Goal: Task Accomplishment & Management: Use online tool/utility

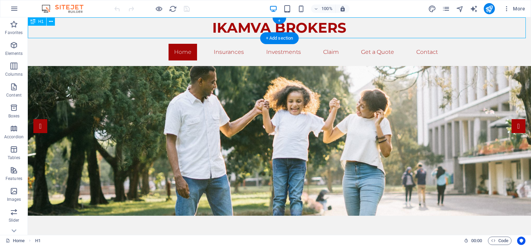
click at [290, 31] on div "IKAMVA BROKERS" at bounding box center [279, 27] width 503 height 21
click at [346, 25] on div "IKAMVA BROKERS" at bounding box center [279, 27] width 503 height 21
click at [347, 25] on div "IKAMVA BROKERS" at bounding box center [279, 27] width 503 height 21
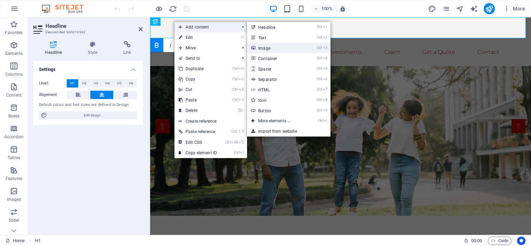
click at [265, 47] on link "Ctrl 3 Image" at bounding box center [275, 48] width 57 height 10
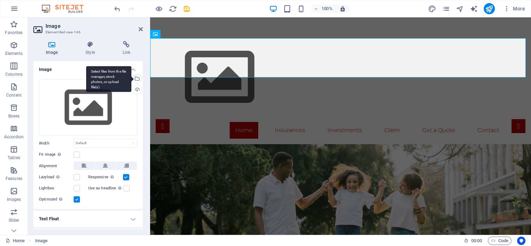
click at [131, 77] on div "Select files from the file manager, stock photos, or upload file(s)" at bounding box center [108, 79] width 45 height 26
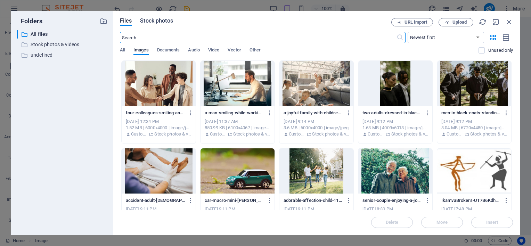
click at [147, 24] on span "Stock photos" at bounding box center [156, 21] width 33 height 8
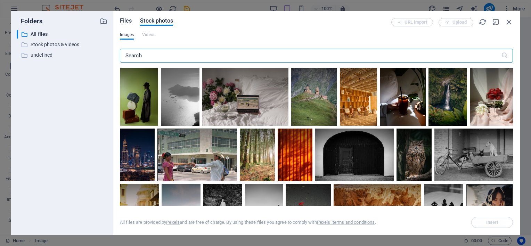
click at [124, 20] on span "Files" at bounding box center [126, 21] width 12 height 8
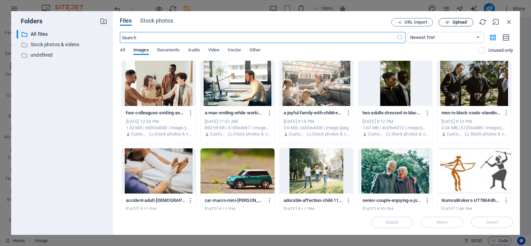
click at [456, 20] on span "Upload" at bounding box center [459, 22] width 14 height 4
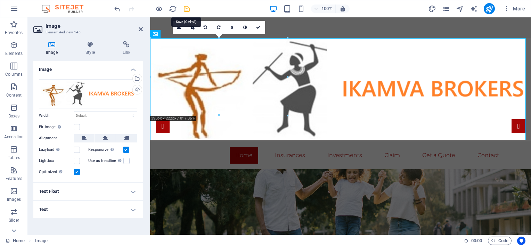
click at [186, 8] on icon "save" at bounding box center [187, 9] width 8 height 8
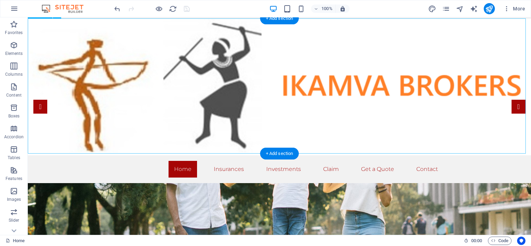
scroll to position [35, 0]
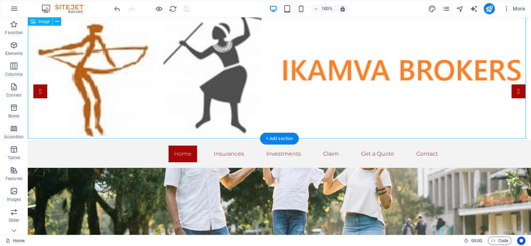
click at [301, 81] on figure at bounding box center [279, 71] width 503 height 136
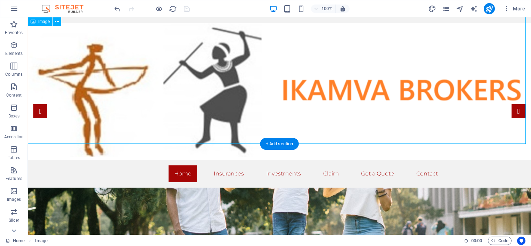
scroll to position [0, 0]
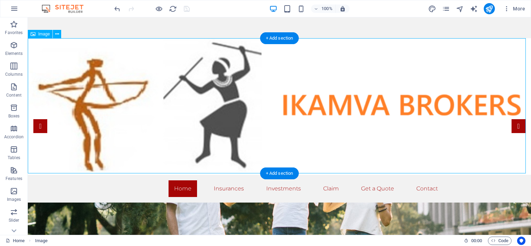
click at [196, 110] on figure at bounding box center [279, 106] width 503 height 136
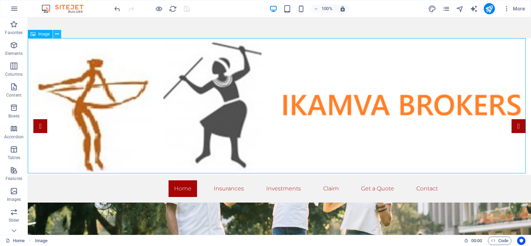
click at [56, 35] on icon at bounding box center [57, 34] width 4 height 7
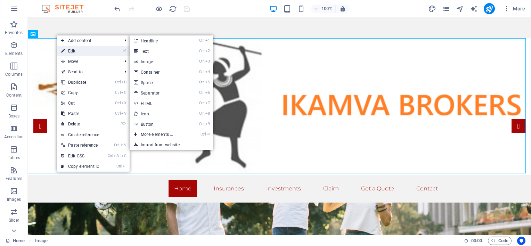
click at [81, 49] on link "⏎ Edit" at bounding box center [80, 51] width 47 height 10
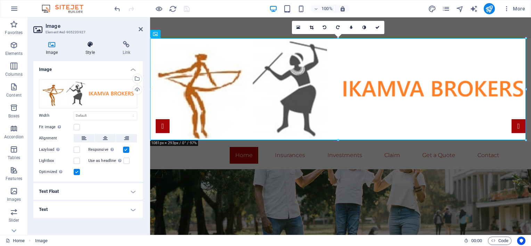
click at [90, 43] on icon at bounding box center [90, 44] width 34 height 7
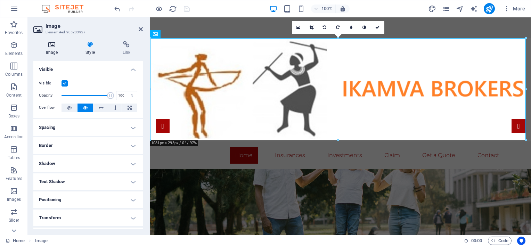
click at [51, 50] on h4 "Image" at bounding box center [53, 48] width 40 height 15
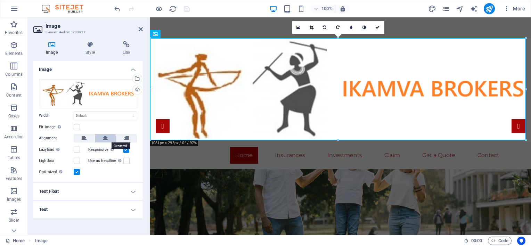
click at [108, 139] on button at bounding box center [105, 138] width 21 height 8
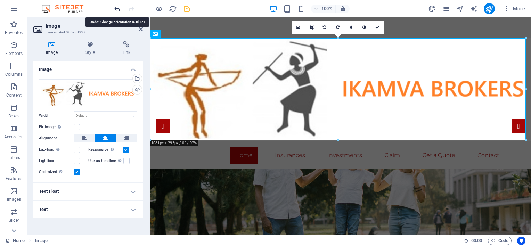
click at [120, 9] on icon "undo" at bounding box center [117, 9] width 8 height 8
click at [131, 6] on icon "redo" at bounding box center [131, 9] width 8 height 8
click at [139, 29] on icon at bounding box center [141, 29] width 4 height 6
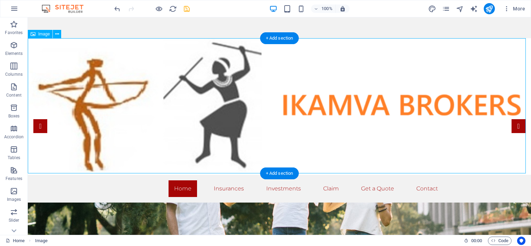
click at [304, 86] on figure at bounding box center [279, 106] width 503 height 136
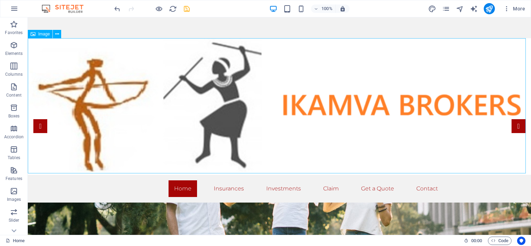
click at [33, 35] on icon at bounding box center [33, 34] width 5 height 8
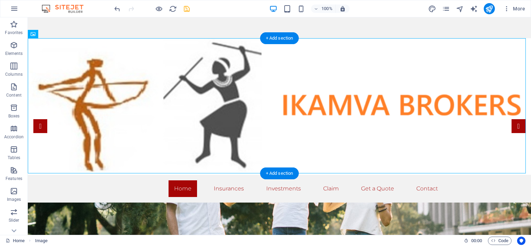
drag, startPoint x: 60, startPoint y: 53, endPoint x: 33, endPoint y: 47, distance: 28.0
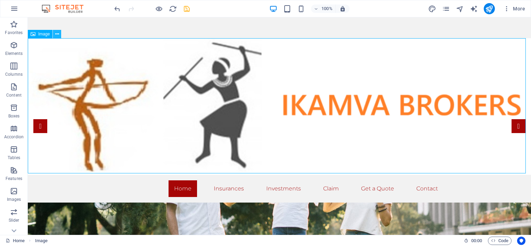
click at [57, 34] on icon at bounding box center [57, 34] width 4 height 7
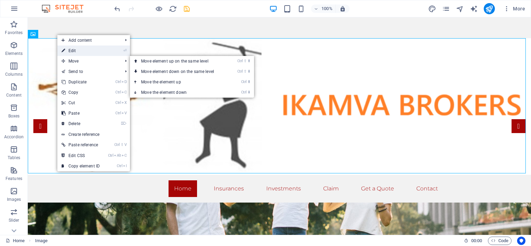
click at [85, 52] on link "⏎ Edit" at bounding box center [80, 50] width 47 height 10
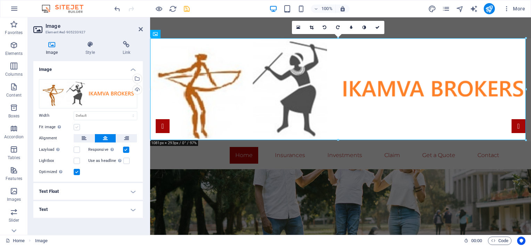
click at [77, 125] on label at bounding box center [77, 127] width 6 height 6
click at [0, 0] on input "Fit image Automatically fit image to a fixed width and height" at bounding box center [0, 0] width 0 height 0
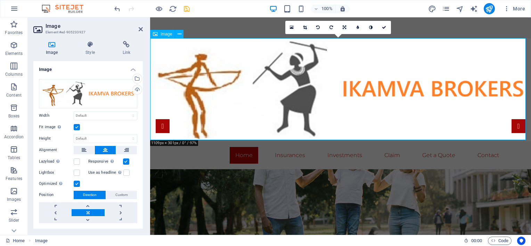
drag, startPoint x: 298, startPoint y: 140, endPoint x: 295, endPoint y: 115, distance: 25.2
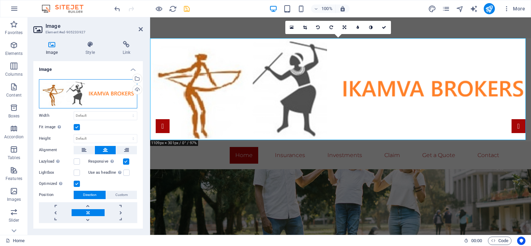
click at [99, 104] on div "Drag files here, click to choose files or select files from Files or our free s…" at bounding box center [88, 93] width 98 height 29
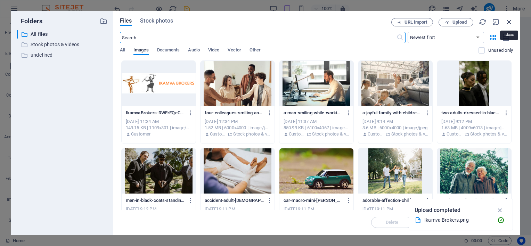
click at [508, 21] on icon "button" at bounding box center [509, 22] width 8 height 8
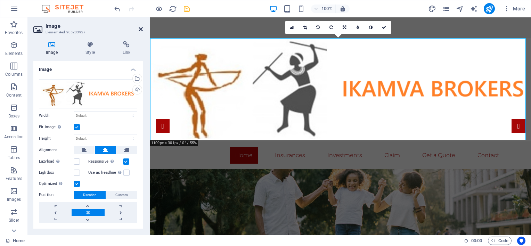
click at [142, 29] on icon at bounding box center [141, 29] width 4 height 6
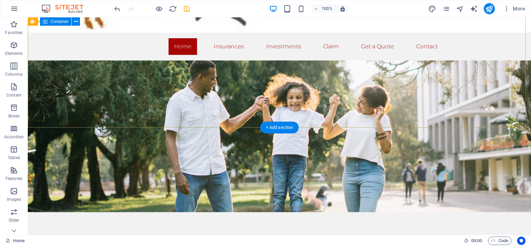
scroll to position [139, 0]
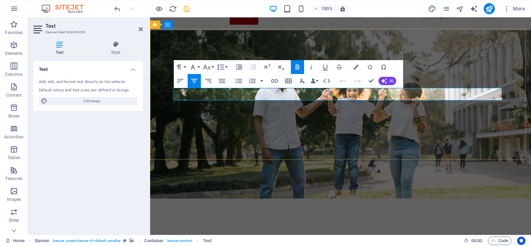
click at [305, 244] on span "We cherished time spent with family" at bounding box center [340, 249] width 161 height 10
click at [188, 10] on icon "save" at bounding box center [187, 9] width 8 height 8
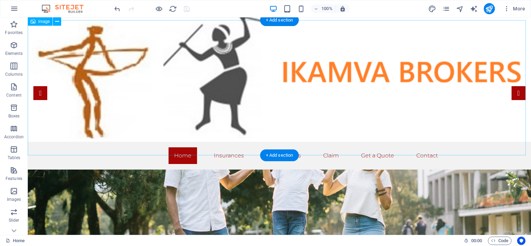
scroll to position [0, 0]
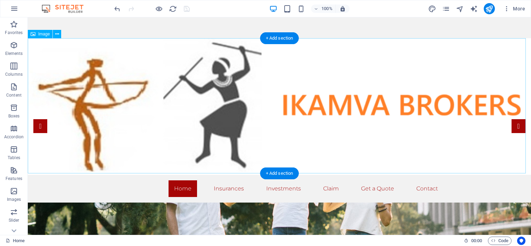
click at [218, 97] on figure at bounding box center [279, 106] width 503 height 136
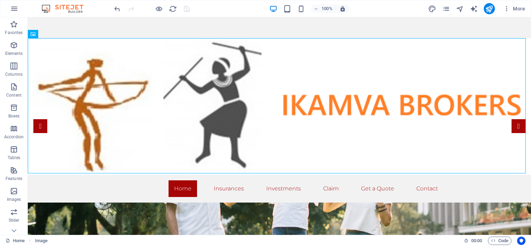
click at [246, 131] on figure at bounding box center [279, 106] width 503 height 136
click at [56, 33] on icon at bounding box center [57, 34] width 4 height 7
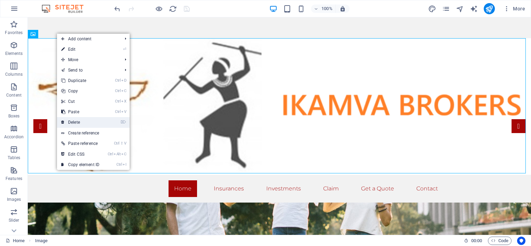
drag, startPoint x: 93, startPoint y: 122, endPoint x: 65, endPoint y: 104, distance: 32.9
click at [93, 122] on link "⌦ Delete" at bounding box center [80, 122] width 47 height 10
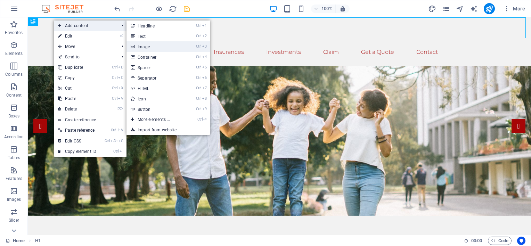
click at [149, 46] on link "Ctrl 3 Image" at bounding box center [154, 46] width 57 height 10
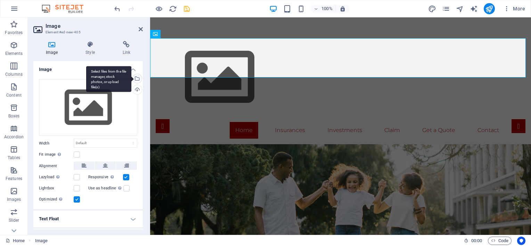
click at [131, 77] on div "Select files from the file manager, stock photos, or upload file(s)" at bounding box center [108, 79] width 45 height 26
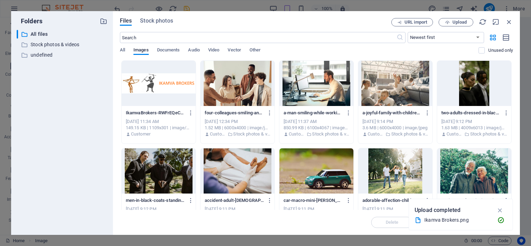
click at [172, 90] on div at bounding box center [159, 83] width 74 height 45
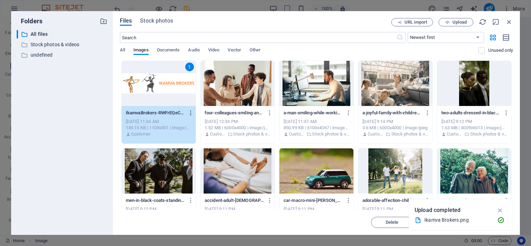
click at [190, 113] on icon "button" at bounding box center [191, 113] width 7 height 6
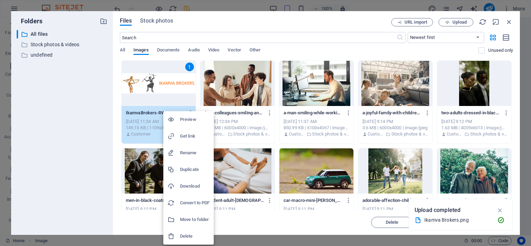
click at [192, 237] on h6 "Delete" at bounding box center [195, 236] width 30 height 8
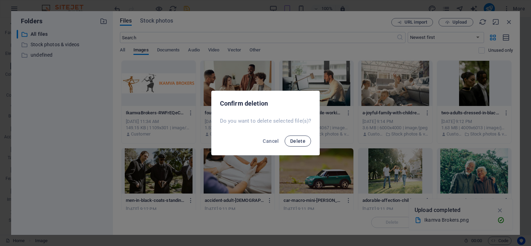
click at [299, 142] on span "Delete" at bounding box center [297, 141] width 15 height 6
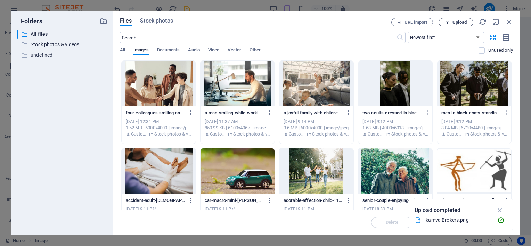
click at [460, 21] on span "Upload" at bounding box center [459, 22] width 14 height 4
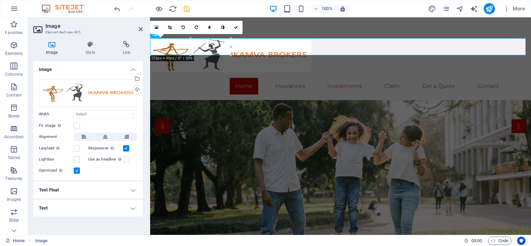
click at [191, 8] on div "100% More" at bounding box center [190, 10] width 381 height 21
click at [186, 8] on icon "save" at bounding box center [187, 9] width 8 height 8
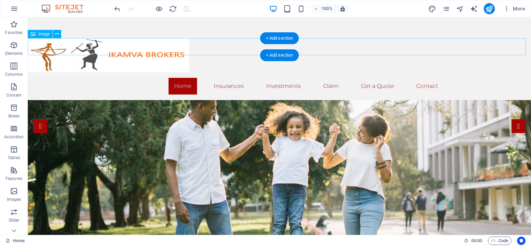
click at [70, 42] on figure at bounding box center [279, 55] width 503 height 34
drag, startPoint x: 77, startPoint y: 44, endPoint x: 86, endPoint y: 39, distance: 10.9
click at [86, 39] on figure at bounding box center [279, 55] width 503 height 34
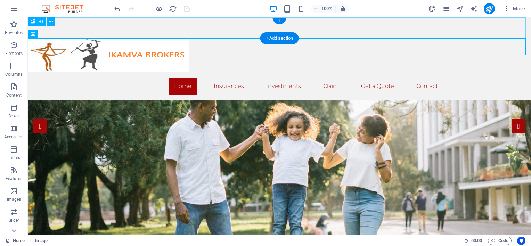
click at [258, 24] on div at bounding box center [279, 27] width 503 height 21
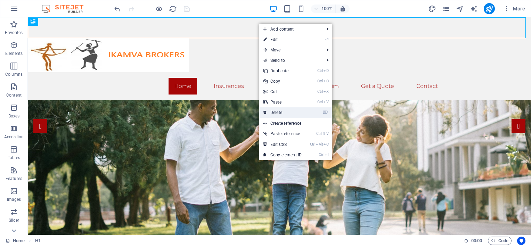
click at [283, 107] on link "⌦ Delete" at bounding box center [282, 112] width 47 height 10
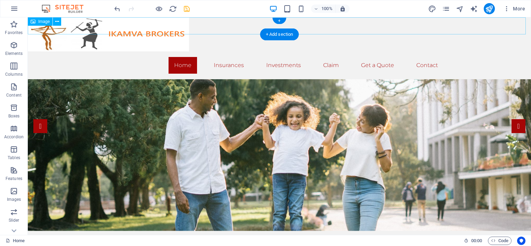
click at [71, 23] on figure at bounding box center [279, 34] width 503 height 34
click at [99, 21] on figure at bounding box center [279, 34] width 503 height 34
click at [92, 26] on figure at bounding box center [279, 34] width 503 height 34
click at [60, 21] on button at bounding box center [57, 21] width 8 height 8
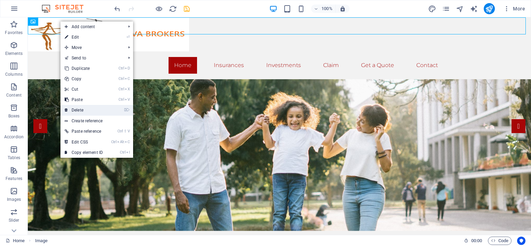
click at [80, 107] on link "⌦ Delete" at bounding box center [83, 110] width 47 height 10
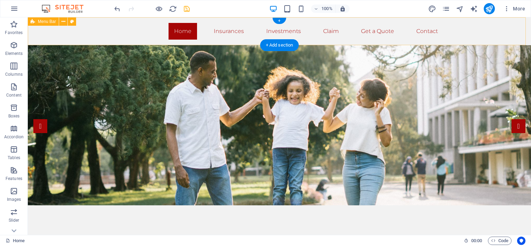
click at [199, 19] on div "Home Insurances Business Insurance Individual Insurance Investments Claim Get a…" at bounding box center [279, 31] width 503 height 28
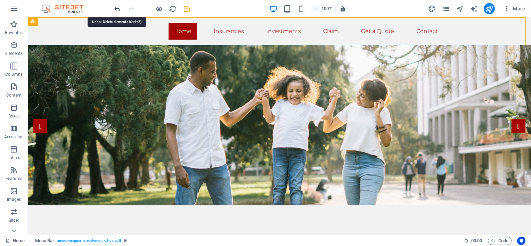
click at [115, 8] on icon "undo" at bounding box center [117, 9] width 8 height 8
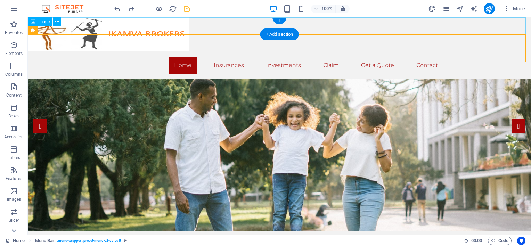
click at [75, 28] on figure at bounding box center [279, 34] width 503 height 34
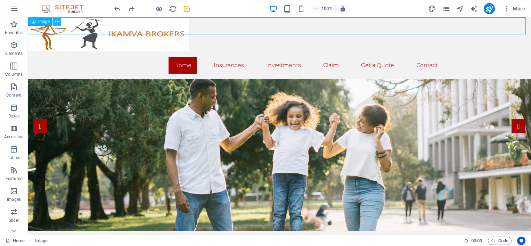
click at [56, 20] on icon at bounding box center [57, 21] width 4 height 7
click at [86, 25] on figure at bounding box center [279, 34] width 503 height 34
click at [56, 21] on icon at bounding box center [57, 21] width 4 height 7
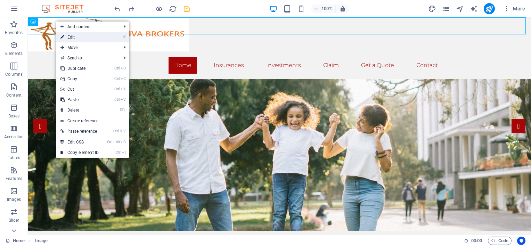
click at [73, 33] on link "⏎ Edit" at bounding box center [79, 37] width 47 height 10
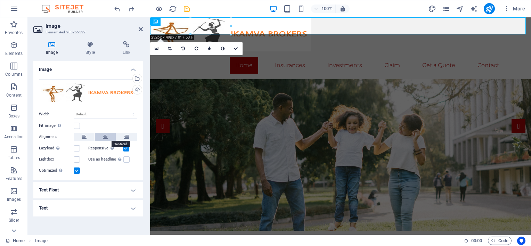
click at [111, 133] on button at bounding box center [105, 137] width 21 height 8
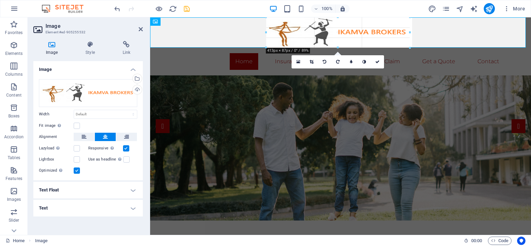
drag, startPoint x: 378, startPoint y: 33, endPoint x: 270, endPoint y: 28, distance: 108.1
type input "413"
select select "px"
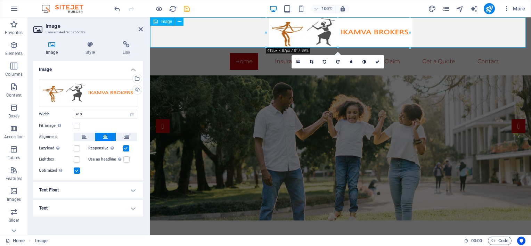
click at [439, 41] on figure at bounding box center [340, 32] width 381 height 30
click at [183, 6] on icon "save" at bounding box center [187, 9] width 8 height 8
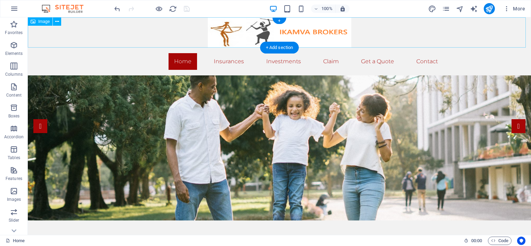
click at [418, 32] on figure at bounding box center [279, 32] width 503 height 30
click at [301, 29] on figure at bounding box center [279, 32] width 503 height 30
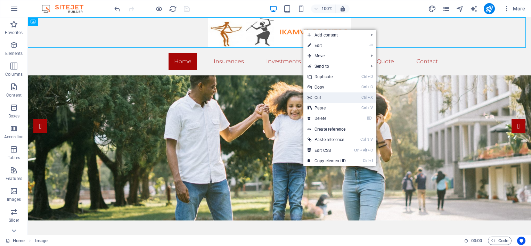
click at [324, 95] on link "Ctrl X Cut" at bounding box center [326, 97] width 47 height 10
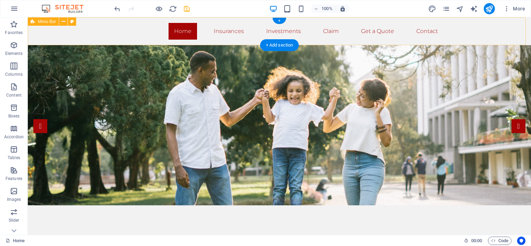
click at [71, 39] on div "Home Insurances Business Insurance Individual Insurance Investments Claim Get a…" at bounding box center [279, 31] width 503 height 28
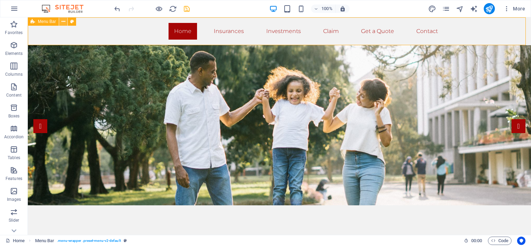
click at [64, 21] on icon at bounding box center [63, 21] width 4 height 7
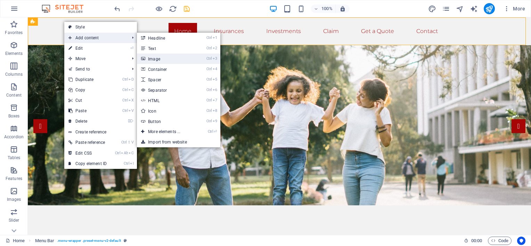
click at [160, 58] on link "Ctrl 3 Image" at bounding box center [165, 58] width 57 height 10
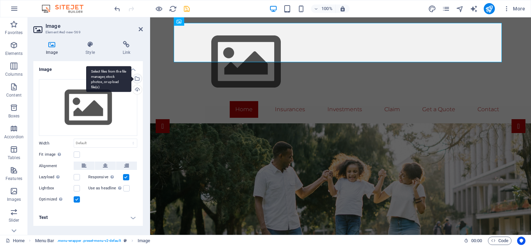
click at [131, 77] on div "Select files from the file manager, stock photos, or upload file(s)" at bounding box center [108, 79] width 45 height 26
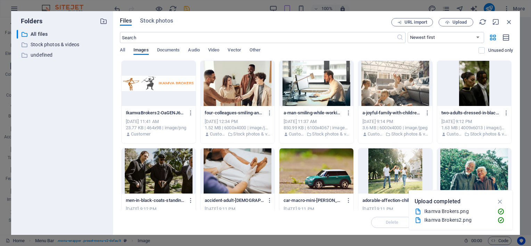
click at [179, 80] on div at bounding box center [159, 83] width 74 height 45
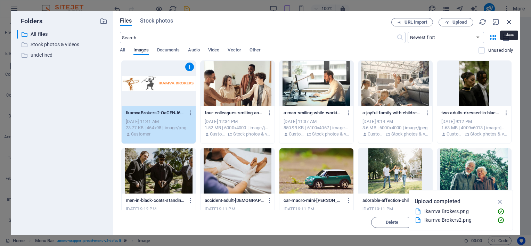
click at [509, 21] on icon "button" at bounding box center [509, 22] width 8 height 8
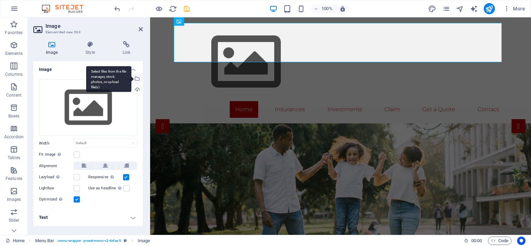
click at [138, 78] on div "Select files from the file manager, stock photos, or upload file(s)" at bounding box center [136, 79] width 10 height 10
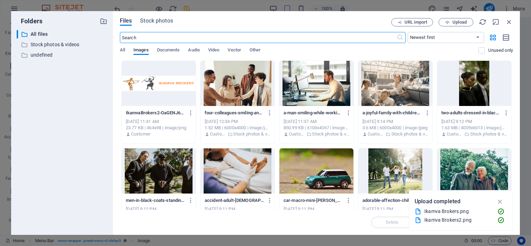
click at [164, 79] on div at bounding box center [159, 83] width 74 height 45
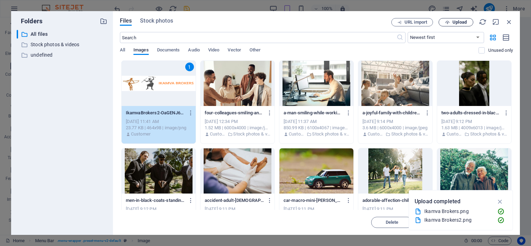
click at [453, 18] on button "Upload" at bounding box center [455, 22] width 35 height 8
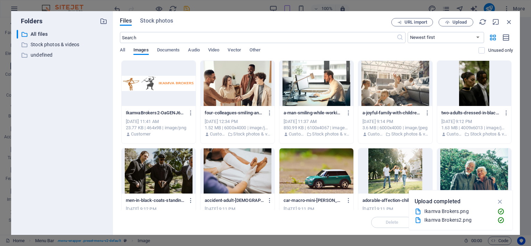
click at [185, 67] on div at bounding box center [159, 83] width 74 height 45
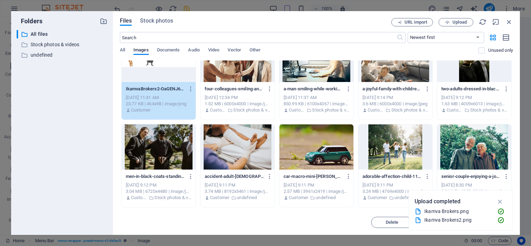
scroll to position [35, 0]
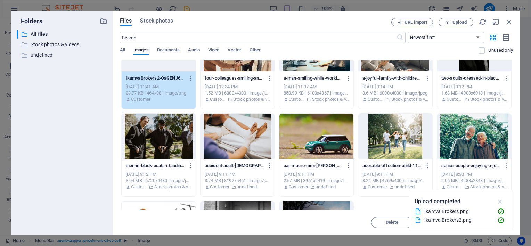
click at [501, 201] on icon "button" at bounding box center [500, 202] width 8 height 8
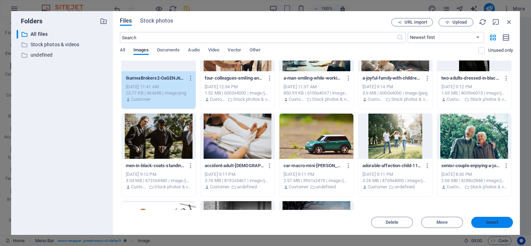
click at [492, 222] on span "Insert" at bounding box center [492, 222] width 12 height 4
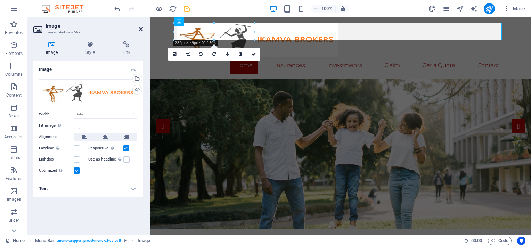
click at [142, 30] on icon at bounding box center [141, 29] width 4 height 6
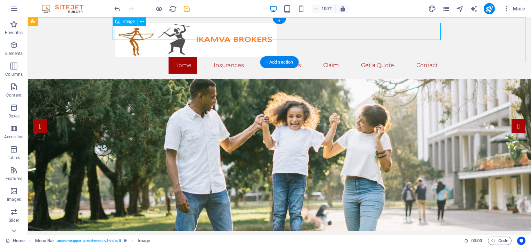
click at [161, 31] on figure at bounding box center [279, 40] width 328 height 34
click at [324, 34] on figure at bounding box center [279, 40] width 328 height 34
click at [141, 19] on icon at bounding box center [142, 21] width 4 height 7
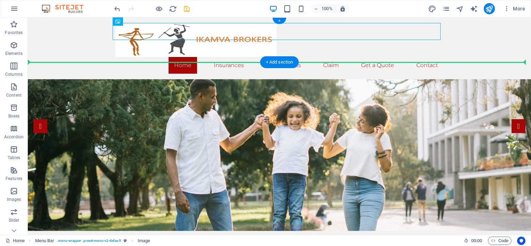
drag, startPoint x: 150, startPoint y: 38, endPoint x: 61, endPoint y: 48, distance: 89.5
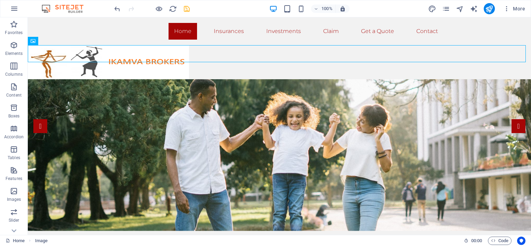
click at [121, 8] on icon "undo" at bounding box center [117, 9] width 8 height 8
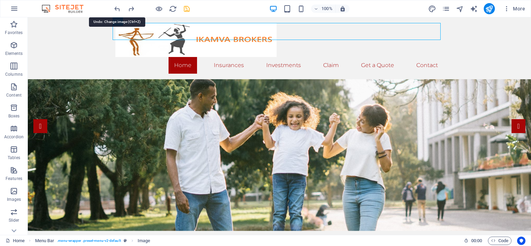
click at [121, 8] on icon "undo" at bounding box center [117, 9] width 8 height 8
click at [119, 8] on icon "undo" at bounding box center [117, 9] width 8 height 8
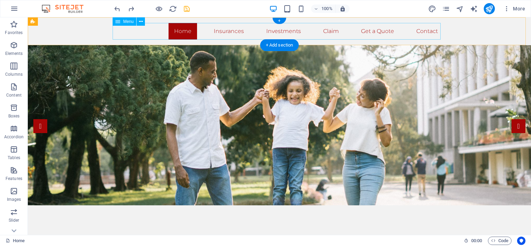
click at [153, 34] on nav "Home Insurances Business Insurance Individual Insurance Investments Claim Get a…" at bounding box center [279, 31] width 328 height 17
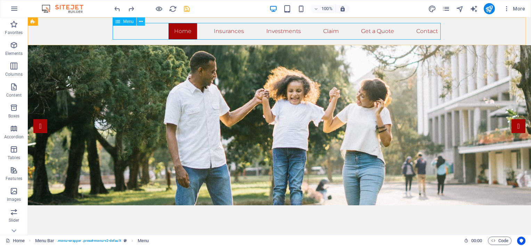
click at [140, 21] on icon at bounding box center [141, 21] width 4 height 7
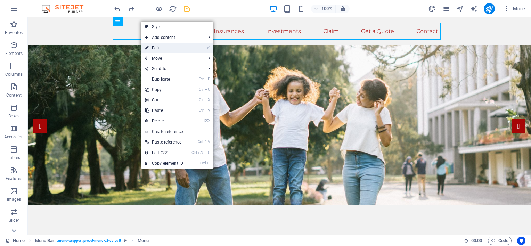
click at [160, 45] on link "⏎ Edit" at bounding box center [164, 48] width 47 height 10
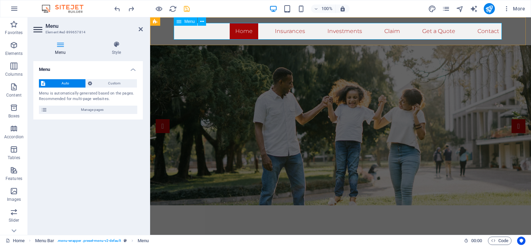
click at [185, 30] on nav "Home Insurances Business Insurance Individual Insurance Investments Claim Get a…" at bounding box center [340, 31] width 328 height 17
click at [118, 44] on icon at bounding box center [116, 44] width 53 height 7
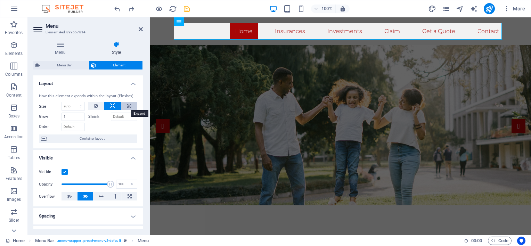
click at [130, 106] on button at bounding box center [129, 106] width 16 height 8
type input "100"
select select "%"
click at [111, 106] on icon at bounding box center [112, 106] width 5 height 8
select select "DISABLED_OPTION_VALUE"
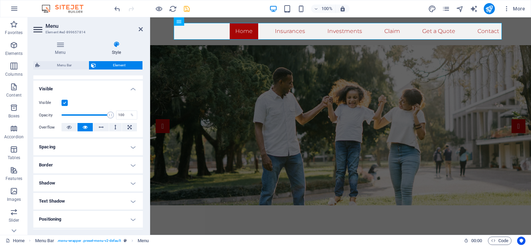
scroll to position [69, 0]
click at [181, 21] on icon at bounding box center [178, 21] width 5 height 8
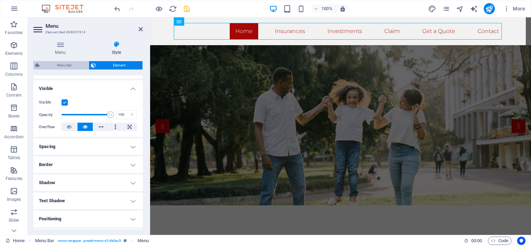
click at [70, 67] on span "Menu Bar" at bounding box center [64, 65] width 44 height 8
select select "rem"
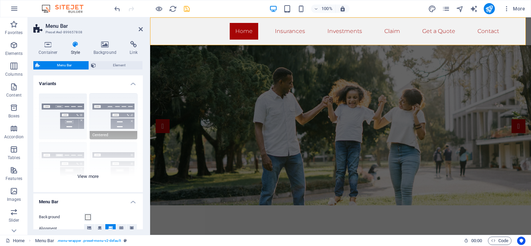
click at [98, 106] on div "Border Centered Default Fixed Loki Trigger Wide XXL" at bounding box center [87, 140] width 109 height 104
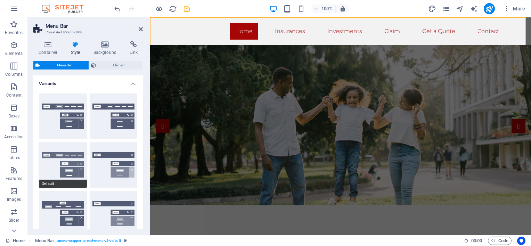
click at [58, 156] on button "Default" at bounding box center [63, 165] width 48 height 46
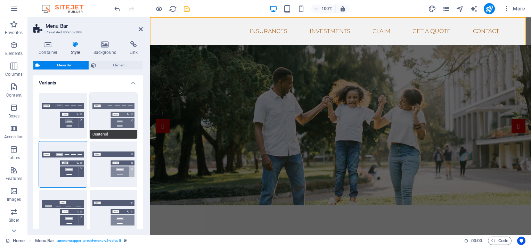
scroll to position [0, 0]
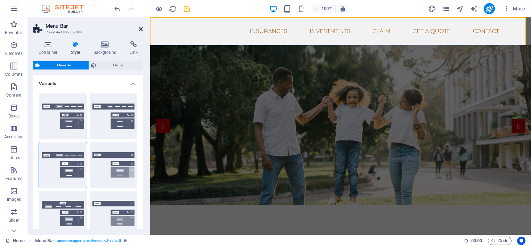
click at [139, 28] on icon at bounding box center [141, 29] width 4 height 6
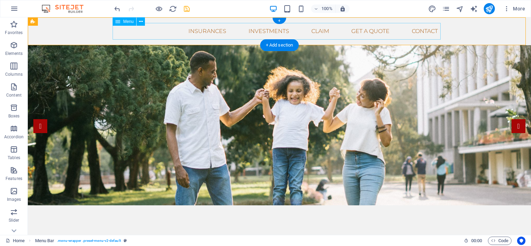
click at [133, 30] on nav "Home Insurances Business Insurance Individual Insurance Investments Claim Get a…" at bounding box center [279, 31] width 328 height 17
click at [128, 22] on span "Menu" at bounding box center [128, 21] width 10 height 4
click at [90, 29] on div "Home Insurances Business Insurance Individual Insurance Investments Claim Get a…" at bounding box center [279, 31] width 503 height 28
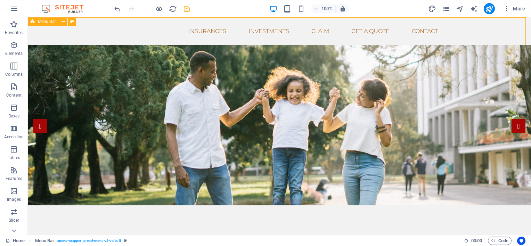
click at [44, 23] on span "Menu Bar" at bounding box center [47, 21] width 18 height 4
click at [65, 21] on button at bounding box center [63, 21] width 8 height 8
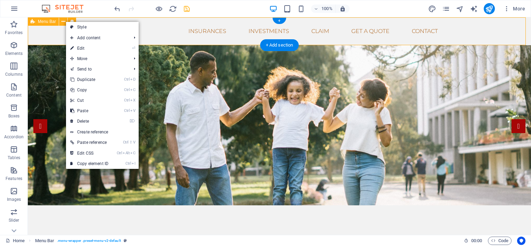
click at [35, 32] on div "Home Insurances Business Insurance Individual Insurance Investments Claim Get a…" at bounding box center [279, 31] width 503 height 28
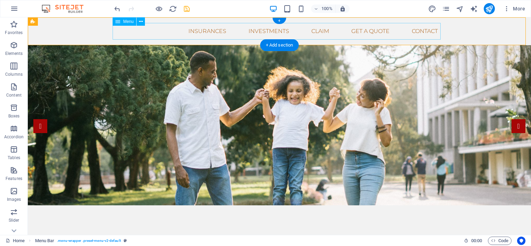
click at [164, 31] on nav "Home Insurances Business Insurance Individual Insurance Investments Claim Get a…" at bounding box center [279, 31] width 328 height 17
click at [140, 21] on icon at bounding box center [141, 21] width 4 height 7
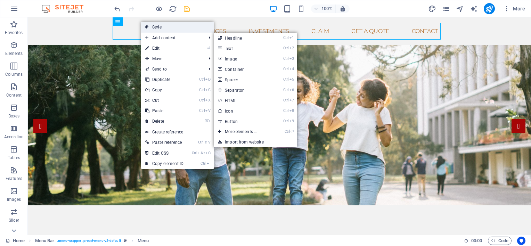
click at [169, 29] on link "Style" at bounding box center [177, 27] width 73 height 10
select select "rem"
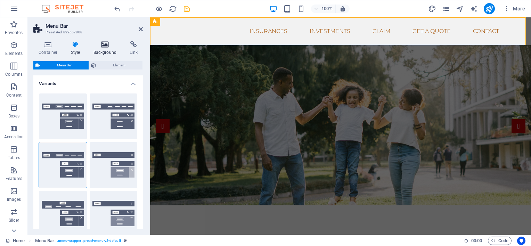
click at [105, 47] on icon at bounding box center [105, 44] width 34 height 7
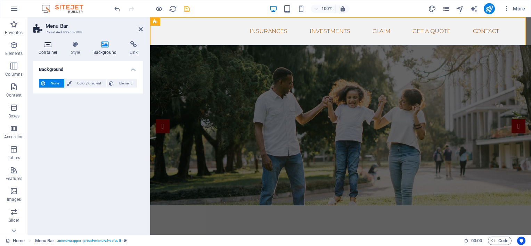
click at [50, 49] on h4 "Container" at bounding box center [49, 48] width 32 height 15
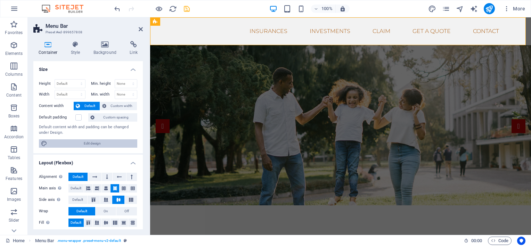
click at [89, 144] on span "Edit design" at bounding box center [92, 143] width 86 height 8
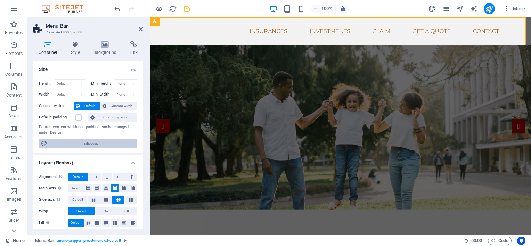
select select "px"
select select "300"
select select "px"
select select "rem"
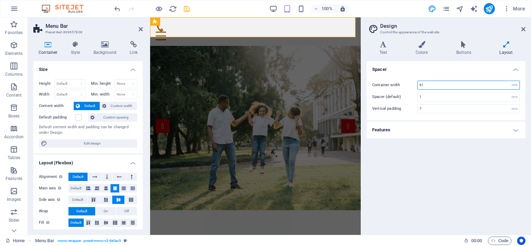
click at [442, 86] on input "61" at bounding box center [468, 85] width 102 height 8
type input "6"
type input "80"
click at [184, 8] on icon "save" at bounding box center [187, 9] width 8 height 8
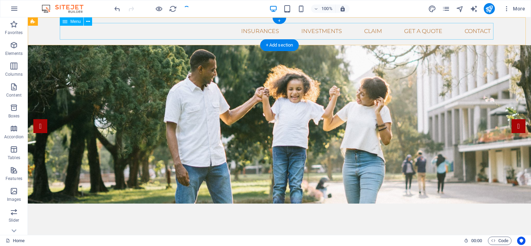
click at [211, 35] on nav "Home Insurances Business Insurance Individual Insurance Investments Claim Get a…" at bounding box center [279, 31] width 433 height 17
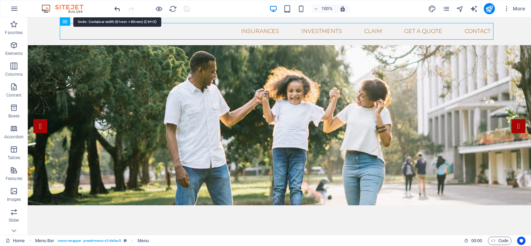
click at [115, 8] on icon "undo" at bounding box center [117, 9] width 8 height 8
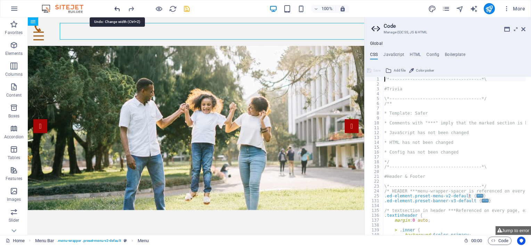
click at [115, 8] on icon "undo" at bounding box center [117, 9] width 8 height 8
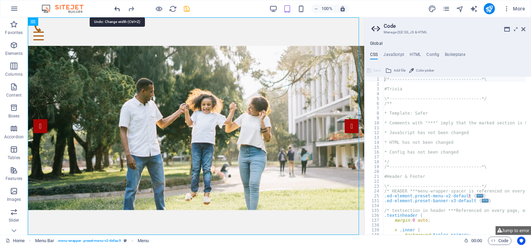
click at [115, 8] on icon "undo" at bounding box center [117, 9] width 8 height 8
click at [524, 28] on icon at bounding box center [523, 29] width 4 height 6
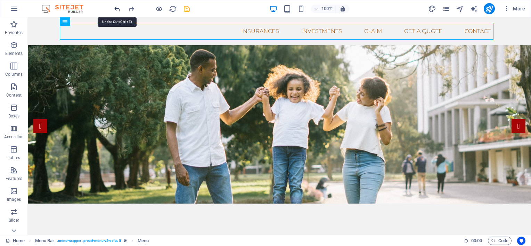
click at [116, 8] on icon "undo" at bounding box center [117, 9] width 8 height 8
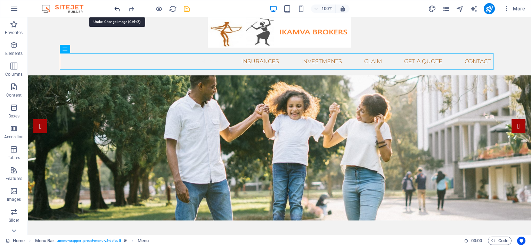
click at [116, 8] on icon "undo" at bounding box center [117, 9] width 8 height 8
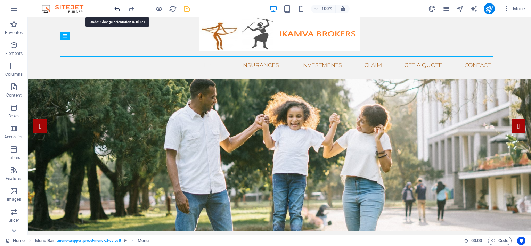
click at [116, 8] on icon "undo" at bounding box center [117, 9] width 8 height 8
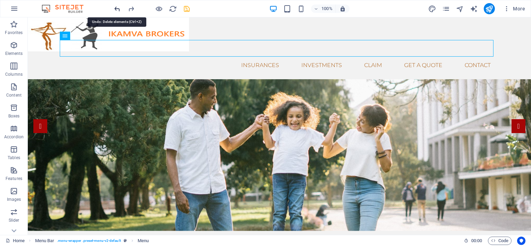
click at [116, 8] on icon "undo" at bounding box center [117, 9] width 8 height 8
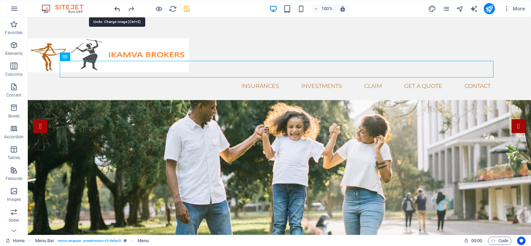
click at [116, 8] on icon "undo" at bounding box center [117, 9] width 8 height 8
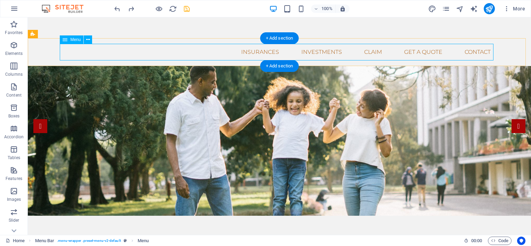
click at [235, 55] on nav "Home Insurances Business Insurance Individual Insurance Investments Claim Get a…" at bounding box center [279, 52] width 433 height 17
click at [156, 56] on nav "Home Insurances Business Insurance Individual Insurance Investments Claim Get a…" at bounding box center [279, 52] width 433 height 17
click at [225, 53] on nav "Home Insurances Business Insurance Individual Insurance Investments Claim Get a…" at bounding box center [279, 52] width 433 height 17
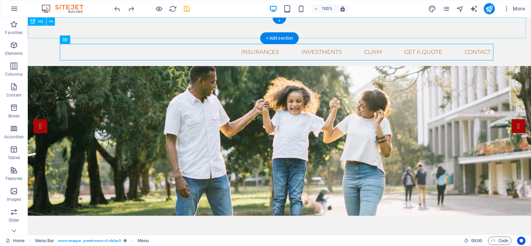
click at [250, 30] on div at bounding box center [279, 27] width 503 height 21
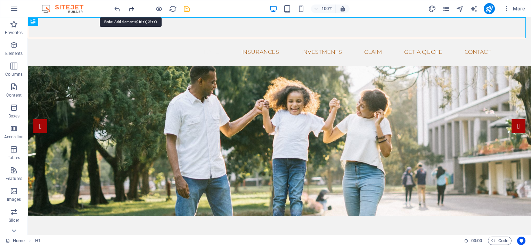
click at [130, 10] on icon "redo" at bounding box center [131, 9] width 8 height 8
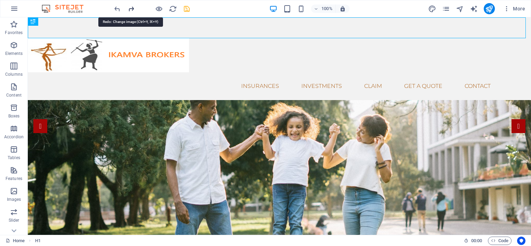
click at [130, 10] on icon "redo" at bounding box center [131, 9] width 8 height 8
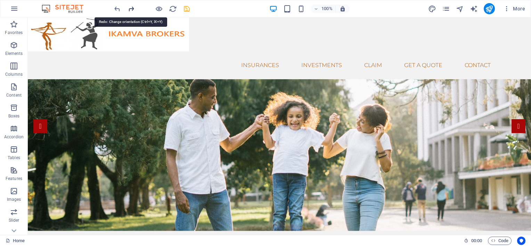
click at [130, 10] on icon "redo" at bounding box center [131, 9] width 8 height 8
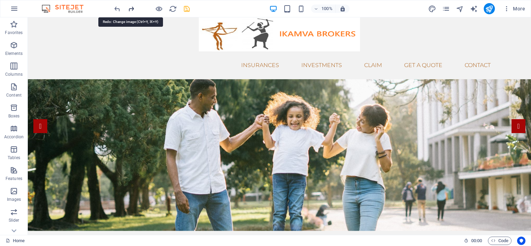
click at [130, 10] on icon "redo" at bounding box center [131, 9] width 8 height 8
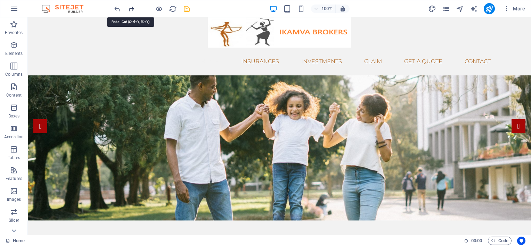
click at [130, 10] on icon "redo" at bounding box center [131, 9] width 8 height 8
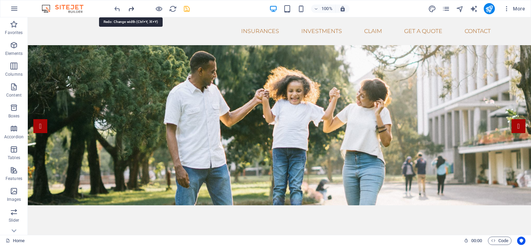
click at [130, 8] on icon "redo" at bounding box center [131, 9] width 8 height 8
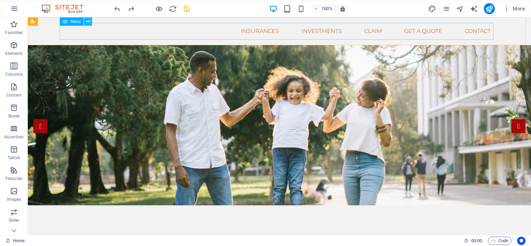
click at [89, 22] on icon at bounding box center [88, 21] width 4 height 7
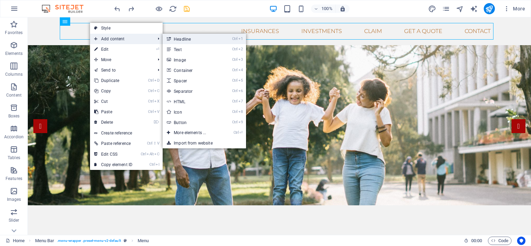
click at [180, 39] on link "Ctrl 1 Headline" at bounding box center [191, 39] width 57 height 10
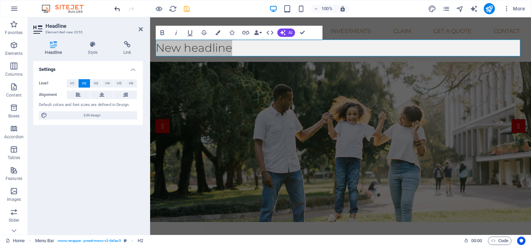
click at [113, 8] on icon "undo" at bounding box center [117, 9] width 8 height 8
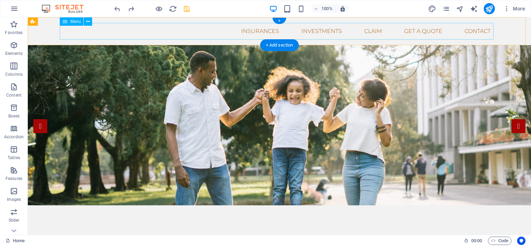
click at [162, 33] on nav "Home Insurances Business Insurance Individual Insurance Investments Claim Get a…" at bounding box center [279, 31] width 433 height 17
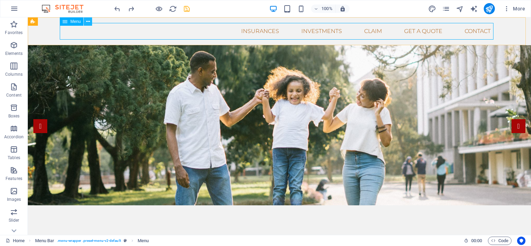
click at [90, 21] on icon at bounding box center [88, 21] width 4 height 7
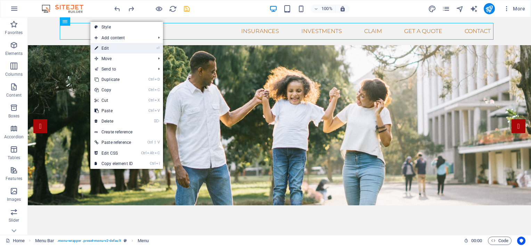
click at [119, 46] on link "⏎ Edit" at bounding box center [113, 48] width 47 height 10
select select "%"
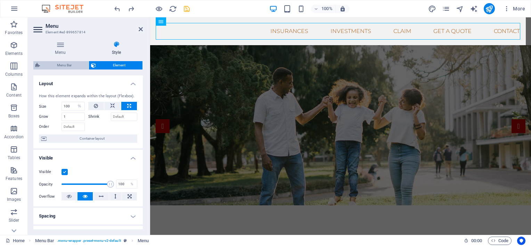
click at [65, 66] on span "Menu Bar" at bounding box center [64, 65] width 44 height 8
select select "rem"
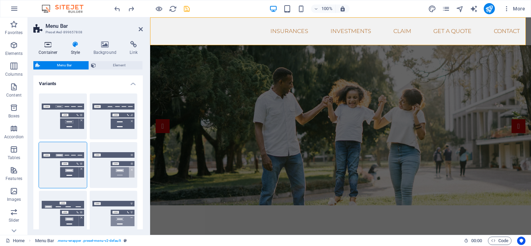
click at [43, 45] on icon at bounding box center [48, 44] width 30 height 7
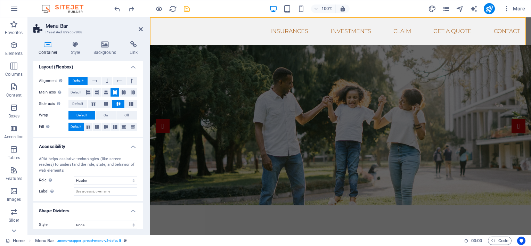
scroll to position [100, 0]
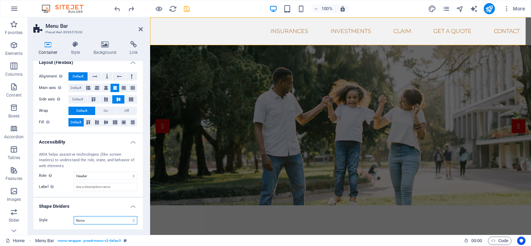
click at [129, 220] on select "None Triangle Square Diagonal Polygon 1 Polygon 2 Zigzag Multiple Zigzags Waves…" at bounding box center [106, 220] width 64 height 8
click at [53, 219] on label "Style" at bounding box center [56, 220] width 35 height 8
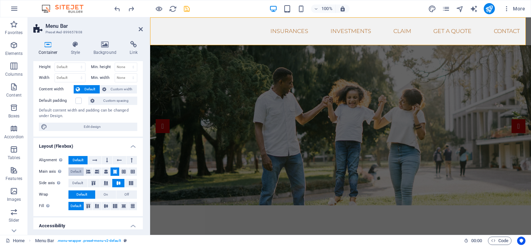
scroll to position [0, 0]
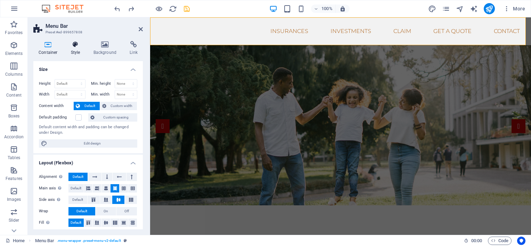
click at [75, 44] on icon at bounding box center [76, 44] width 20 height 7
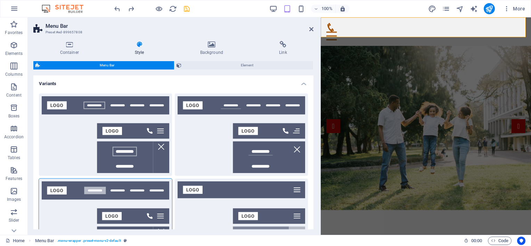
drag, startPoint x: 152, startPoint y: 74, endPoint x: 321, endPoint y: 70, distance: 169.1
click at [321, 70] on div "Menu Bar Preset #ed-899657808 Container Style Background Link Size Height Defau…" at bounding box center [279, 125] width 503 height 217
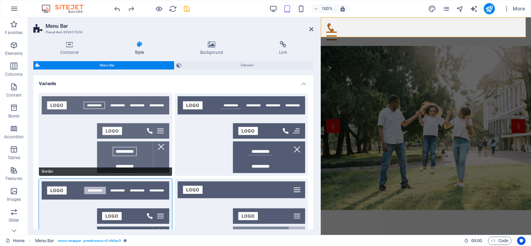
click at [116, 117] on button "Border" at bounding box center [105, 134] width 133 height 82
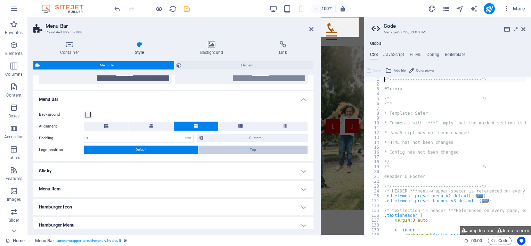
scroll to position [382, 0]
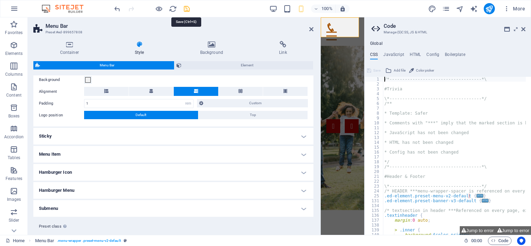
click at [186, 6] on icon "save" at bounding box center [187, 9] width 8 height 8
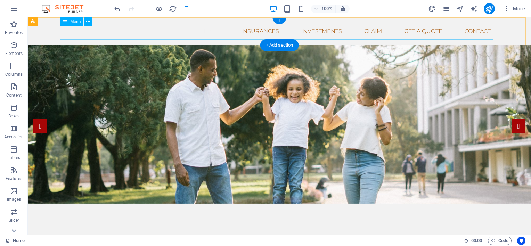
click at [250, 31] on nav "Home Insurances Business Insurance Individual Insurance Investments Claim Get a…" at bounding box center [279, 31] width 433 height 17
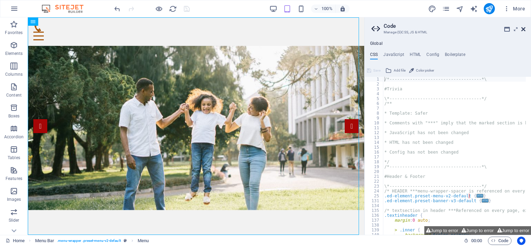
click at [524, 28] on icon at bounding box center [523, 29] width 4 height 6
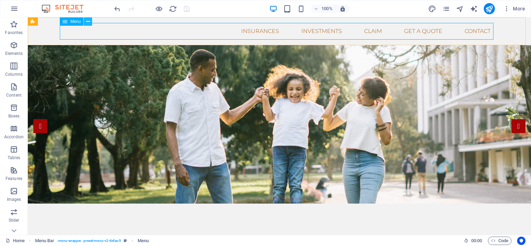
click at [208, 22] on icon at bounding box center [236, 32] width 56 height 20
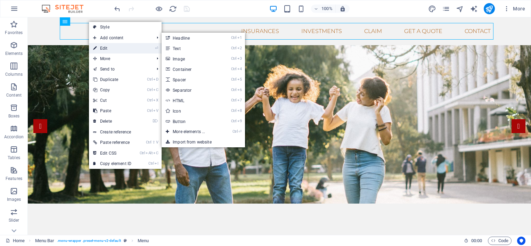
click at [106, 47] on link "⏎ Edit" at bounding box center [112, 48] width 47 height 10
select select "%"
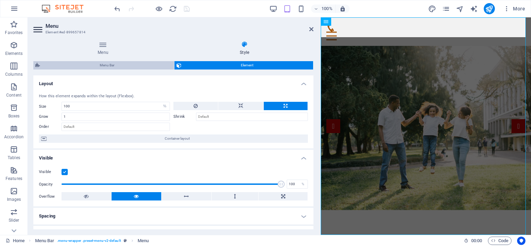
click at [112, 63] on span "Menu Bar" at bounding box center [107, 65] width 130 height 8
select select "rem"
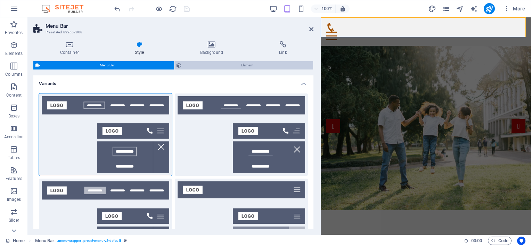
click at [177, 64] on icon at bounding box center [178, 65] width 5 height 8
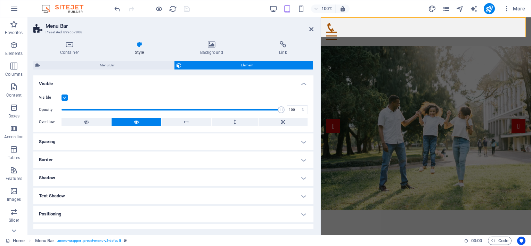
click at [238, 64] on span "Element" at bounding box center [247, 65] width 128 height 8
click at [120, 66] on span "Menu Bar" at bounding box center [107, 65] width 130 height 8
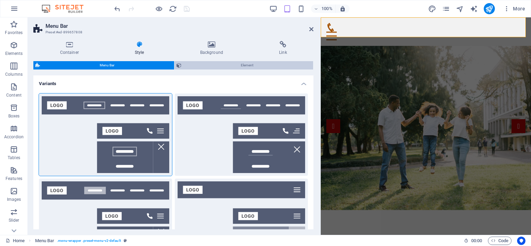
click at [217, 64] on span "Element" at bounding box center [247, 65] width 128 height 8
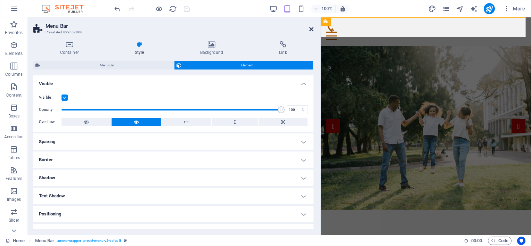
click at [311, 29] on icon at bounding box center [311, 29] width 4 height 6
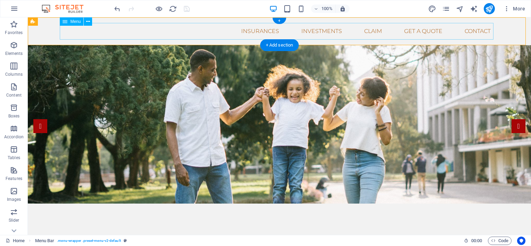
click at [205, 33] on nav "Home Insurances Business Insurance Individual Insurance Investments Claim Get a…" at bounding box center [279, 31] width 433 height 17
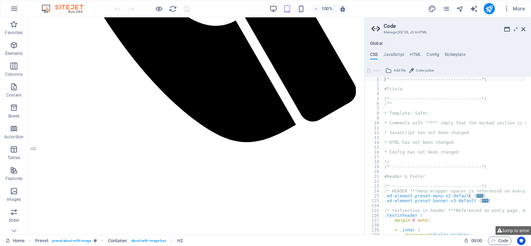
scroll to position [308, 0]
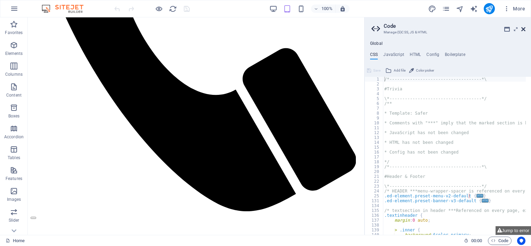
click at [524, 28] on icon at bounding box center [523, 29] width 4 height 6
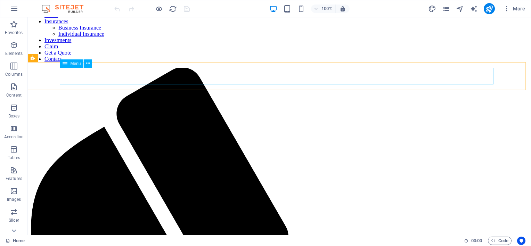
scroll to position [0, 0]
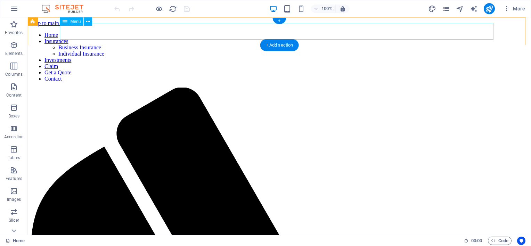
click at [283, 32] on nav "Home Insurances Business Insurance Individual Insurance Investments Claim Get a…" at bounding box center [279, 57] width 497 height 50
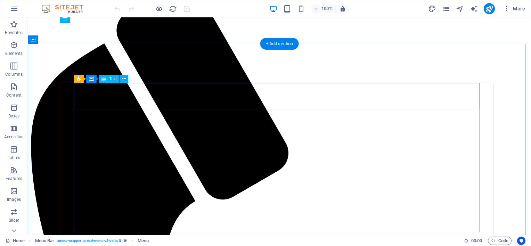
scroll to position [104, 0]
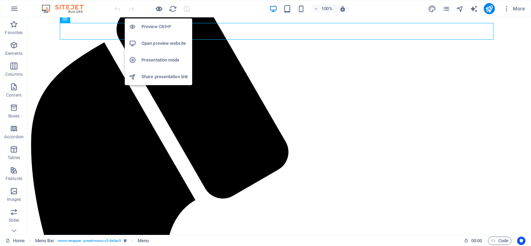
click at [159, 7] on icon "button" at bounding box center [159, 9] width 8 height 8
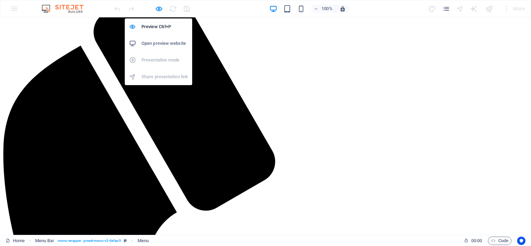
click at [161, 43] on h6 "Open preview website" at bounding box center [164, 43] width 47 height 8
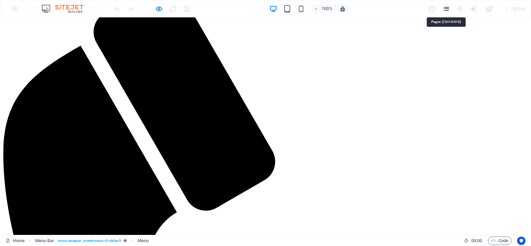
click at [446, 7] on icon "pages" at bounding box center [446, 9] width 8 height 8
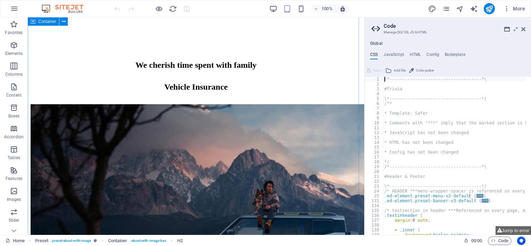
scroll to position [377, 0]
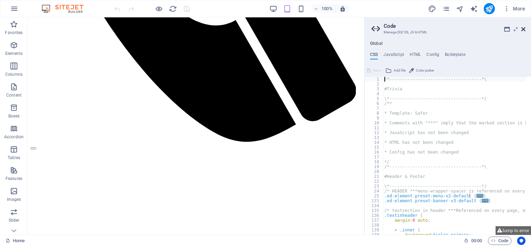
click at [523, 27] on icon at bounding box center [523, 29] width 4 height 6
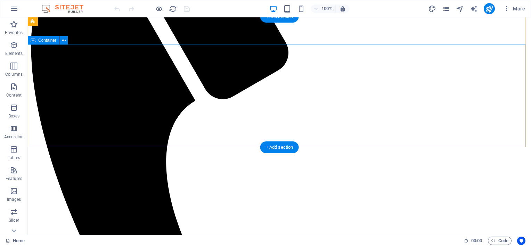
scroll to position [0, 0]
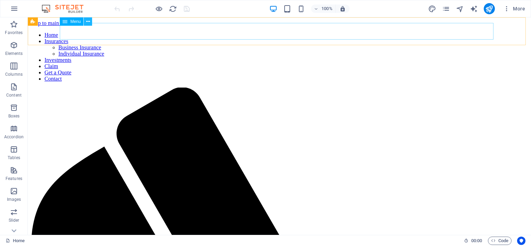
click at [89, 22] on icon at bounding box center [88, 21] width 4 height 7
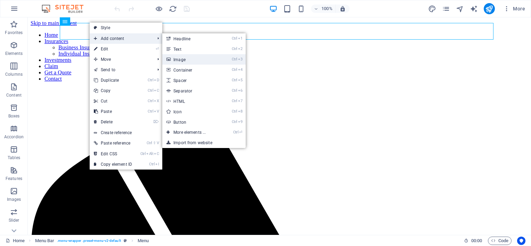
click at [177, 58] on link "Ctrl 3 Image" at bounding box center [190, 59] width 57 height 10
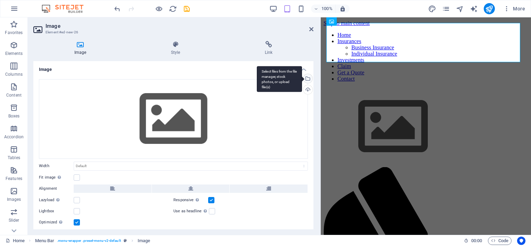
click at [307, 75] on div "Select files from the file manager, stock photos, or upload file(s)" at bounding box center [307, 79] width 10 height 10
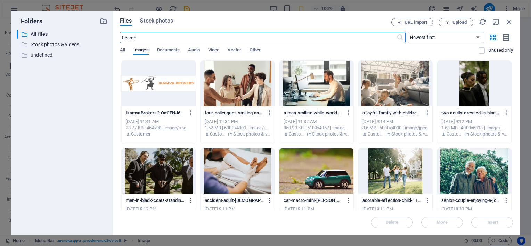
click at [168, 90] on div at bounding box center [159, 83] width 74 height 45
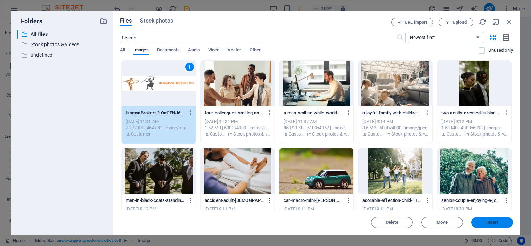
click at [488, 223] on span "Insert" at bounding box center [492, 222] width 12 height 4
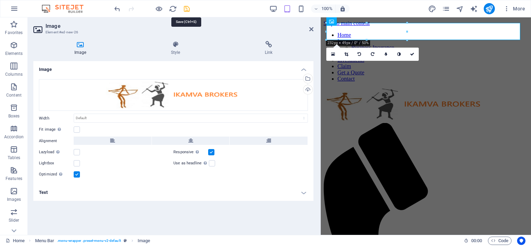
click at [184, 8] on icon "save" at bounding box center [187, 9] width 8 height 8
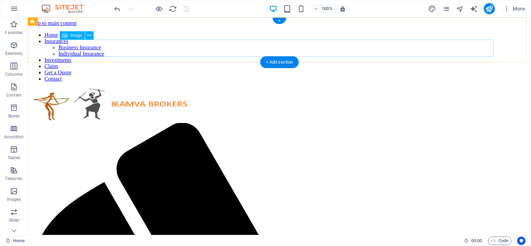
click at [124, 88] on figure at bounding box center [279, 105] width 497 height 35
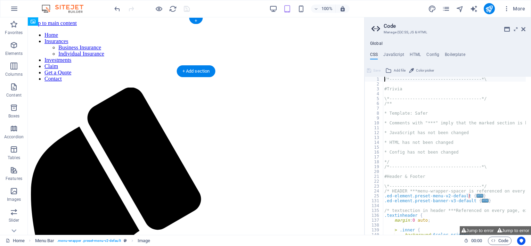
drag, startPoint x: 124, startPoint y: 50, endPoint x: 116, endPoint y: 60, distance: 12.4
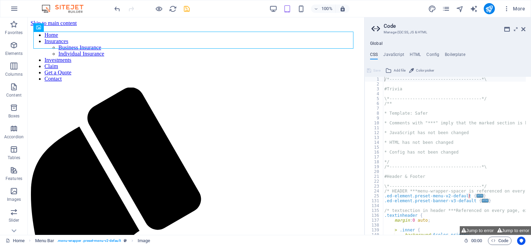
click at [528, 28] on aside "Code Manage (S)CSS, JS & HTML Global CSS JavaScript HTML Config Boilerplate /*-…" at bounding box center [447, 125] width 167 height 217
click at [527, 27] on aside "Code Manage (S)CSS, JS & HTML Global CSS JavaScript HTML Config Boilerplate /*-…" at bounding box center [447, 125] width 167 height 217
click at [522, 29] on icon at bounding box center [523, 29] width 4 height 6
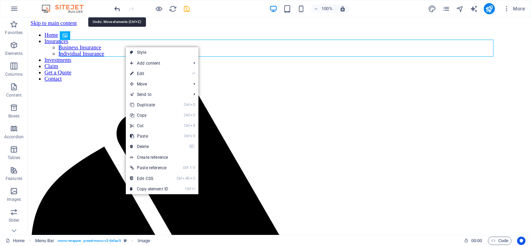
click at [117, 8] on icon "undo" at bounding box center [117, 9] width 8 height 8
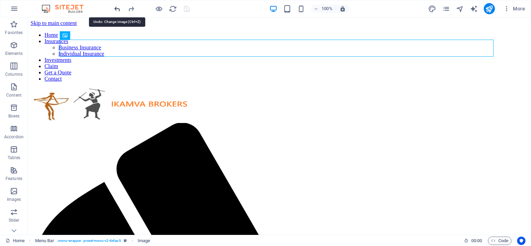
click at [115, 6] on icon "undo" at bounding box center [117, 9] width 8 height 8
click at [117, 7] on icon "undo" at bounding box center [117, 9] width 8 height 8
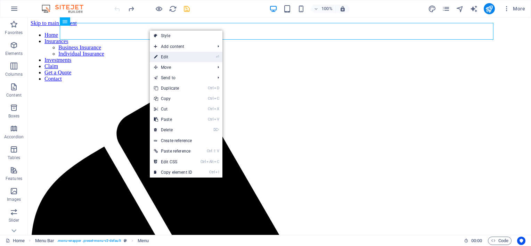
click at [172, 57] on link "⏎ Edit" at bounding box center [173, 57] width 47 height 10
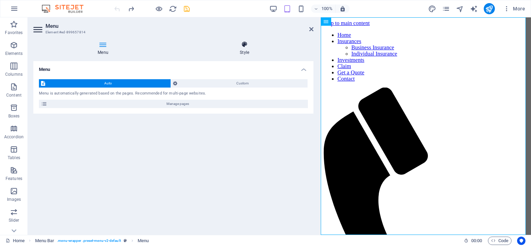
click at [248, 43] on icon at bounding box center [244, 44] width 138 height 7
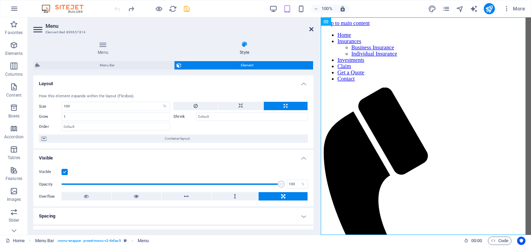
click at [313, 27] on icon at bounding box center [311, 29] width 4 height 6
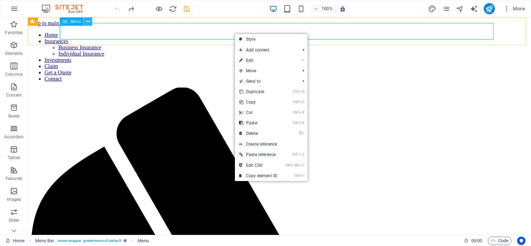
click at [87, 22] on icon at bounding box center [88, 21] width 4 height 7
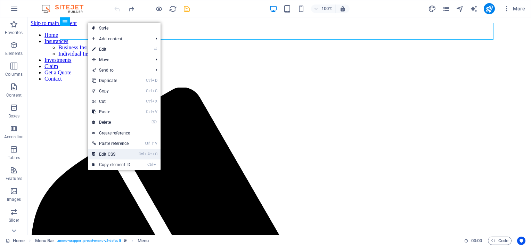
click at [107, 155] on link "Ctrl Alt C Edit CSS" at bounding box center [111, 154] width 47 height 10
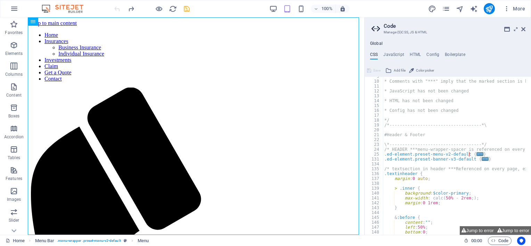
scroll to position [42, 0]
click at [525, 27] on aside "Code Manage (S)CSS, JS & HTML Global CSS JavaScript HTML Config Boilerplate /*-…" at bounding box center [447, 125] width 167 height 217
click at [399, 54] on h4 "JavaScript" at bounding box center [393, 56] width 20 height 8
type textarea "/* JS for preset "Menu V2" */"
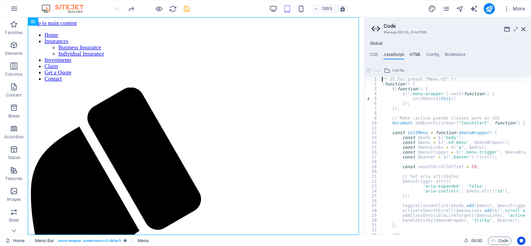
click at [414, 52] on h4 "HTML" at bounding box center [414, 56] width 11 height 8
type textarea "<a href="#main-content" class="wv-link-content button">Skip to main content</a>"
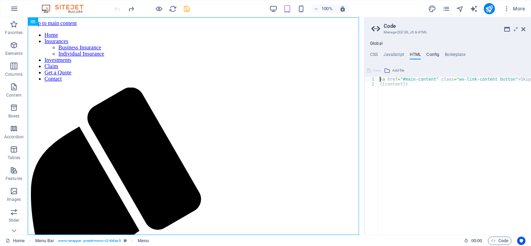
click at [429, 53] on h4 "Config" at bounding box center [432, 56] width 13 height 8
type textarea "$color-background: #f2f2f2;"
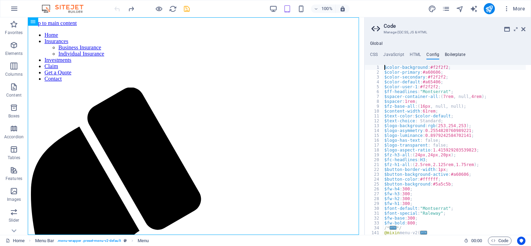
click at [449, 52] on h4 "Boilerplate" at bounding box center [454, 56] width 20 height 8
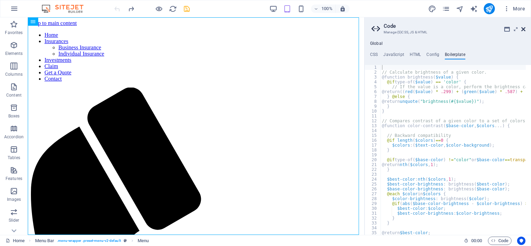
click at [524, 28] on icon at bounding box center [523, 29] width 4 height 6
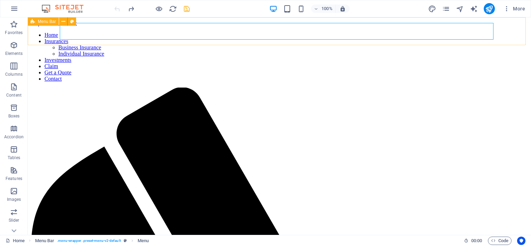
click at [36, 22] on div "Menu Bar" at bounding box center [43, 21] width 31 height 8
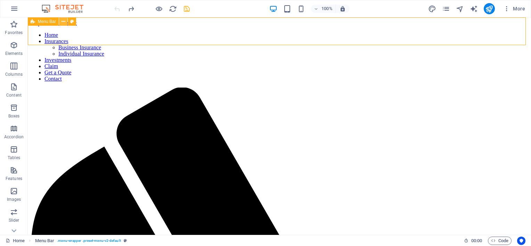
click at [63, 22] on icon at bounding box center [63, 21] width 4 height 7
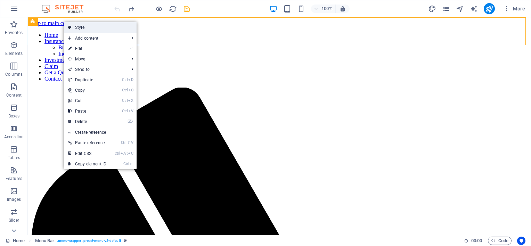
click at [80, 28] on link "Style" at bounding box center [100, 27] width 73 height 10
select select "rem"
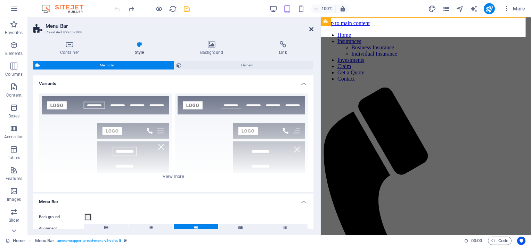
click at [313, 28] on icon at bounding box center [311, 29] width 4 height 6
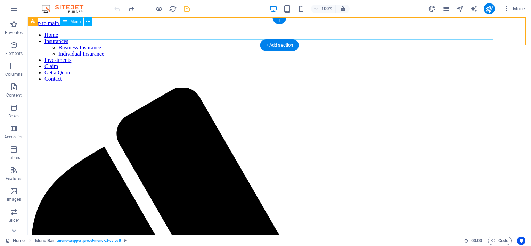
click at [116, 32] on nav "Home Insurances Business Insurance Individual Insurance Investments Claim Get a…" at bounding box center [279, 57] width 497 height 50
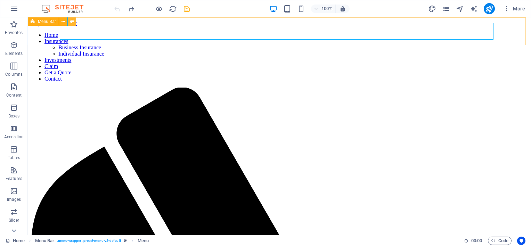
click at [70, 20] on button at bounding box center [72, 21] width 8 height 8
select select "rem"
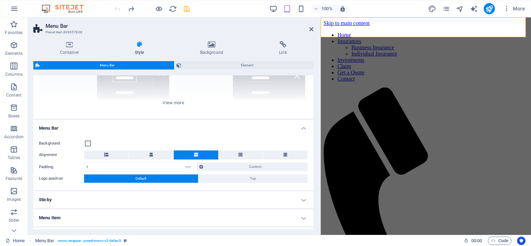
scroll to position [139, 0]
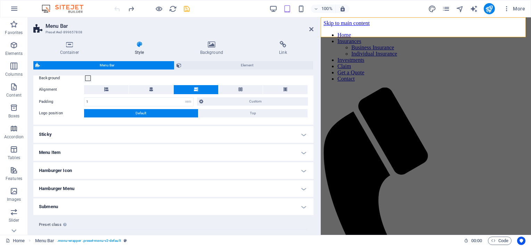
click at [179, 155] on h4 "Menu Item" at bounding box center [173, 152] width 280 height 17
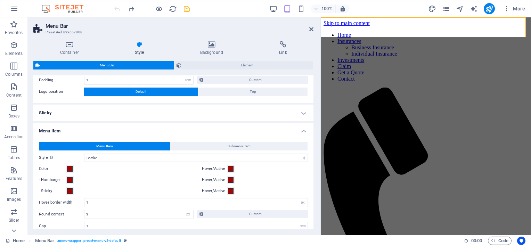
scroll to position [157, 0]
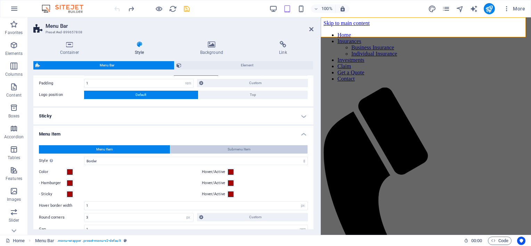
click at [248, 148] on span "Submenu Item" at bounding box center [238, 149] width 23 height 8
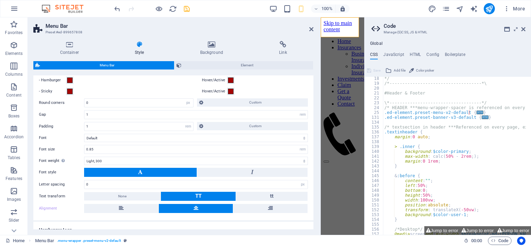
scroll to position [123, 0]
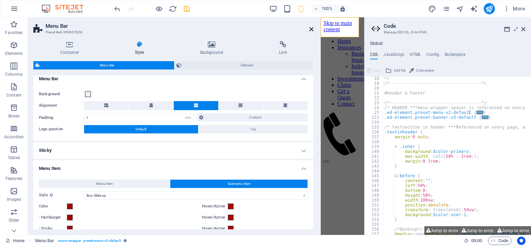
click at [311, 27] on icon at bounding box center [311, 29] width 4 height 6
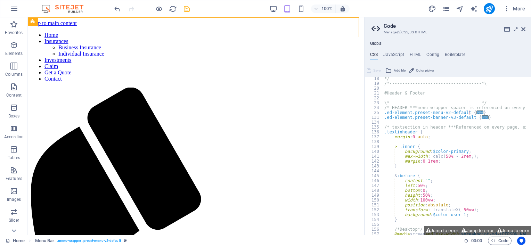
click at [525, 31] on aside "Code Manage (S)CSS, JS & HTML Global CSS JavaScript HTML Config Boilerplate /*-…" at bounding box center [447, 125] width 167 height 217
click at [523, 29] on icon at bounding box center [523, 29] width 4 height 6
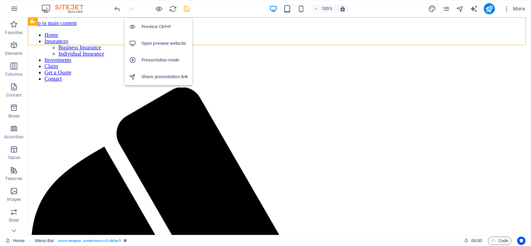
click at [160, 44] on h6 "Open preview website" at bounding box center [164, 43] width 47 height 8
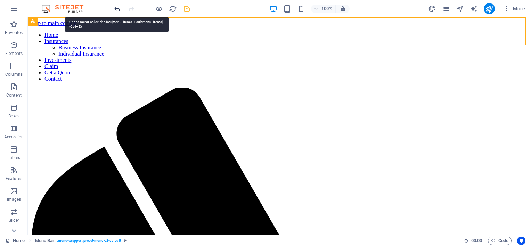
click at [115, 9] on icon "undo" at bounding box center [117, 9] width 8 height 8
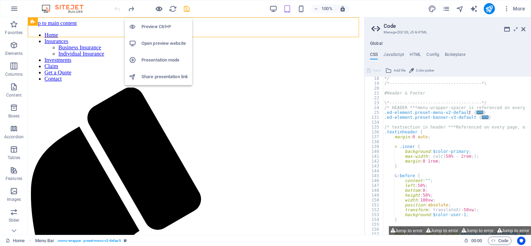
scroll to position [83, 0]
click at [157, 41] on h6 "Open preview website" at bounding box center [164, 43] width 47 height 8
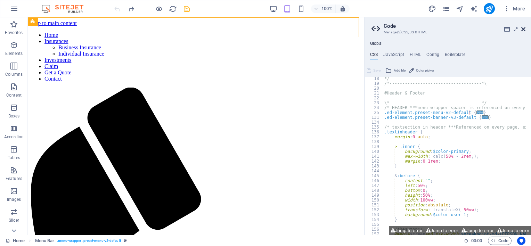
click at [523, 29] on icon at bounding box center [523, 29] width 4 height 6
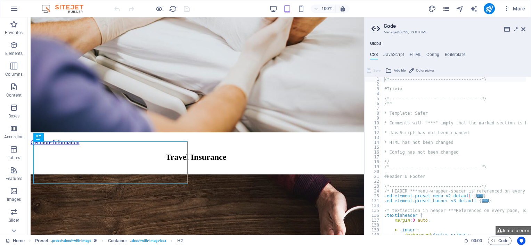
scroll to position [1028, 0]
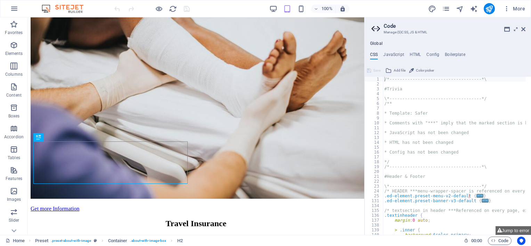
click at [525, 26] on aside "Code Manage (S)CSS, JS & HTML Global CSS JavaScript HTML Config Boilerplate /*-…" at bounding box center [447, 125] width 167 height 217
click at [523, 27] on icon at bounding box center [523, 29] width 4 height 6
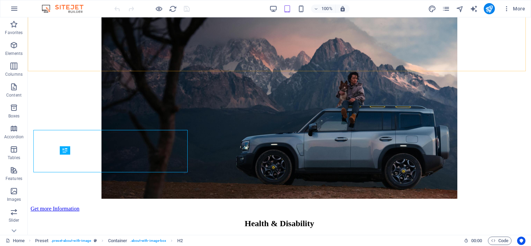
scroll to position [1036, 0]
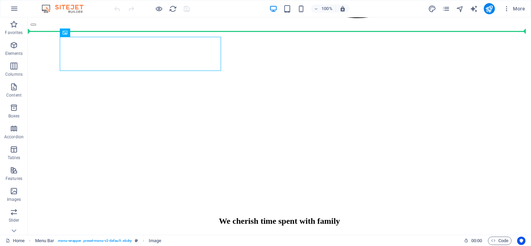
drag, startPoint x: 164, startPoint y: 57, endPoint x: 254, endPoint y: 34, distance: 93.6
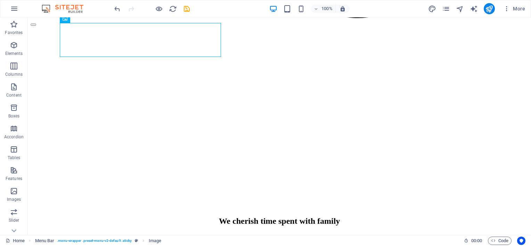
scroll to position [749, 0]
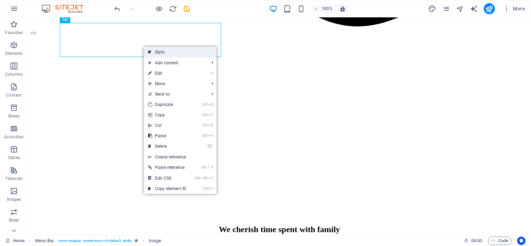
click at [177, 55] on link "Style" at bounding box center [180, 52] width 73 height 10
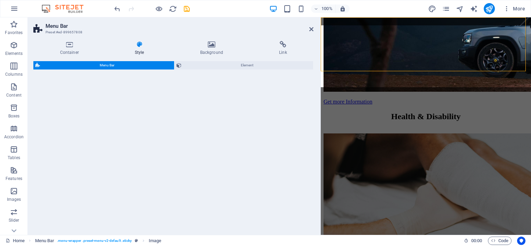
select select "rem"
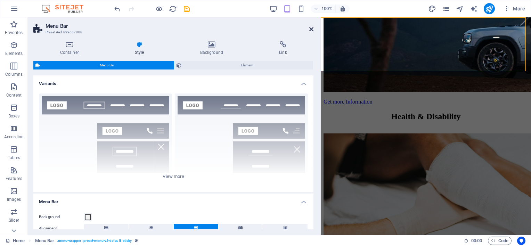
click at [311, 28] on icon at bounding box center [311, 29] width 4 height 6
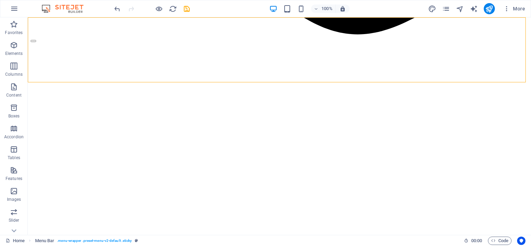
scroll to position [749, 0]
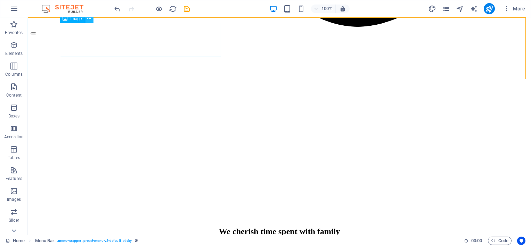
click at [89, 19] on icon at bounding box center [89, 18] width 4 height 7
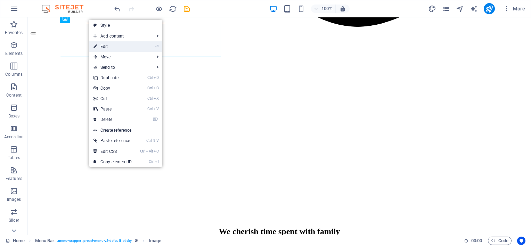
click at [100, 44] on link "⏎ Edit" at bounding box center [112, 46] width 47 height 10
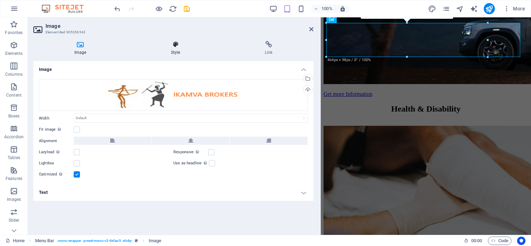
scroll to position [741, 0]
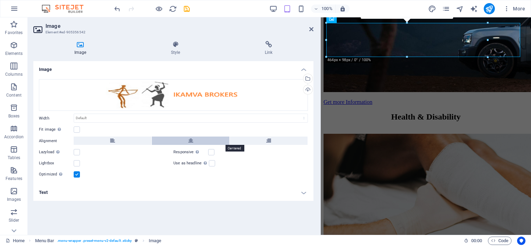
click at [179, 139] on button at bounding box center [191, 140] width 78 height 8
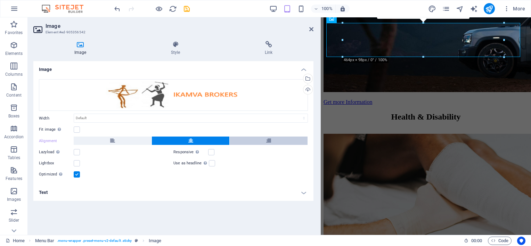
click at [272, 142] on button at bounding box center [269, 140] width 78 height 8
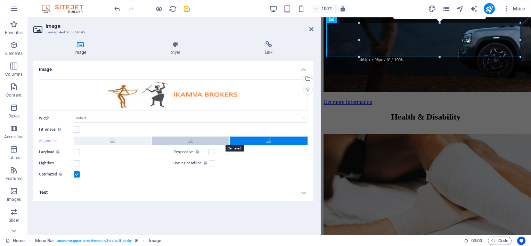
click at [190, 140] on icon at bounding box center [190, 140] width 5 height 8
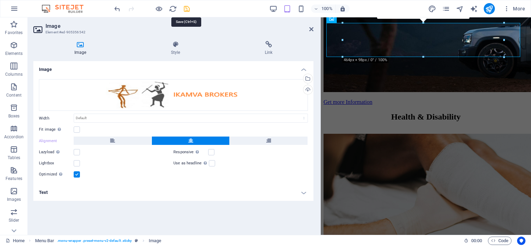
click at [183, 7] on icon "save" at bounding box center [187, 9] width 8 height 8
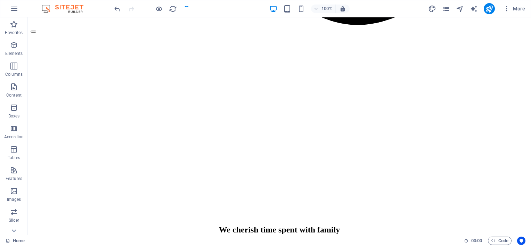
scroll to position [749, 0]
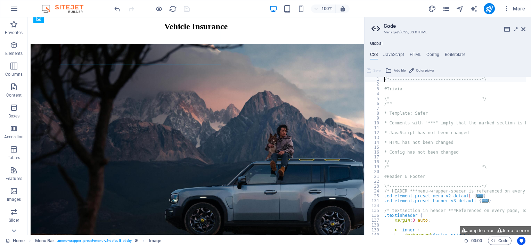
scroll to position [740, 0]
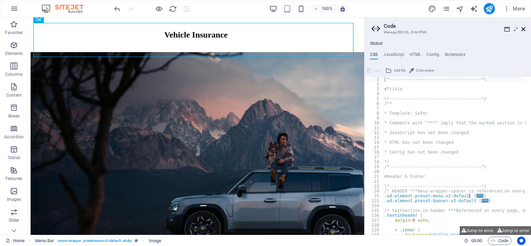
click at [522, 28] on icon at bounding box center [523, 29] width 4 height 6
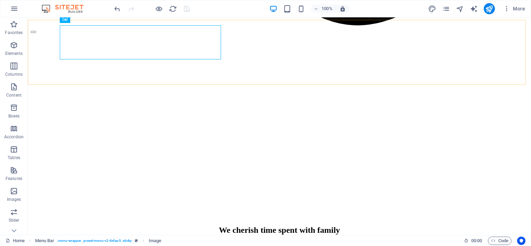
scroll to position [748, 0]
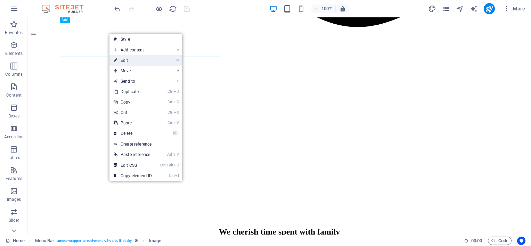
click at [145, 62] on link "⏎ Edit" at bounding box center [132, 60] width 47 height 10
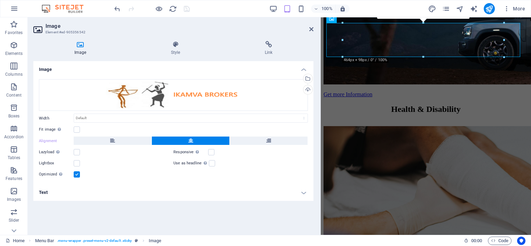
scroll to position [740, 0]
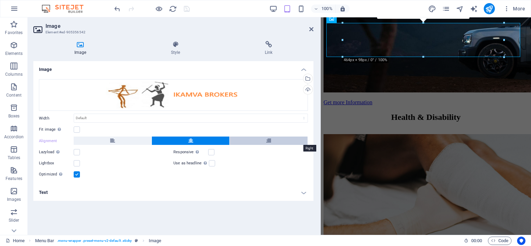
click at [264, 139] on button at bounding box center [269, 140] width 78 height 8
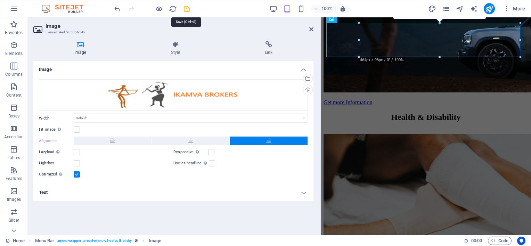
click at [188, 8] on icon "save" at bounding box center [187, 9] width 8 height 8
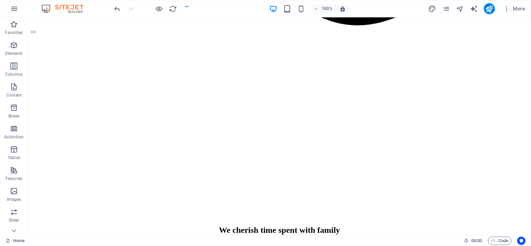
scroll to position [748, 0]
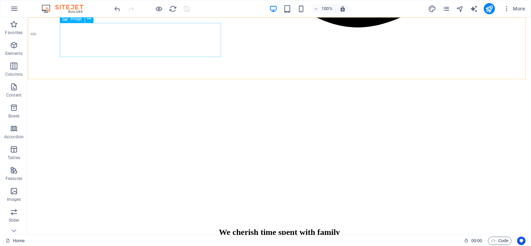
click at [90, 19] on icon at bounding box center [89, 18] width 4 height 7
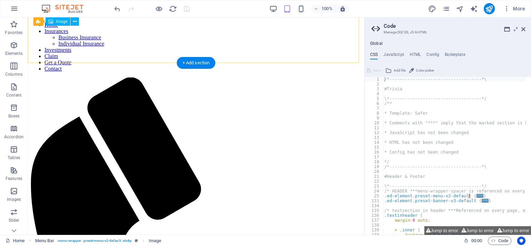
scroll to position [0, 0]
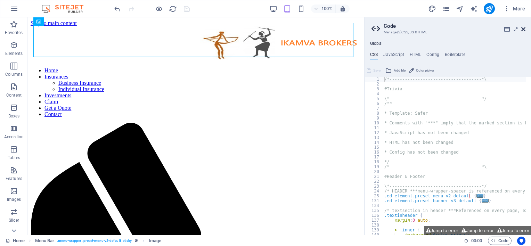
click at [523, 27] on icon at bounding box center [523, 29] width 4 height 6
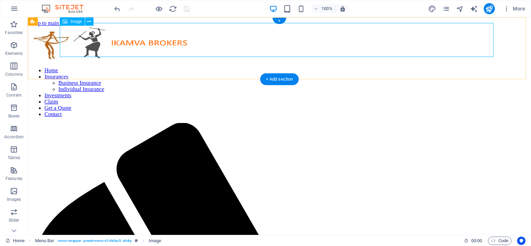
click at [429, 44] on figure at bounding box center [279, 43] width 497 height 35
click at [106, 42] on figure at bounding box center [279, 43] width 497 height 35
drag, startPoint x: 103, startPoint y: 37, endPoint x: 314, endPoint y: 33, distance: 210.1
click at [391, 43] on figure at bounding box center [279, 43] width 497 height 35
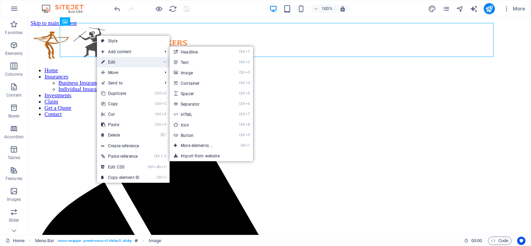
click at [123, 61] on link "⏎ Edit" at bounding box center [120, 62] width 47 height 10
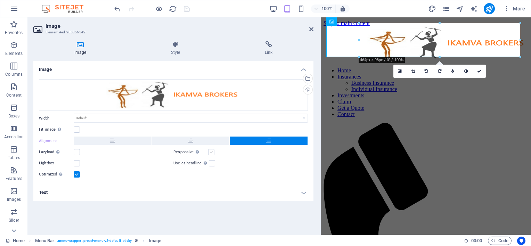
click at [210, 153] on label at bounding box center [211, 152] width 6 height 6
click at [0, 0] on input "Responsive Automatically load retina image and smartphone optimized sizes." at bounding box center [0, 0] width 0 height 0
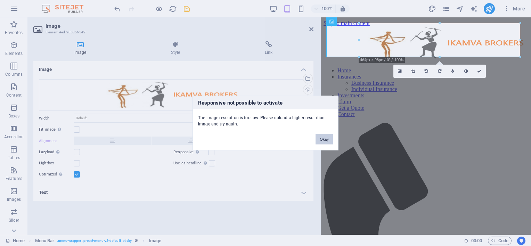
click at [328, 136] on button "Okay" at bounding box center [323, 139] width 17 height 10
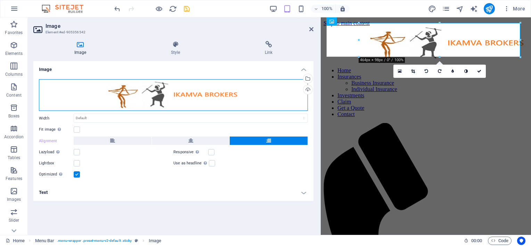
click at [92, 96] on div "Drag files here, click to choose files or select files from Files or our free s…" at bounding box center [173, 95] width 269 height 32
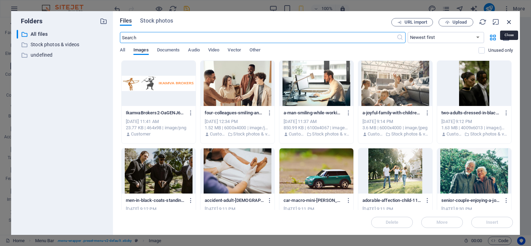
click at [508, 22] on icon "button" at bounding box center [509, 22] width 8 height 8
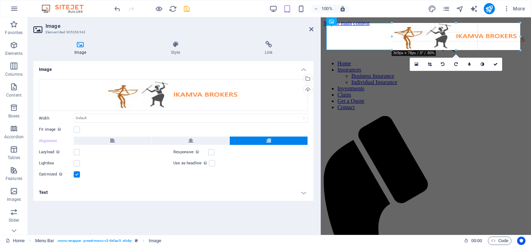
drag, startPoint x: 359, startPoint y: 39, endPoint x: 391, endPoint y: 58, distance: 37.2
type input "369"
select select "px"
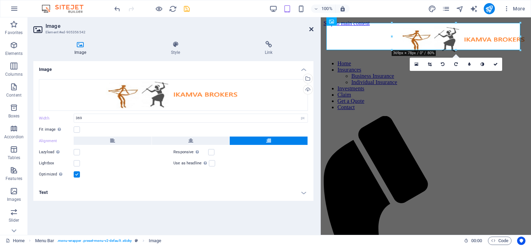
click at [312, 28] on icon at bounding box center [311, 29] width 4 height 6
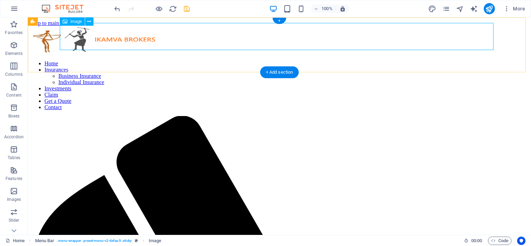
click at [364, 31] on figure at bounding box center [279, 40] width 497 height 28
click at [144, 32] on figure at bounding box center [279, 40] width 497 height 28
click at [82, 34] on figure at bounding box center [279, 40] width 497 height 28
click at [117, 37] on figure at bounding box center [279, 40] width 497 height 28
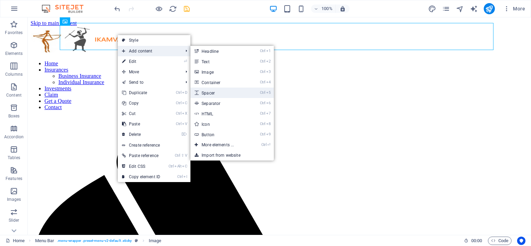
click at [223, 90] on link "Ctrl 5 Spacer" at bounding box center [218, 93] width 57 height 10
select select "px"
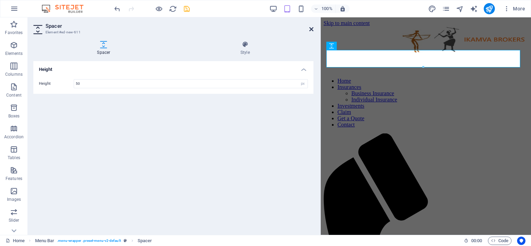
click at [311, 27] on icon at bounding box center [311, 29] width 4 height 6
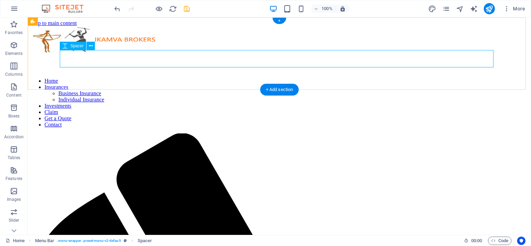
click at [214, 66] on div at bounding box center [279, 63] width 497 height 17
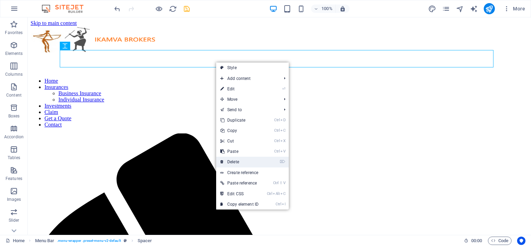
click at [244, 160] on link "⌦ Delete" at bounding box center [239, 162] width 47 height 10
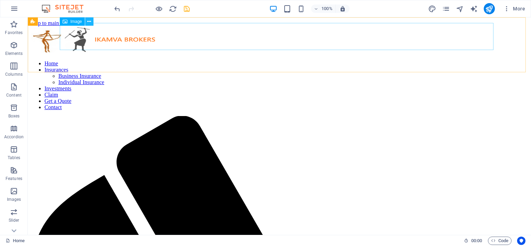
click at [88, 20] on icon at bounding box center [89, 21] width 4 height 7
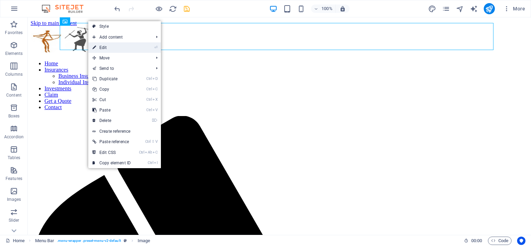
click at [106, 46] on link "⏎ Edit" at bounding box center [111, 47] width 47 height 10
select select "px"
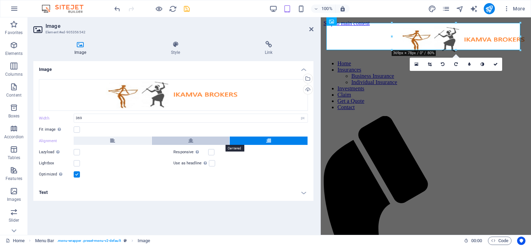
click at [194, 139] on button at bounding box center [191, 140] width 78 height 8
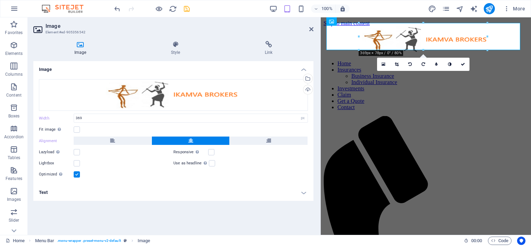
click at [194, 139] on button at bounding box center [191, 140] width 78 height 8
click at [120, 139] on button at bounding box center [113, 140] width 78 height 8
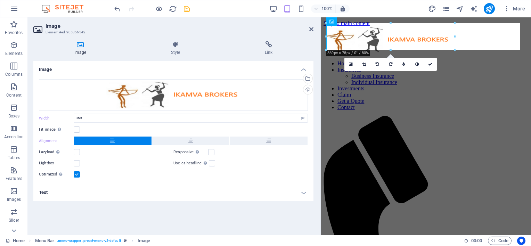
click at [118, 139] on button at bounding box center [113, 140] width 78 height 8
click at [74, 129] on label at bounding box center [77, 129] width 6 height 6
click at [0, 0] on input "Fit image Automatically fit image to a fixed width and height" at bounding box center [0, 0] width 0 height 0
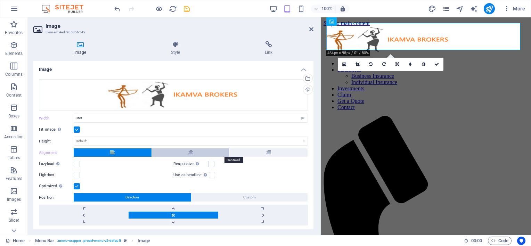
click at [183, 151] on button at bounding box center [191, 152] width 78 height 8
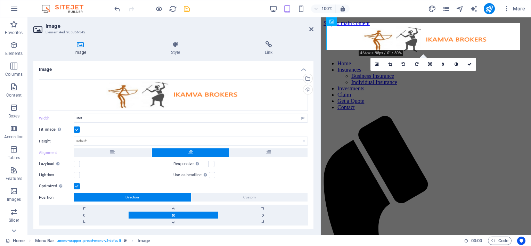
click at [183, 151] on button at bounding box center [191, 152] width 78 height 8
click at [273, 152] on button at bounding box center [269, 152] width 78 height 8
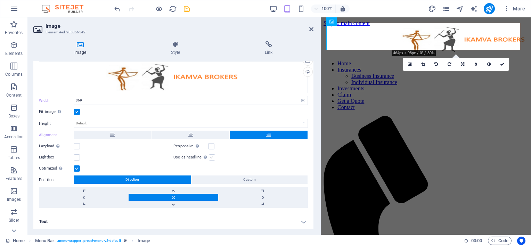
scroll to position [18, 0]
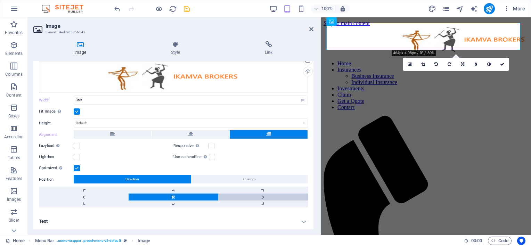
click at [263, 194] on link at bounding box center [263, 196] width 90 height 7
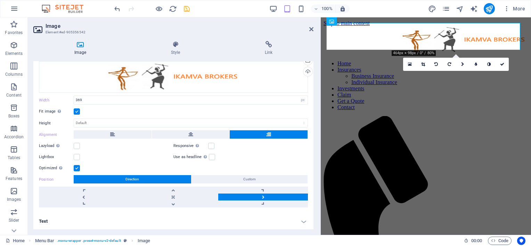
click at [264, 178] on button "Custom" at bounding box center [249, 179] width 116 height 8
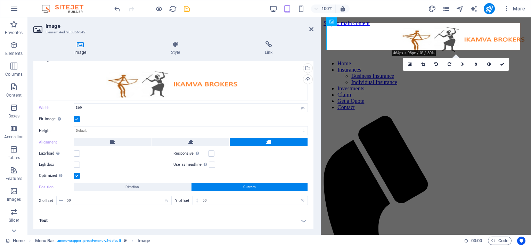
scroll to position [10, 0]
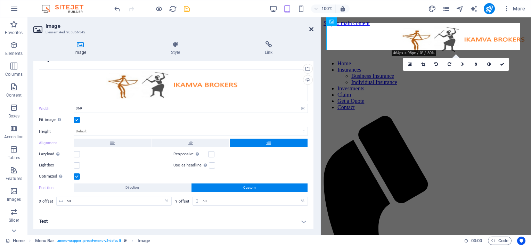
drag, startPoint x: 313, startPoint y: 30, endPoint x: 285, endPoint y: 13, distance: 32.7
click at [313, 30] on icon at bounding box center [311, 29] width 4 height 6
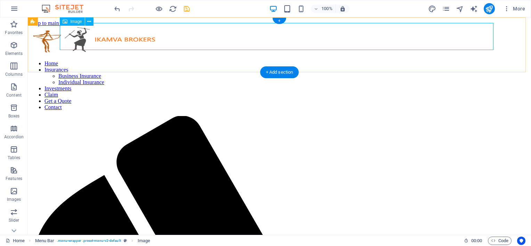
click at [469, 36] on figure at bounding box center [279, 40] width 497 height 28
click at [470, 36] on figure at bounding box center [279, 40] width 497 height 28
click at [66, 22] on icon at bounding box center [65, 21] width 5 height 8
drag, startPoint x: 93, startPoint y: 39, endPoint x: 114, endPoint y: 24, distance: 25.6
click at [88, 20] on icon at bounding box center [89, 21] width 4 height 7
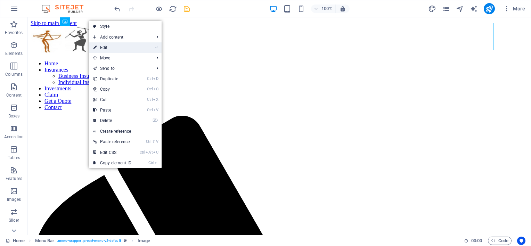
click at [106, 47] on link "⏎ Edit" at bounding box center [112, 47] width 47 height 10
select select "px"
select select "%"
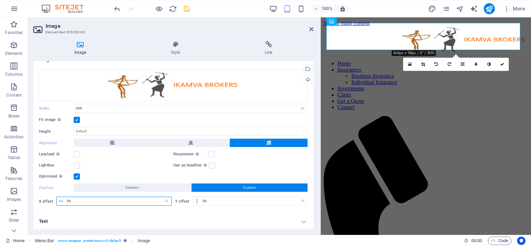
click at [126, 201] on input "50" at bounding box center [118, 201] width 106 height 8
type input "5"
type input "150"
click at [210, 166] on label at bounding box center [212, 165] width 6 height 6
click at [0, 0] on input "Use as headline The image will be wrapped in an H1 headline tag. Useful for giv…" at bounding box center [0, 0] width 0 height 0
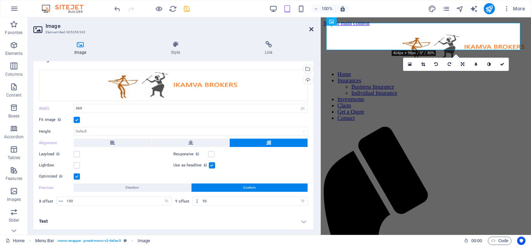
click at [313, 28] on icon at bounding box center [311, 29] width 4 height 6
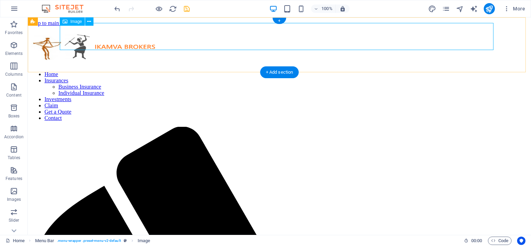
click at [486, 34] on figure at bounding box center [279, 49] width 497 height 30
select select "rem"
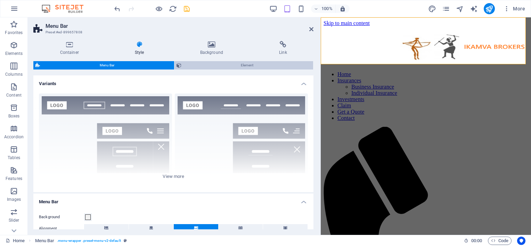
click at [203, 61] on span "Element" at bounding box center [247, 65] width 128 height 8
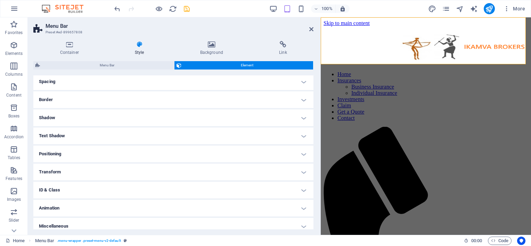
scroll to position [65, 0]
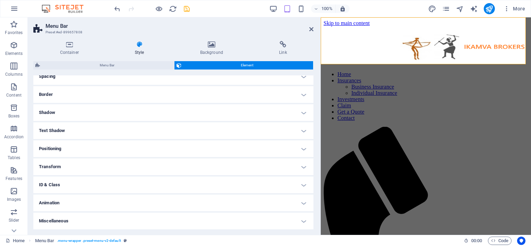
click at [113, 149] on h4 "Positioning" at bounding box center [173, 148] width 280 height 17
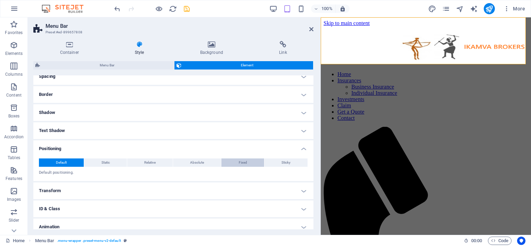
click at [239, 163] on span "Fixed" at bounding box center [243, 162] width 8 height 8
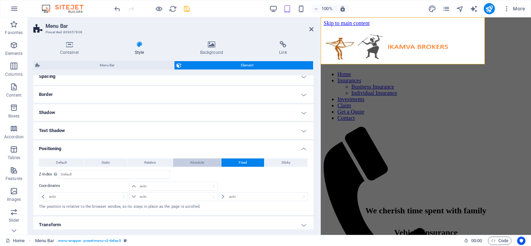
click at [205, 164] on button "Absolute" at bounding box center [197, 162] width 48 height 8
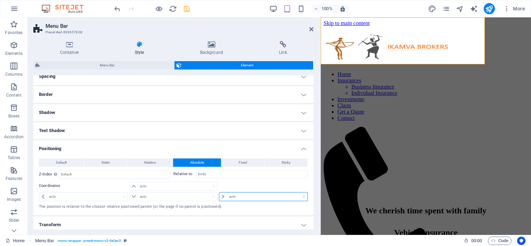
click at [227, 196] on select "auto px rem % em" at bounding box center [263, 196] width 88 height 8
click at [313, 28] on icon at bounding box center [311, 29] width 4 height 6
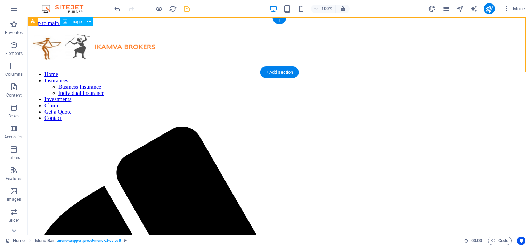
click at [231, 36] on figure at bounding box center [279, 49] width 497 height 30
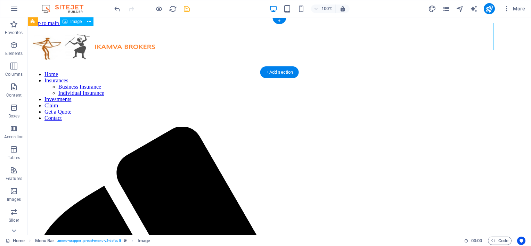
click at [122, 34] on figure at bounding box center [279, 49] width 497 height 30
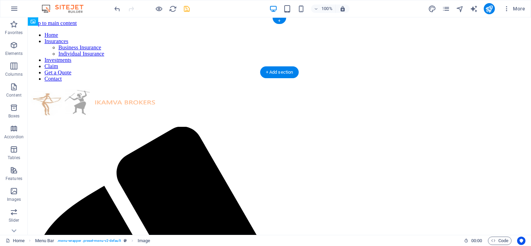
drag, startPoint x: 115, startPoint y: 31, endPoint x: 108, endPoint y: 21, distance: 12.4
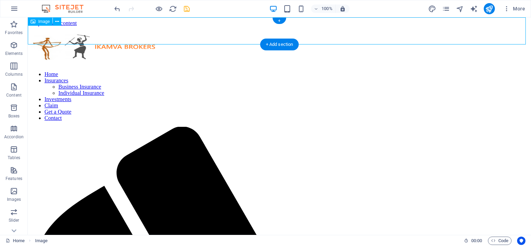
drag, startPoint x: 58, startPoint y: 33, endPoint x: 142, endPoint y: 31, distance: 84.1
click at [142, 34] on figure at bounding box center [279, 49] width 497 height 30
click at [62, 34] on figure at bounding box center [279, 49] width 497 height 30
drag, startPoint x: 73, startPoint y: 40, endPoint x: 223, endPoint y: 33, distance: 150.9
click at [253, 34] on figure at bounding box center [279, 49] width 497 height 30
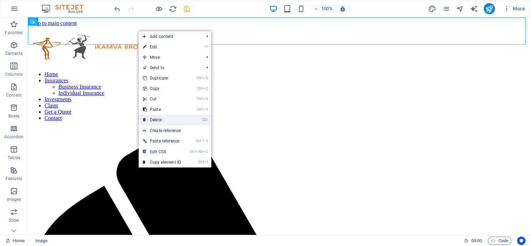
click at [154, 119] on link "⌦ Delete" at bounding box center [162, 120] width 47 height 10
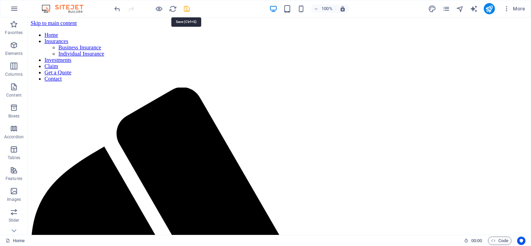
click at [186, 8] on icon "save" at bounding box center [187, 9] width 8 height 8
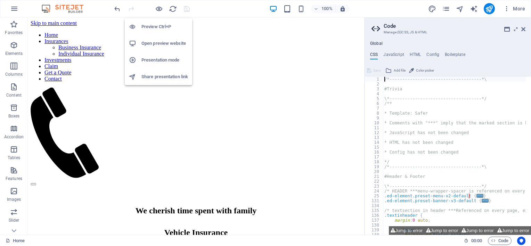
click at [153, 44] on h6 "Open preview website" at bounding box center [164, 43] width 47 height 8
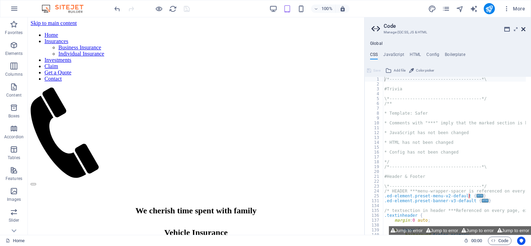
click at [523, 29] on icon at bounding box center [523, 29] width 4 height 6
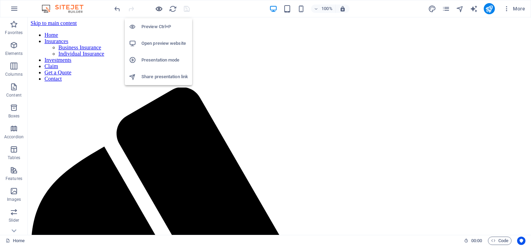
click at [157, 10] on icon "button" at bounding box center [159, 9] width 8 height 8
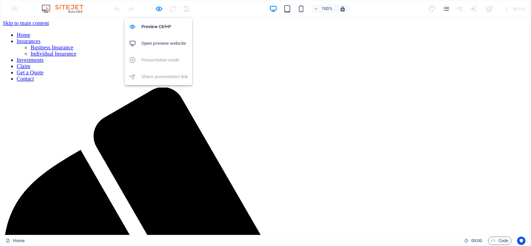
click at [157, 42] on h6 "Open preview website" at bounding box center [164, 43] width 47 height 8
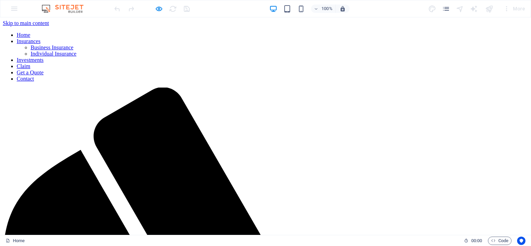
drag, startPoint x: 93, startPoint y: 22, endPoint x: 77, endPoint y: 34, distance: 20.4
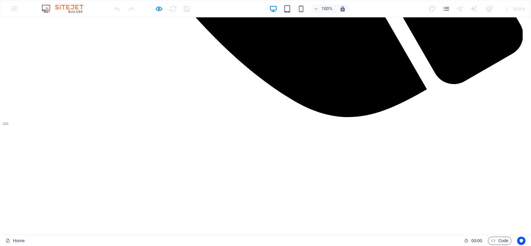
scroll to position [521, 0]
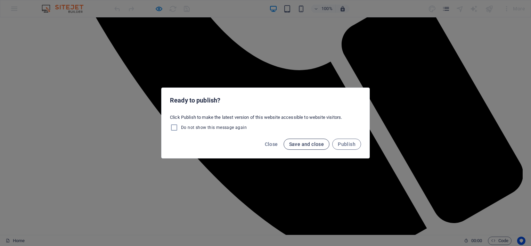
click at [304, 144] on span "Save and close" at bounding box center [306, 144] width 35 height 6
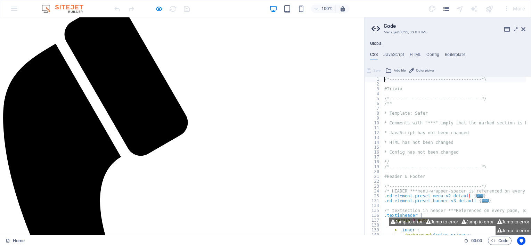
scroll to position [0, 0]
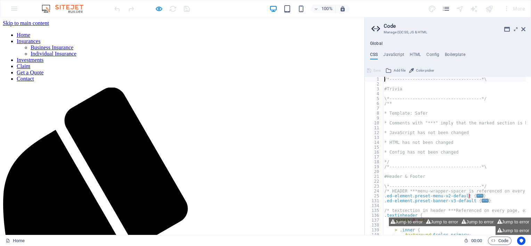
click at [522, 24] on h2 "Code" at bounding box center [454, 26] width 142 height 6
click at [524, 29] on icon at bounding box center [523, 29] width 4 height 6
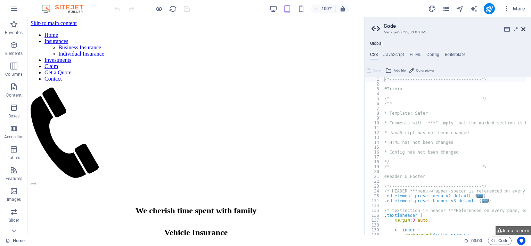
click at [524, 27] on icon at bounding box center [523, 29] width 4 height 6
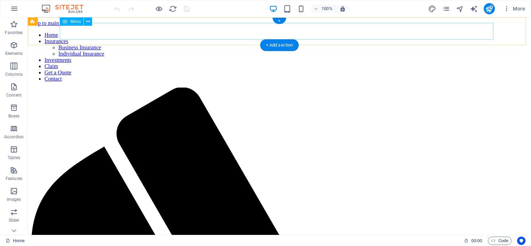
click at [296, 32] on nav "Home Insurances Business Insurance Individual Insurance Investments Claim Get a…" at bounding box center [279, 57] width 497 height 50
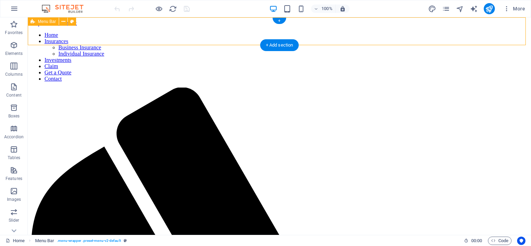
select select "header"
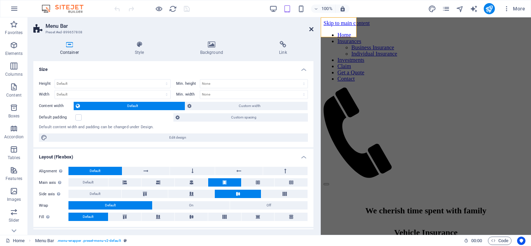
click at [310, 28] on icon at bounding box center [311, 29] width 4 height 6
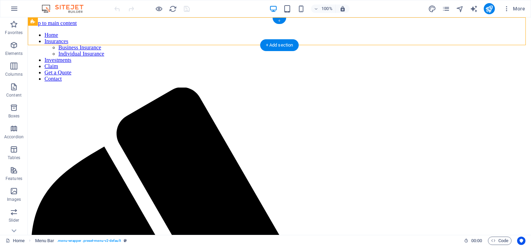
drag, startPoint x: 279, startPoint y: 22, endPoint x: 132, endPoint y: 5, distance: 148.2
click at [279, 22] on div "+" at bounding box center [279, 21] width 14 height 6
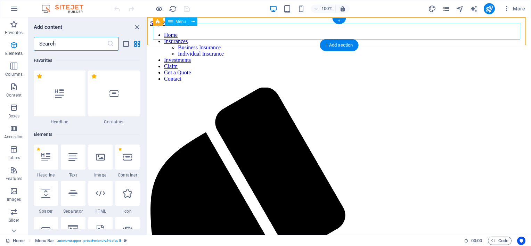
scroll to position [1215, 0]
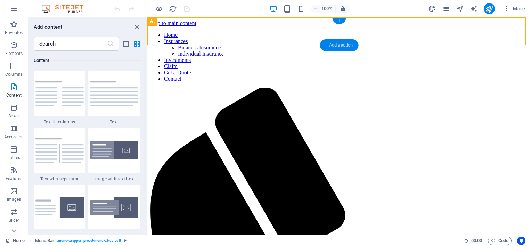
click at [333, 44] on div "+ Add section" at bounding box center [339, 45] width 39 height 12
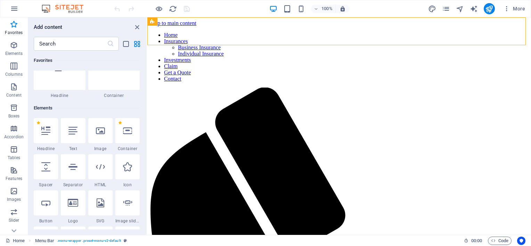
scroll to position [0, 0]
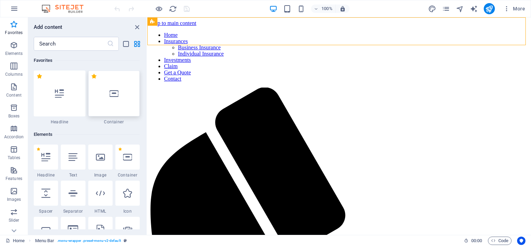
click at [115, 97] on icon at bounding box center [113, 93] width 9 height 9
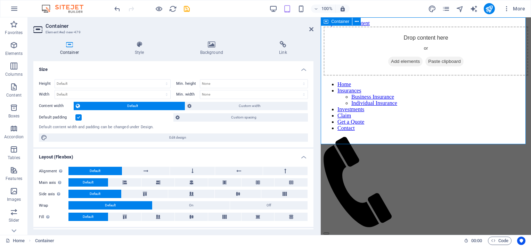
click at [398, 66] on span "Add elements" at bounding box center [405, 62] width 34 height 10
click at [406, 66] on span "Add elements" at bounding box center [405, 62] width 34 height 10
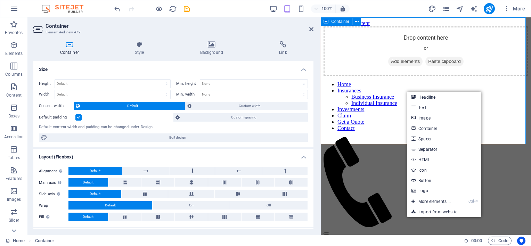
click at [466, 76] on div "Drop content here or Add elements Paste clipboard" at bounding box center [425, 50] width 205 height 49
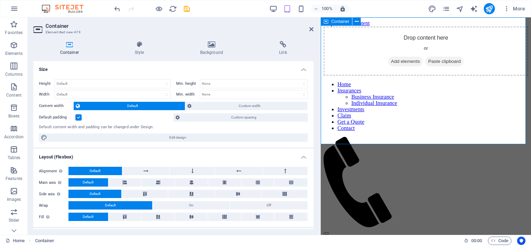
click at [443, 66] on span "Paste clipboard" at bounding box center [444, 62] width 38 height 10
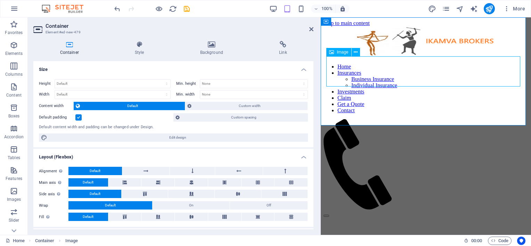
click at [447, 58] on figure at bounding box center [425, 42] width 205 height 32
click at [440, 58] on figure at bounding box center [425, 42] width 205 height 32
click at [356, 52] on icon at bounding box center [355, 52] width 4 height 7
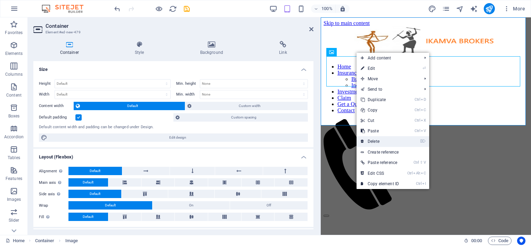
click at [384, 142] on link "⌦ Delete" at bounding box center [379, 141] width 47 height 10
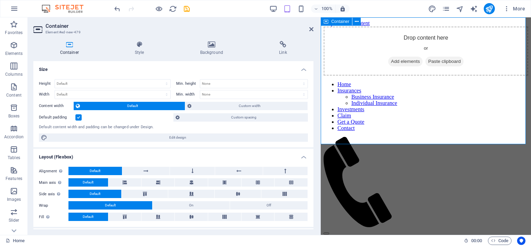
click at [388, 66] on span "Add elements" at bounding box center [405, 62] width 34 height 10
click at [355, 20] on icon at bounding box center [357, 21] width 4 height 7
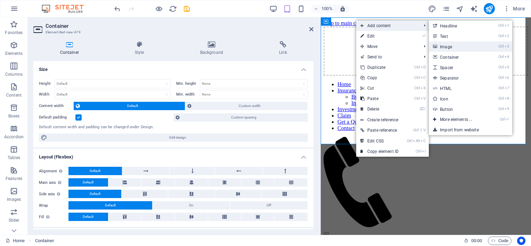
click at [449, 46] on link "Ctrl 3 Image" at bounding box center [457, 46] width 57 height 10
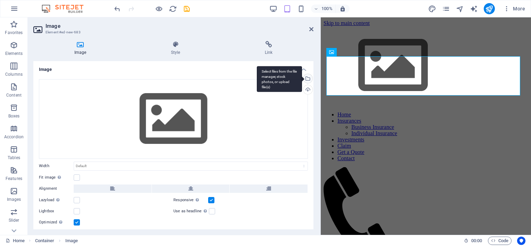
click at [306, 77] on div "Select files from the file manager, stock photos, or upload file(s)" at bounding box center [307, 79] width 10 height 10
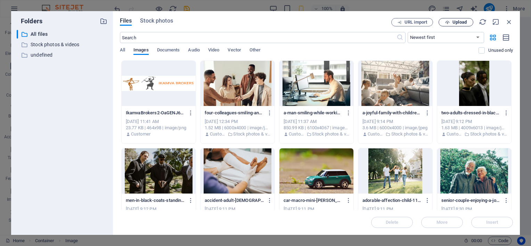
click at [460, 22] on span "Upload" at bounding box center [459, 22] width 14 height 4
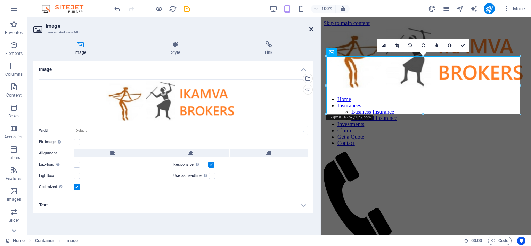
click at [311, 29] on icon at bounding box center [311, 29] width 4 height 6
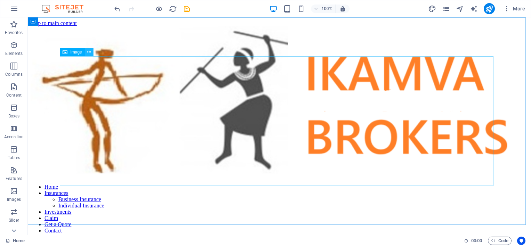
click at [86, 51] on button at bounding box center [89, 52] width 8 height 8
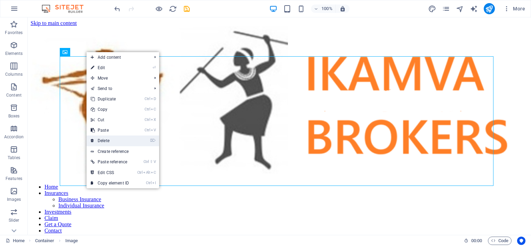
click at [109, 139] on link "⌦ Delete" at bounding box center [109, 140] width 47 height 10
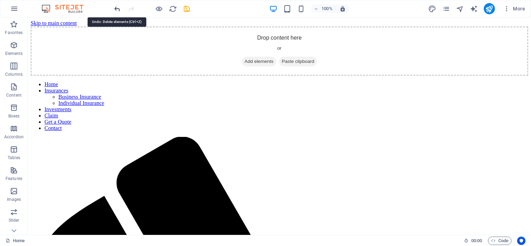
click at [115, 8] on icon "undo" at bounding box center [117, 9] width 8 height 8
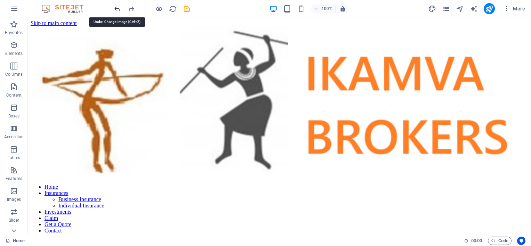
click at [115, 8] on icon "undo" at bounding box center [117, 9] width 8 height 8
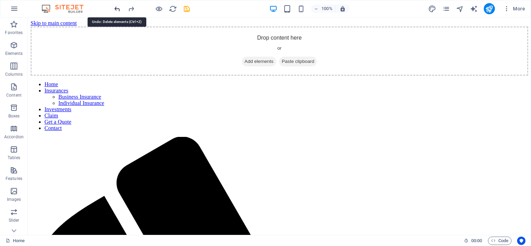
click at [115, 8] on icon "undo" at bounding box center [117, 9] width 8 height 8
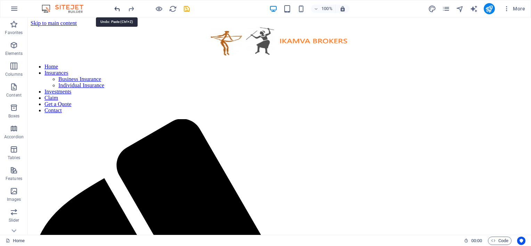
click at [119, 7] on icon "undo" at bounding box center [117, 9] width 8 height 8
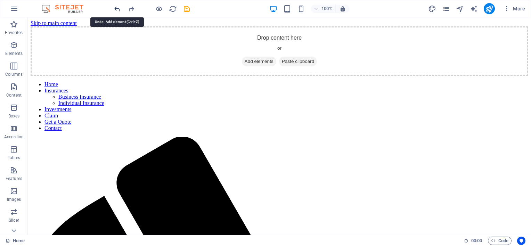
click at [119, 7] on icon "undo" at bounding box center [117, 9] width 8 height 8
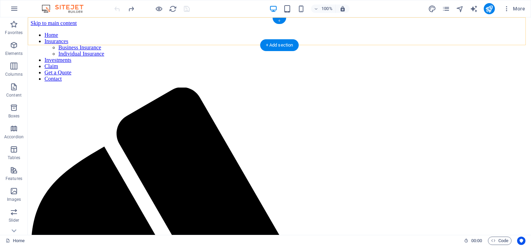
click at [280, 19] on div "+" at bounding box center [279, 21] width 14 height 6
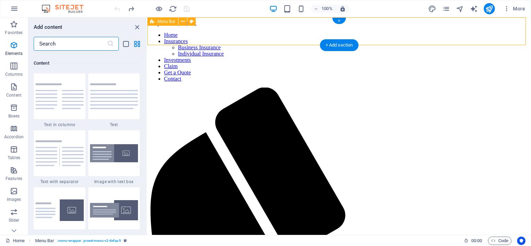
scroll to position [1215, 0]
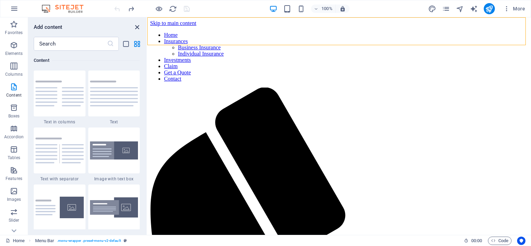
click at [137, 26] on icon "close panel" at bounding box center [137, 27] width 8 height 8
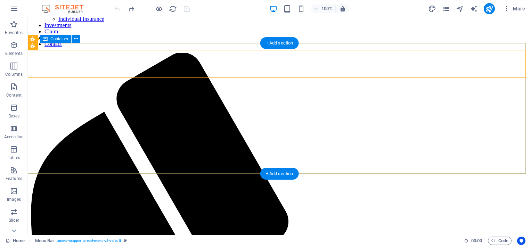
scroll to position [0, 0]
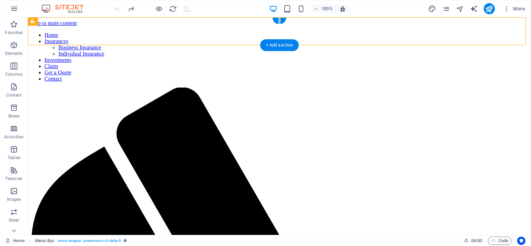
click at [279, 20] on div "+" at bounding box center [279, 21] width 14 height 6
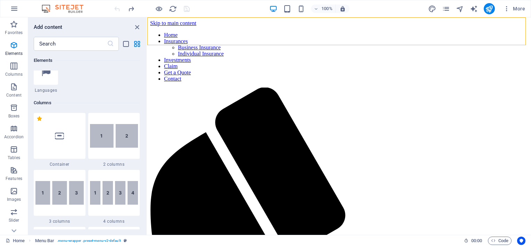
scroll to position [277, 0]
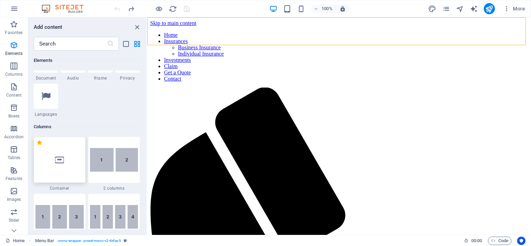
click at [58, 161] on icon at bounding box center [59, 159] width 9 height 9
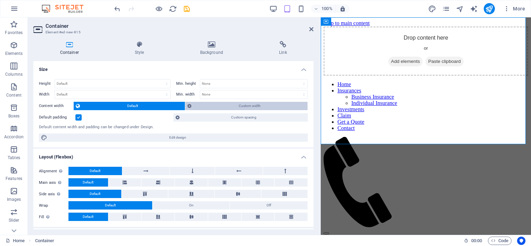
click at [249, 103] on span "Custom width" at bounding box center [249, 106] width 112 height 8
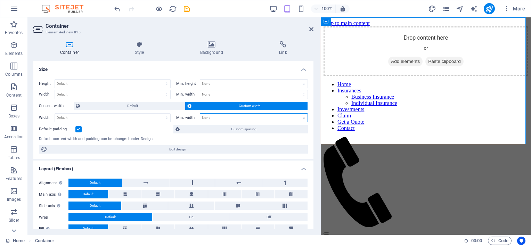
click at [216, 118] on select "None px rem % vh vw" at bounding box center [253, 118] width 107 height 8
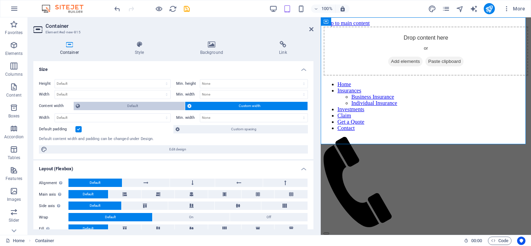
click at [149, 107] on span "Default" at bounding box center [132, 106] width 101 height 8
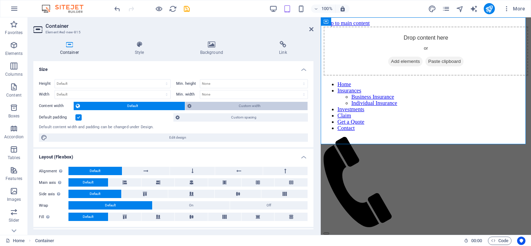
click at [203, 105] on span "Custom width" at bounding box center [249, 106] width 112 height 8
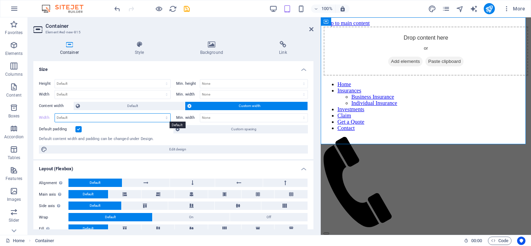
click at [128, 118] on select "Default px rem % em vh vw" at bounding box center [112, 118] width 115 height 8
click at [127, 118] on select "Default px rem % em vh vw" at bounding box center [112, 118] width 115 height 8
select select "%"
click at [160, 114] on select "Default px rem % em vh vw" at bounding box center [112, 118] width 115 height 8
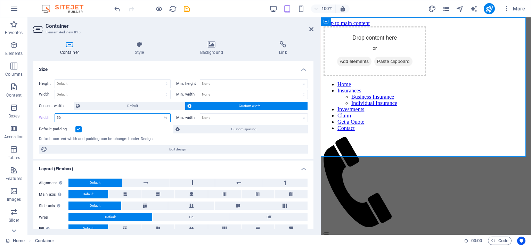
click at [79, 119] on input "50" at bounding box center [112, 118] width 115 height 8
type input "5"
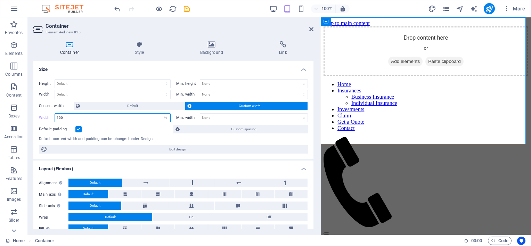
click at [157, 118] on input "100" at bounding box center [112, 118] width 115 height 8
type input "1"
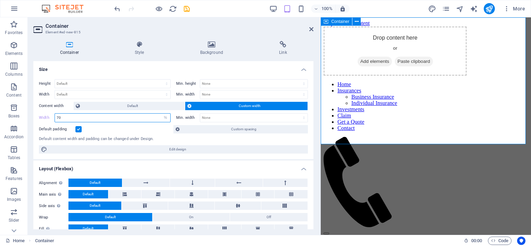
type input "70"
click at [364, 66] on span "Add elements" at bounding box center [374, 62] width 34 height 10
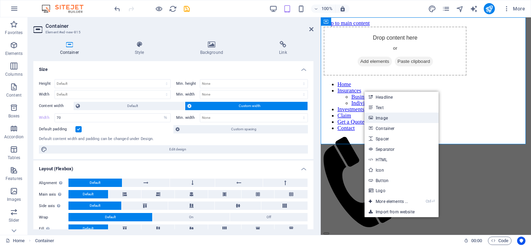
click at [389, 118] on link "Image" at bounding box center [401, 118] width 74 height 10
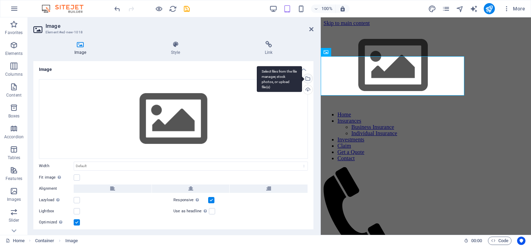
click at [306, 79] on div "Select files from the file manager, stock photos, or upload file(s)" at bounding box center [307, 79] width 10 height 10
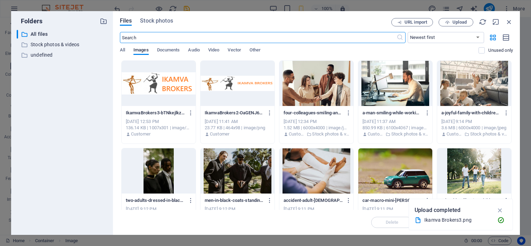
click at [170, 88] on div at bounding box center [159, 83] width 74 height 45
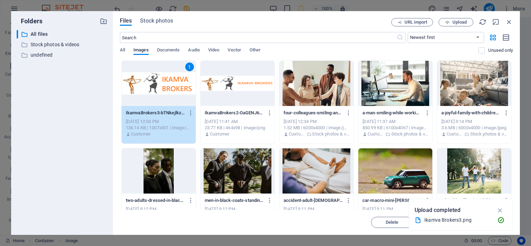
click at [259, 81] on div at bounding box center [237, 83] width 74 height 45
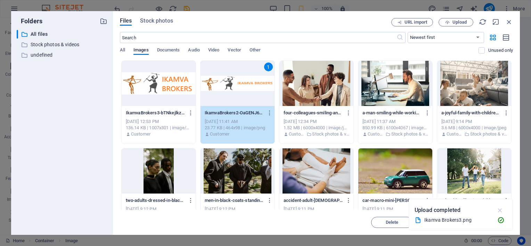
click at [500, 207] on icon "button" at bounding box center [500, 210] width 8 height 8
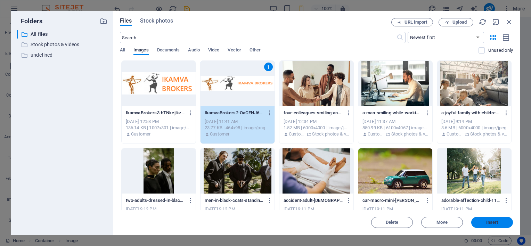
click at [494, 221] on span "Insert" at bounding box center [492, 222] width 12 height 4
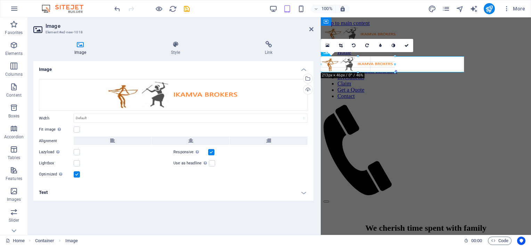
drag, startPoint x: 401, startPoint y: 63, endPoint x: 394, endPoint y: 64, distance: 7.0
type input "213"
select select "px"
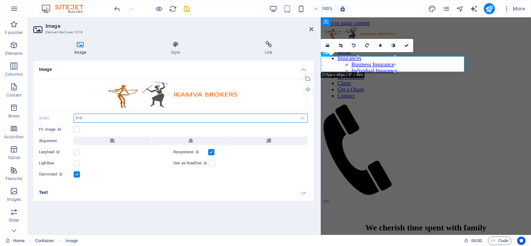
click at [101, 119] on input "213" at bounding box center [190, 118] width 233 height 8
type input "2"
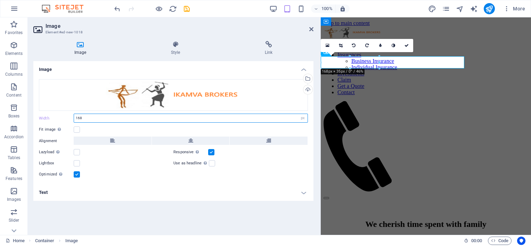
click at [101, 119] on input "168" at bounding box center [190, 118] width 233 height 8
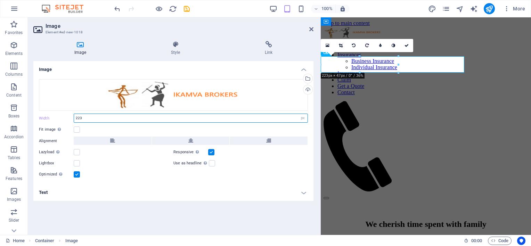
type input "223"
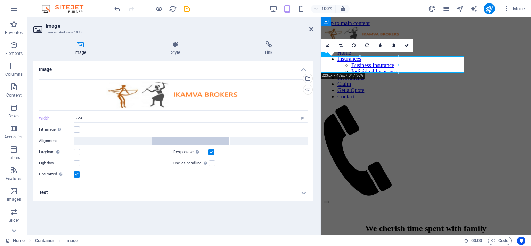
click at [193, 144] on button at bounding box center [191, 140] width 78 height 8
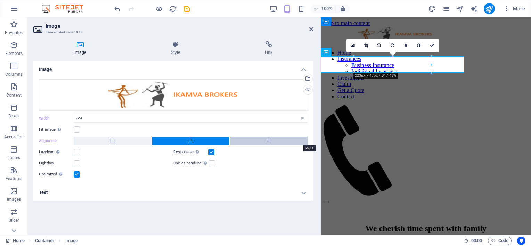
click at [268, 140] on icon at bounding box center [268, 140] width 5 height 8
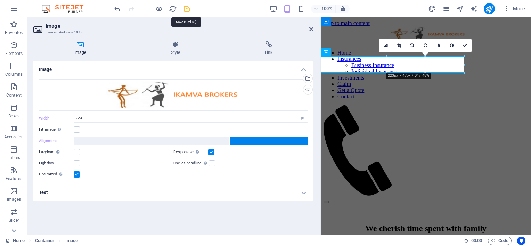
click at [185, 7] on icon "save" at bounding box center [187, 9] width 8 height 8
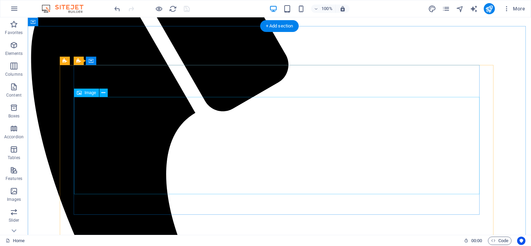
scroll to position [0, 0]
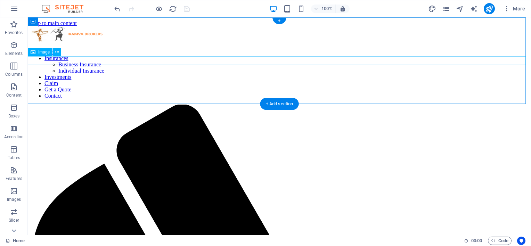
click at [56, 43] on figure at bounding box center [279, 34] width 497 height 17
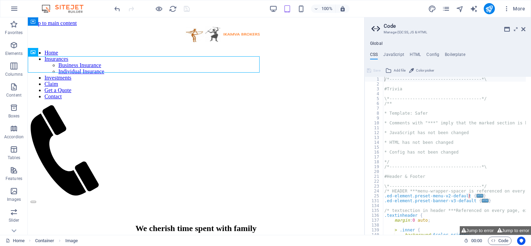
click at [522, 25] on h2 "Code" at bounding box center [454, 26] width 142 height 6
click at [523, 28] on icon at bounding box center [523, 29] width 4 height 6
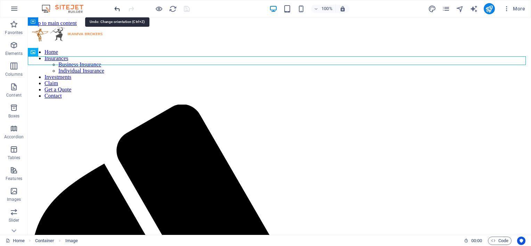
click at [115, 9] on icon "undo" at bounding box center [117, 9] width 8 height 8
click at [115, 8] on icon "undo" at bounding box center [117, 9] width 8 height 8
click at [117, 7] on icon "undo" at bounding box center [117, 9] width 8 height 8
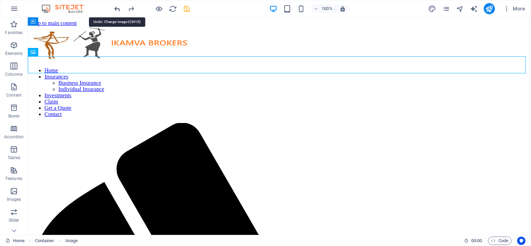
click at [117, 7] on icon "undo" at bounding box center [117, 9] width 8 height 8
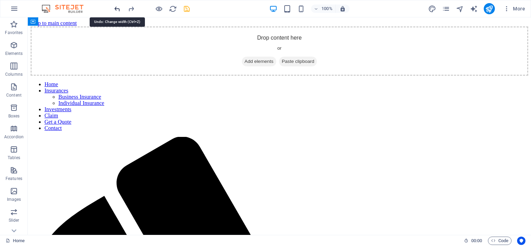
click at [115, 6] on icon "undo" at bounding box center [117, 9] width 8 height 8
click at [116, 6] on icon "undo" at bounding box center [117, 9] width 8 height 8
click at [116, 8] on icon "undo" at bounding box center [117, 9] width 8 height 8
click at [117, 8] on icon "undo" at bounding box center [117, 9] width 8 height 8
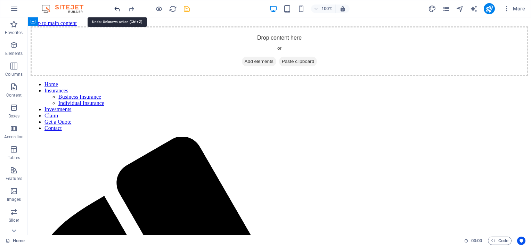
click at [117, 8] on icon "undo" at bounding box center [117, 9] width 8 height 8
click at [121, 9] on div at bounding box center [152, 8] width 78 height 11
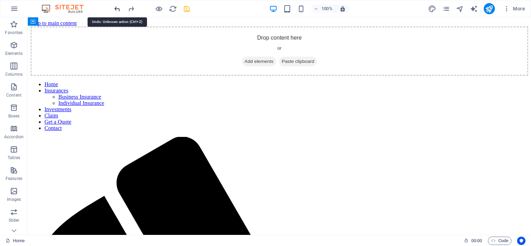
click at [118, 9] on icon "undo" at bounding box center [117, 9] width 8 height 8
click at [117, 9] on icon "undo" at bounding box center [117, 9] width 8 height 8
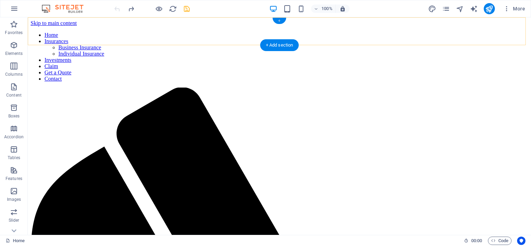
click at [281, 18] on div "+" at bounding box center [279, 21] width 14 height 6
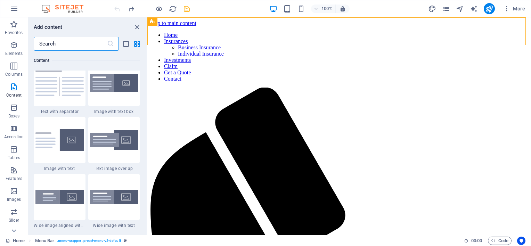
scroll to position [1284, 0]
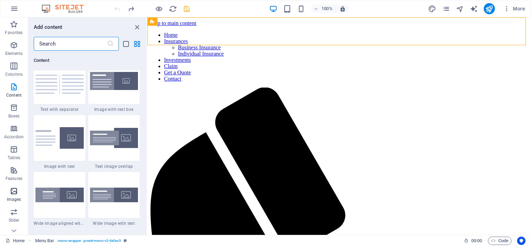
click at [14, 191] on icon "button" at bounding box center [14, 191] width 8 height 8
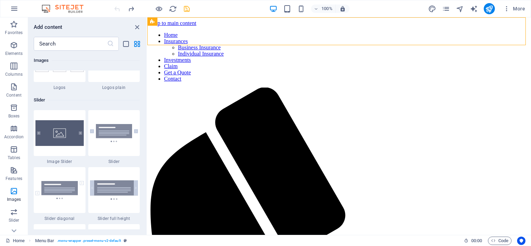
scroll to position [3903, 0]
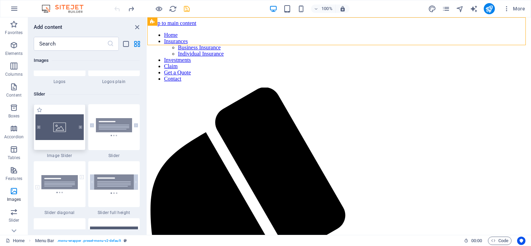
click at [64, 131] on img at bounding box center [59, 127] width 48 height 26
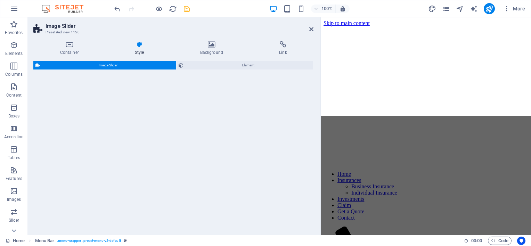
select select "rem"
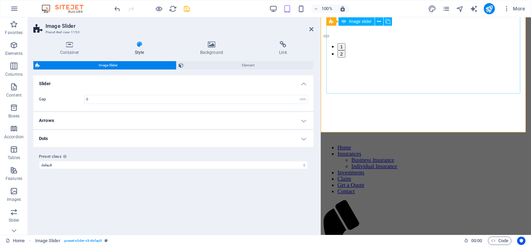
scroll to position [22, 0]
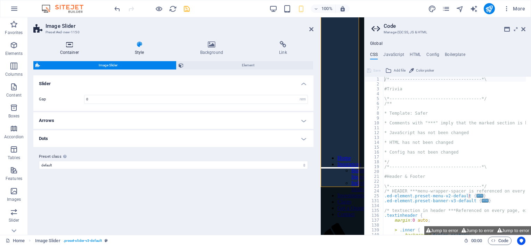
click at [72, 46] on icon at bounding box center [69, 44] width 72 height 7
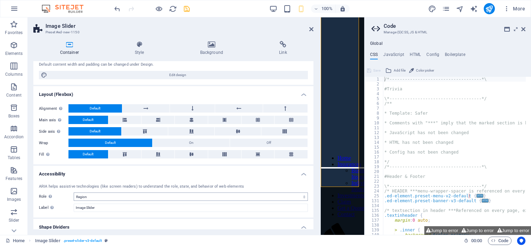
scroll to position [69, 0]
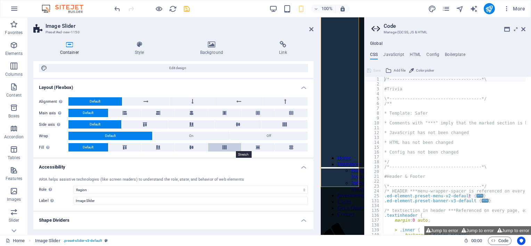
click at [218, 148] on button at bounding box center [224, 147] width 33 height 8
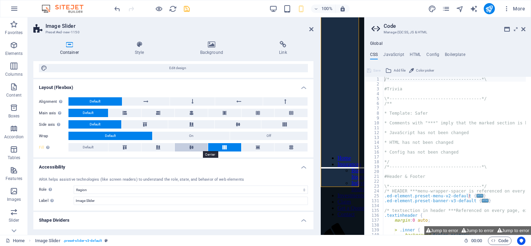
click at [189, 147] on icon at bounding box center [191, 147] width 8 height 4
click at [162, 147] on button at bounding box center [157, 147] width 33 height 8
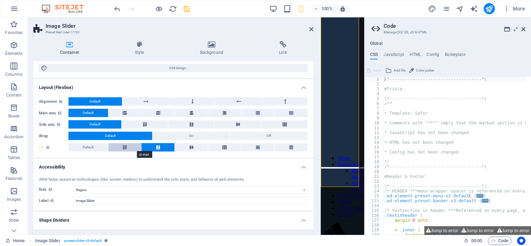
click at [129, 146] on button at bounding box center [124, 147] width 33 height 8
click at [88, 147] on span "Default" at bounding box center [88, 147] width 11 height 8
click at [309, 29] on icon at bounding box center [311, 29] width 4 height 6
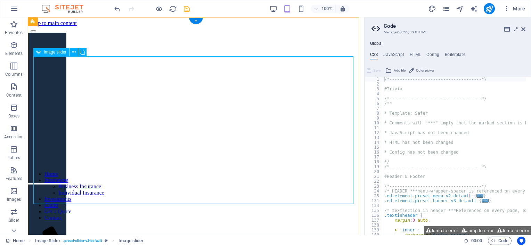
click at [524, 29] on icon at bounding box center [523, 29] width 4 height 6
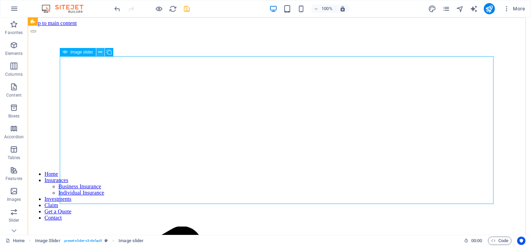
click at [99, 51] on icon at bounding box center [100, 52] width 4 height 7
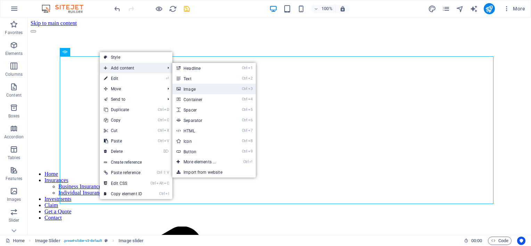
click at [201, 88] on link "Ctrl 3 Image" at bounding box center [200, 89] width 57 height 10
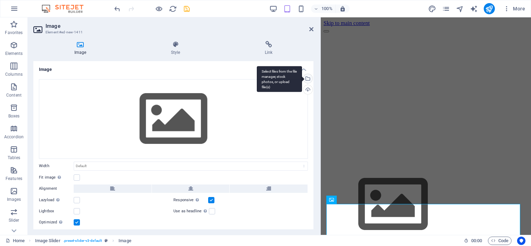
click at [302, 79] on div "Select files from the file manager, stock photos, or upload file(s)" at bounding box center [279, 79] width 45 height 26
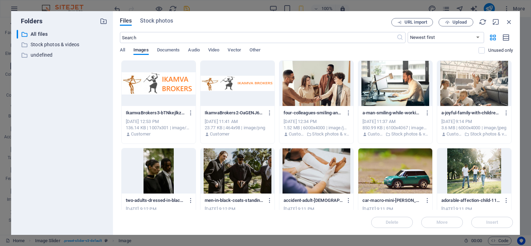
click at [225, 83] on div at bounding box center [237, 83] width 74 height 45
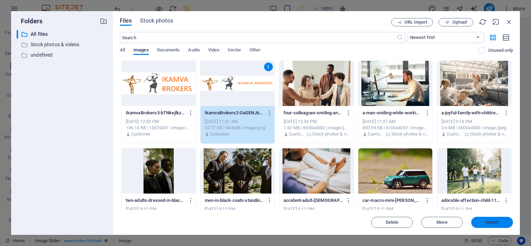
click at [493, 223] on span "Insert" at bounding box center [492, 222] width 12 height 4
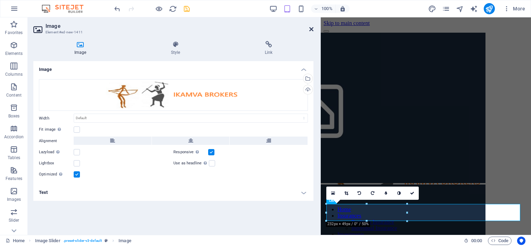
click at [310, 29] on icon at bounding box center [311, 29] width 4 height 6
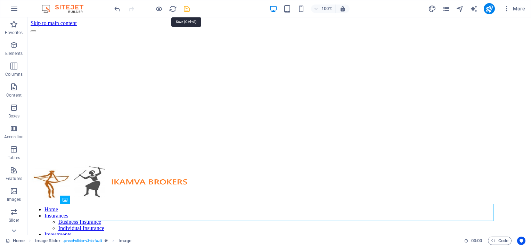
click at [184, 10] on icon "save" at bounding box center [187, 9] width 8 height 8
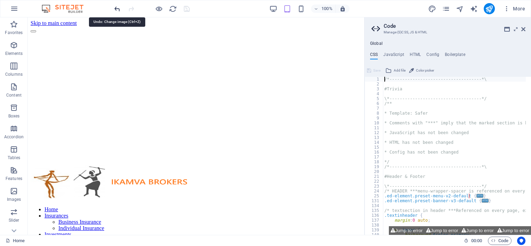
click at [119, 6] on icon "undo" at bounding box center [117, 9] width 8 height 8
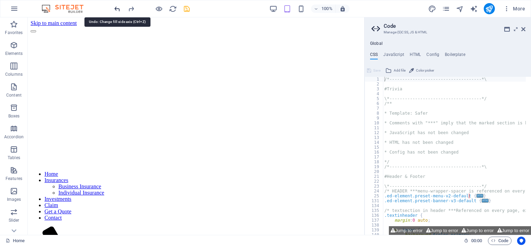
click at [119, 6] on icon "undo" at bounding box center [117, 9] width 8 height 8
click at [118, 7] on icon "undo" at bounding box center [117, 9] width 8 height 8
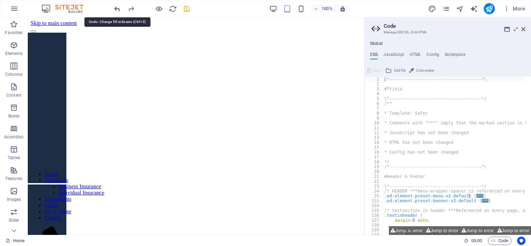
click at [118, 7] on icon "undo" at bounding box center [117, 9] width 8 height 8
click at [116, 8] on icon "undo" at bounding box center [117, 9] width 8 height 8
click at [524, 28] on icon at bounding box center [523, 29] width 4 height 6
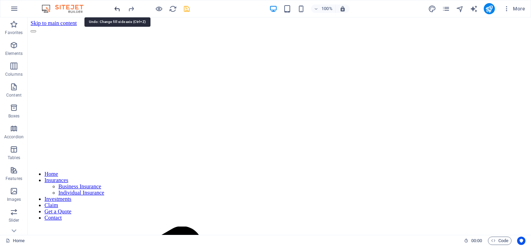
click at [116, 6] on icon "undo" at bounding box center [117, 9] width 8 height 8
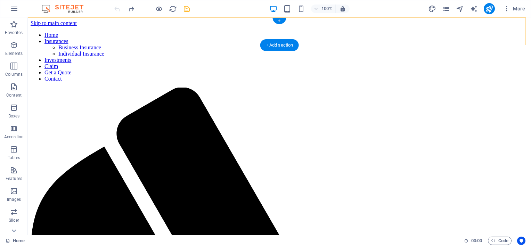
click at [278, 19] on div "+" at bounding box center [279, 21] width 14 height 6
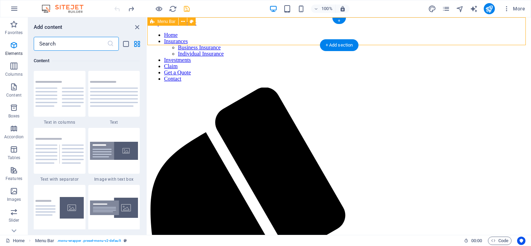
scroll to position [1215, 0]
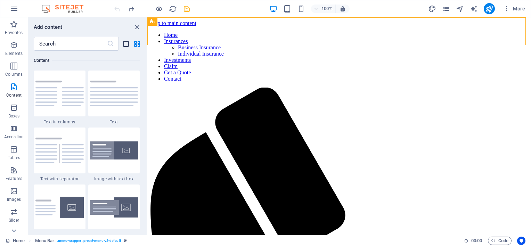
click at [125, 42] on icon "list-view" at bounding box center [126, 44] width 8 height 8
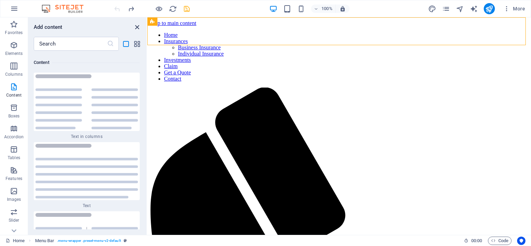
click at [136, 25] on icon "close panel" at bounding box center [137, 27] width 8 height 8
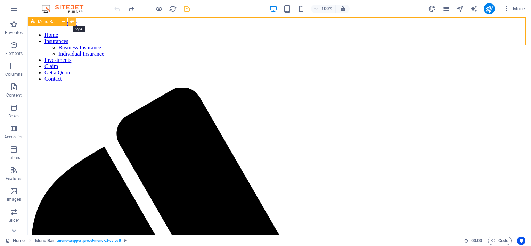
click at [74, 22] on icon at bounding box center [72, 21] width 4 height 7
select select "rem"
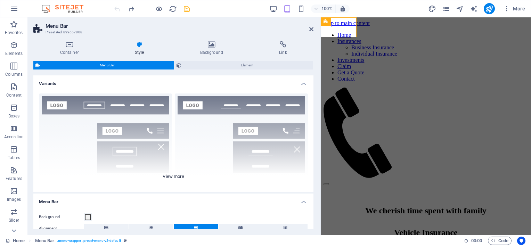
click at [275, 129] on div "Border Centered Default Fixed Loki Trigger Wide XXL" at bounding box center [173, 140] width 280 height 104
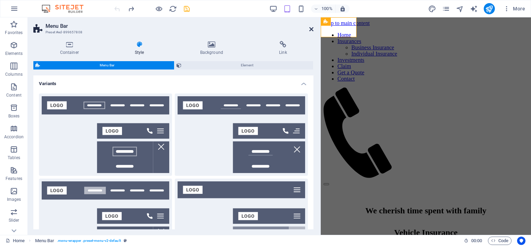
click at [312, 29] on icon at bounding box center [311, 29] width 4 height 6
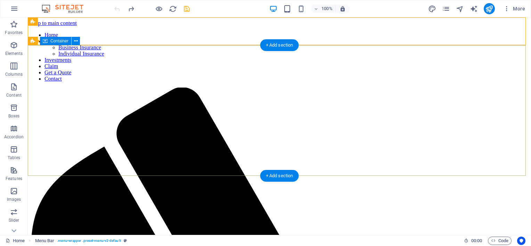
scroll to position [104, 0]
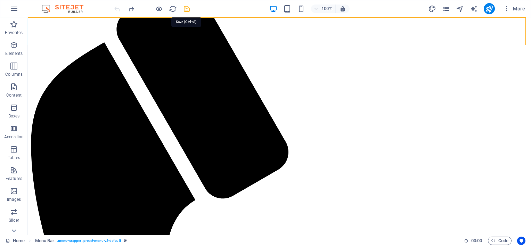
click at [183, 7] on icon "save" at bounding box center [187, 9] width 8 height 8
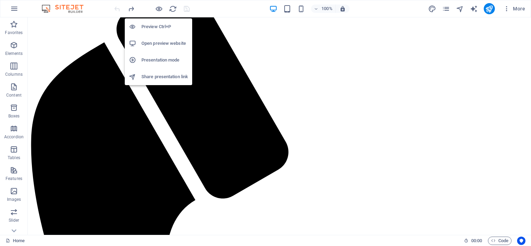
click at [157, 40] on h6 "Open preview website" at bounding box center [164, 43] width 47 height 8
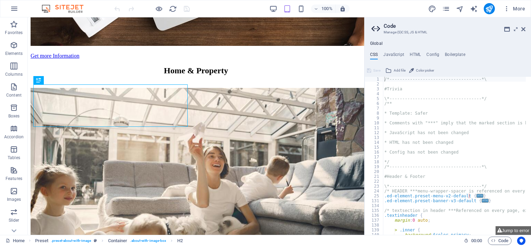
type textarea "/*------------------------------------*\"
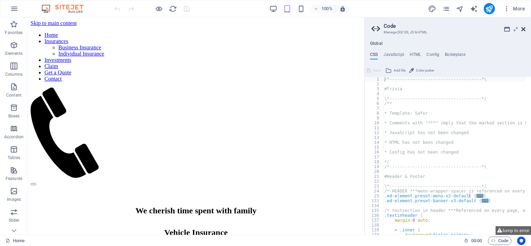
click at [523, 30] on icon at bounding box center [523, 29] width 4 height 6
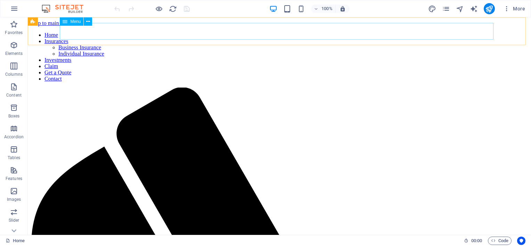
click at [66, 22] on icon at bounding box center [65, 21] width 5 height 8
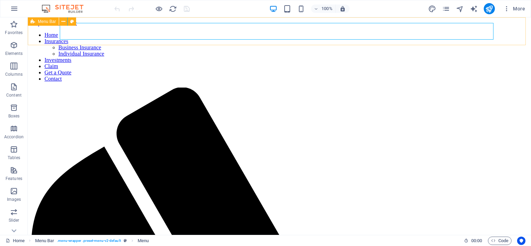
click at [32, 22] on icon at bounding box center [33, 21] width 5 height 8
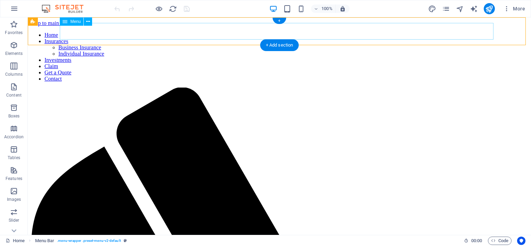
click at [117, 32] on nav "Home Insurances Business Insurance Individual Insurance Investments Claim Get a…" at bounding box center [279, 57] width 497 height 50
click at [88, 21] on icon at bounding box center [88, 21] width 4 height 7
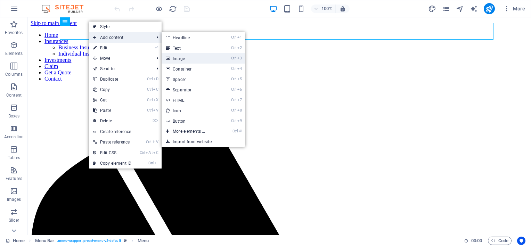
click at [184, 59] on link "Ctrl 3 Image" at bounding box center [189, 58] width 57 height 10
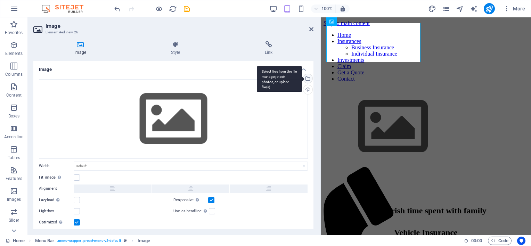
click at [308, 78] on div "Select files from the file manager, stock photos, or upload file(s)" at bounding box center [307, 79] width 10 height 10
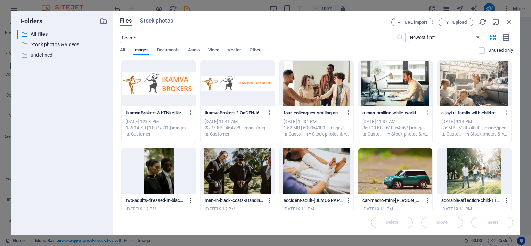
click at [241, 79] on div at bounding box center [237, 83] width 74 height 45
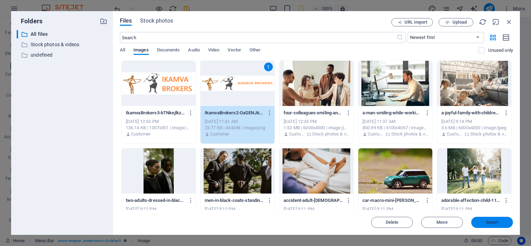
drag, startPoint x: 173, startPoint y: 199, endPoint x: 499, endPoint y: 221, distance: 327.5
click at [499, 221] on span "Insert" at bounding box center [492, 222] width 36 height 4
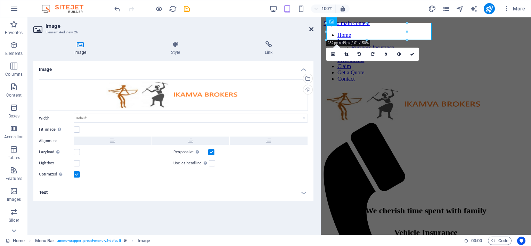
click at [311, 27] on icon at bounding box center [311, 29] width 4 height 6
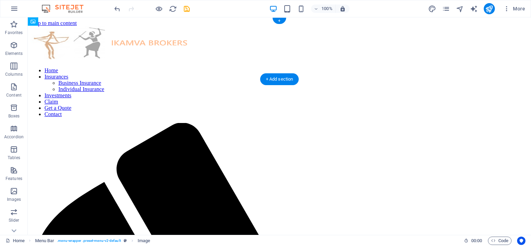
drag, startPoint x: 121, startPoint y: 52, endPoint x: 120, endPoint y: 35, distance: 17.4
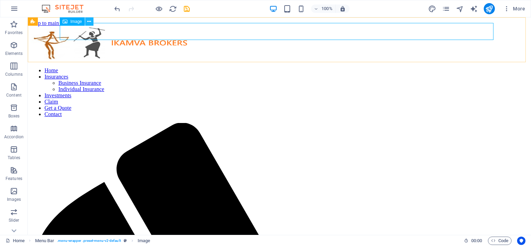
click at [87, 20] on button at bounding box center [89, 21] width 8 height 8
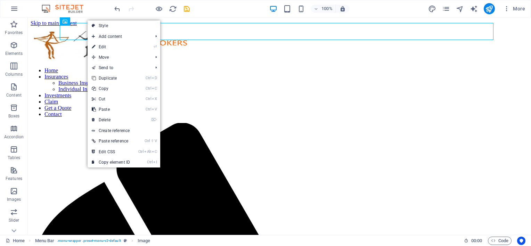
click at [122, 26] on link "Style" at bounding box center [124, 25] width 73 height 10
select select "rem"
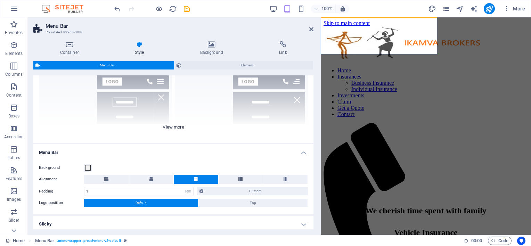
scroll to position [69, 0]
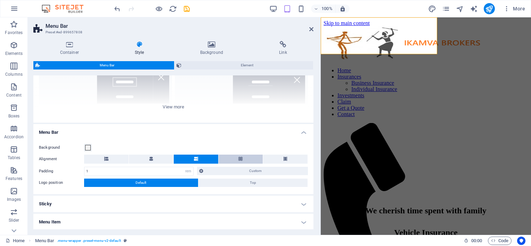
click at [242, 160] on button at bounding box center [240, 159] width 44 height 9
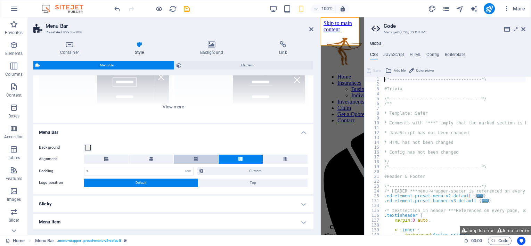
click at [194, 160] on icon at bounding box center [196, 159] width 4 height 4
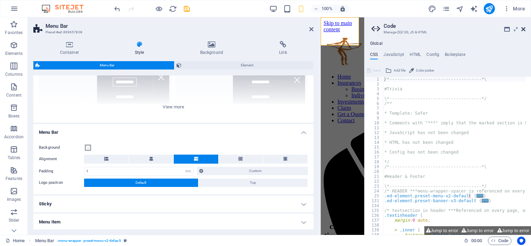
click at [523, 29] on icon at bounding box center [523, 29] width 4 height 6
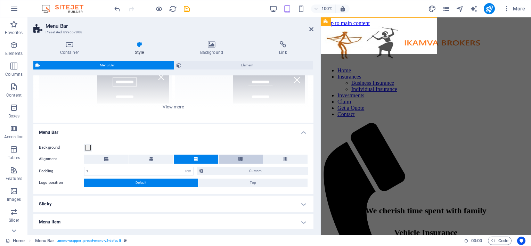
click at [240, 158] on icon at bounding box center [240, 159] width 4 height 4
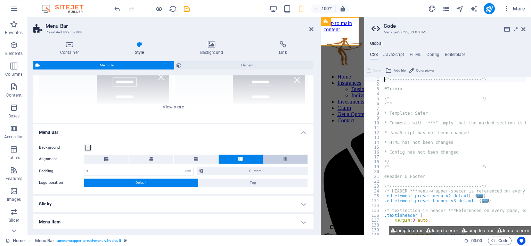
click at [290, 159] on button at bounding box center [285, 159] width 44 height 9
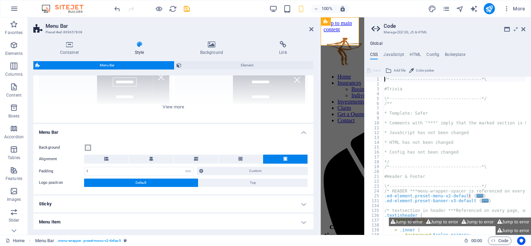
click at [526, 28] on aside "Code Manage (S)CSS, JS & HTML Global CSS JavaScript HTML Config Boilerplate /*-…" at bounding box center [447, 125] width 167 height 217
click at [524, 27] on icon at bounding box center [523, 29] width 4 height 6
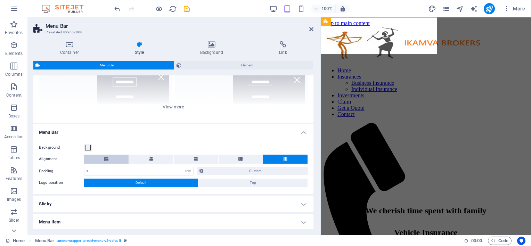
click at [108, 158] on button at bounding box center [106, 159] width 44 height 9
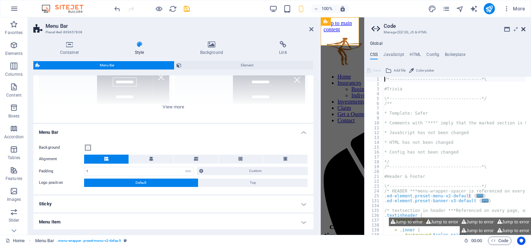
click at [523, 26] on icon at bounding box center [523, 29] width 4 height 6
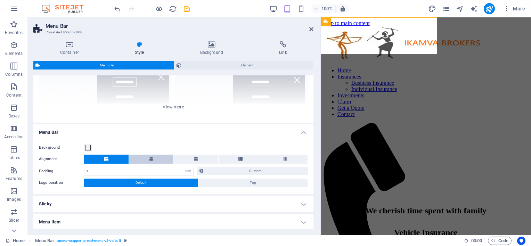
click at [160, 159] on button at bounding box center [151, 159] width 44 height 9
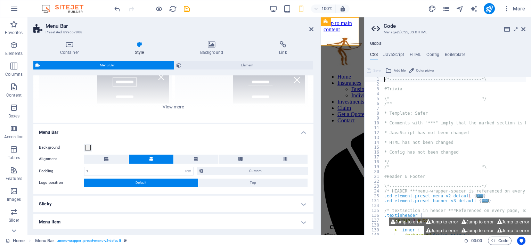
click at [526, 29] on aside "Code Manage (S)CSS, JS & HTML Global CSS JavaScript HTML Config Boilerplate /*-…" at bounding box center [447, 125] width 167 height 217
click at [524, 28] on icon at bounding box center [523, 29] width 4 height 6
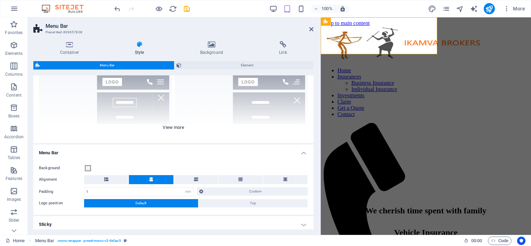
scroll to position [35, 0]
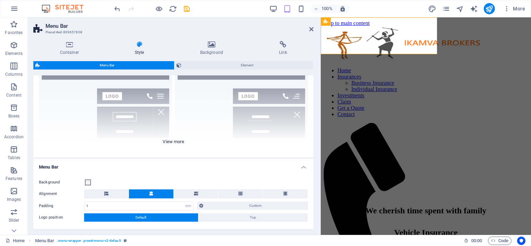
click at [174, 141] on div "Border Centered Default Fixed Loki Trigger Wide XXL" at bounding box center [173, 105] width 280 height 104
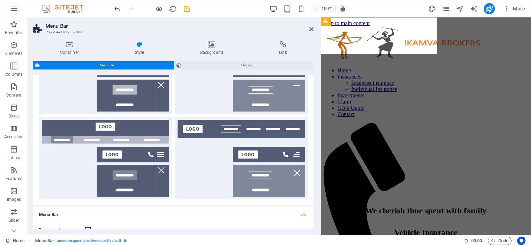
scroll to position [208, 0]
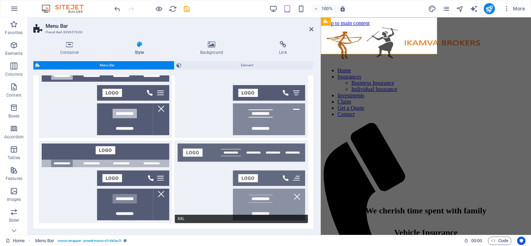
click at [252, 173] on button "XXL" at bounding box center [241, 182] width 133 height 82
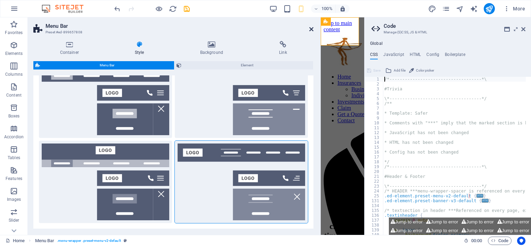
click at [312, 28] on icon at bounding box center [311, 29] width 4 height 6
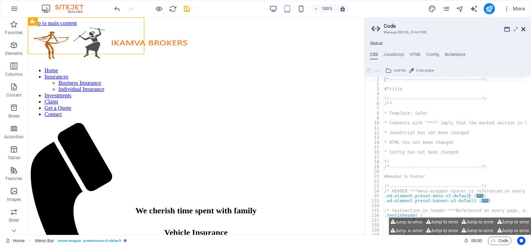
click at [524, 28] on icon at bounding box center [523, 29] width 4 height 6
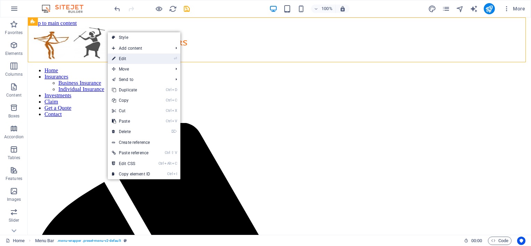
click at [132, 59] on link "⏎ Edit" at bounding box center [131, 58] width 47 height 10
select select "rem"
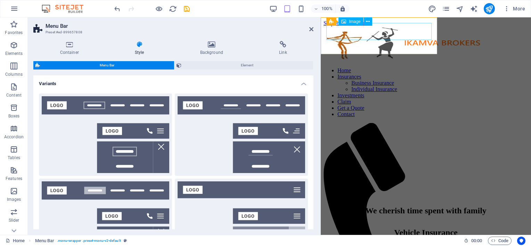
click at [392, 32] on figure at bounding box center [403, 43] width 161 height 35
click at [367, 22] on icon at bounding box center [368, 21] width 4 height 7
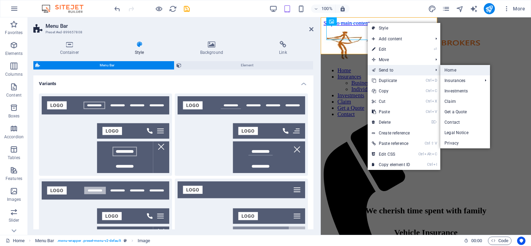
click at [451, 69] on link "Home" at bounding box center [464, 70] width 49 height 10
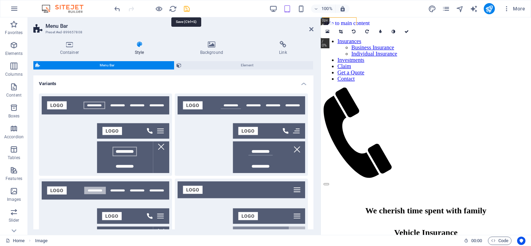
click at [185, 6] on icon "save" at bounding box center [187, 9] width 8 height 8
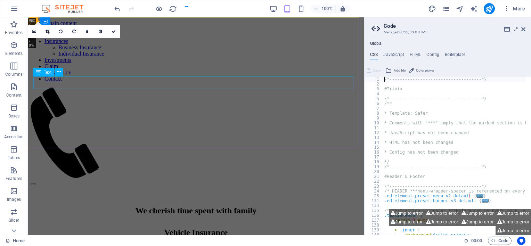
click at [259, 206] on div "We cherish time spent with family" at bounding box center [196, 210] width 331 height 9
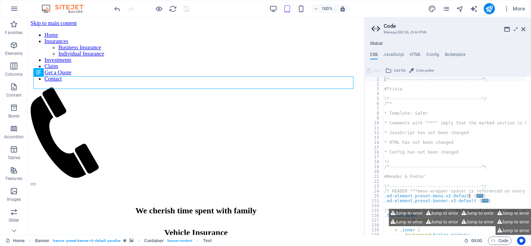
click at [526, 29] on aside "Code Manage (S)CSS, JS & HTML Global CSS JavaScript HTML Config Boilerplate /*-…" at bounding box center [447, 125] width 167 height 217
click at [522, 29] on icon at bounding box center [523, 29] width 4 height 6
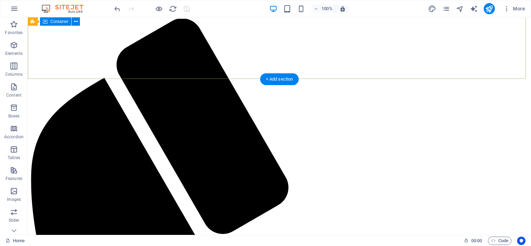
scroll to position [0, 0]
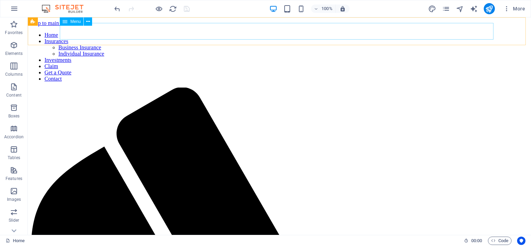
click at [76, 22] on span "Menu" at bounding box center [75, 21] width 10 height 4
click at [88, 22] on icon at bounding box center [88, 21] width 4 height 7
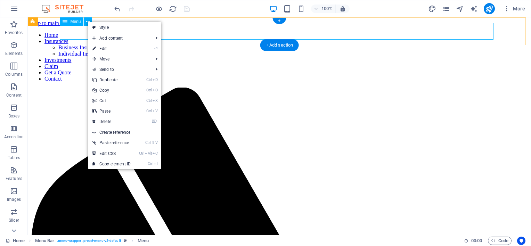
click at [204, 32] on nav "Home Insurances Business Insurance Individual Insurance Investments Claim Get a…" at bounding box center [279, 57] width 497 height 50
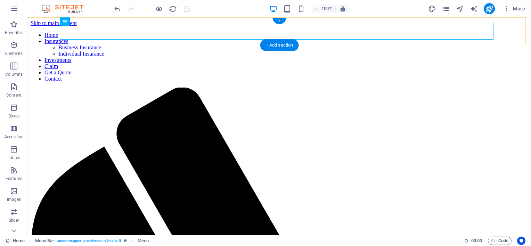
click at [280, 21] on div "+" at bounding box center [279, 21] width 14 height 6
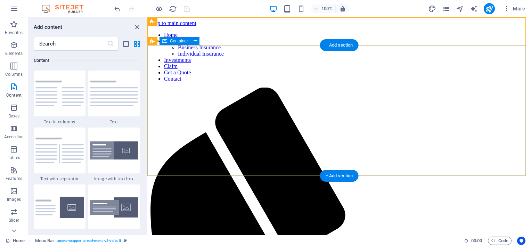
scroll to position [139, 0]
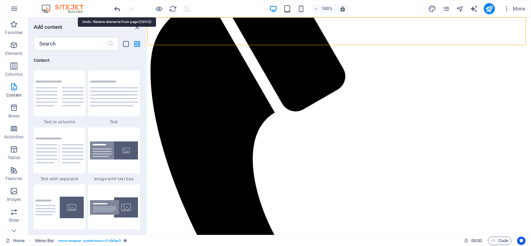
click at [114, 6] on icon "undo" at bounding box center [117, 9] width 8 height 8
click at [120, 11] on icon "undo" at bounding box center [117, 9] width 8 height 8
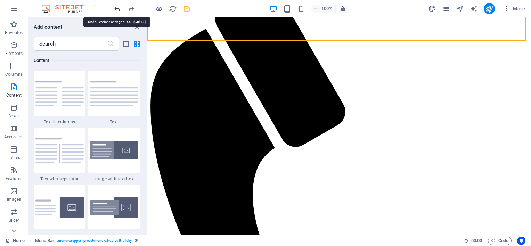
scroll to position [143, 0]
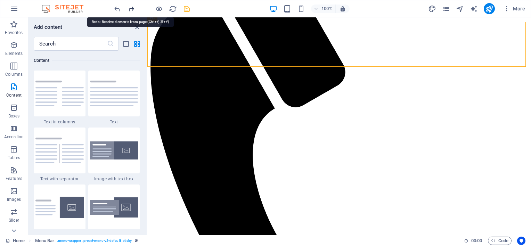
scroll to position [139, 0]
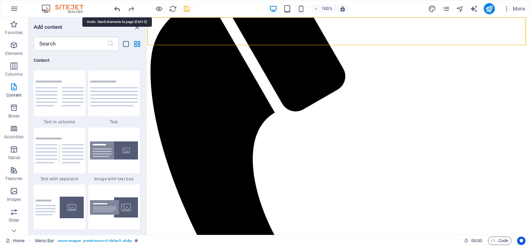
click at [114, 7] on icon "undo" at bounding box center [117, 9] width 8 height 8
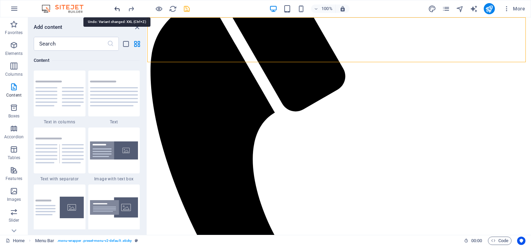
scroll to position [143, 0]
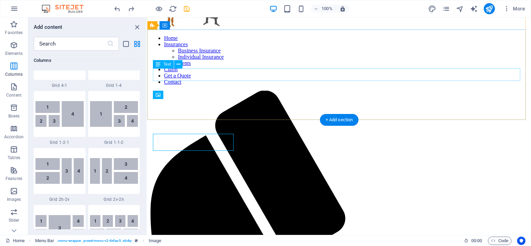
scroll to position [0, 0]
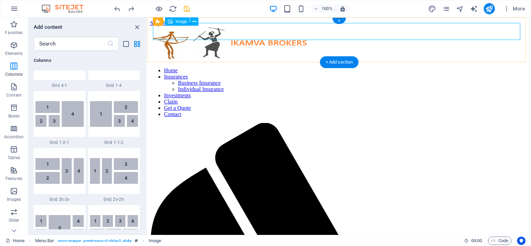
click at [208, 32] on figure at bounding box center [339, 43] width 378 height 35
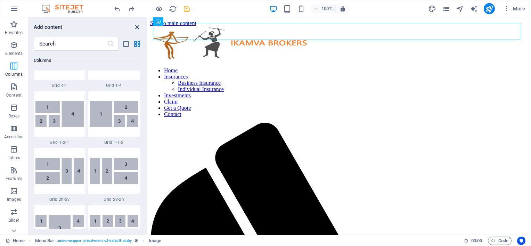
click at [136, 28] on icon "close panel" at bounding box center [137, 27] width 8 height 8
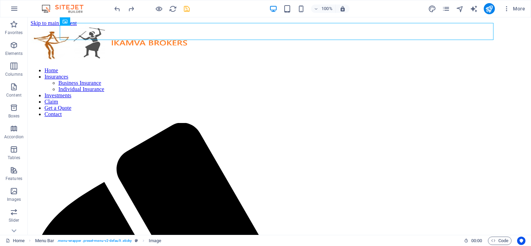
click at [114, 8] on icon "undo" at bounding box center [117, 9] width 8 height 8
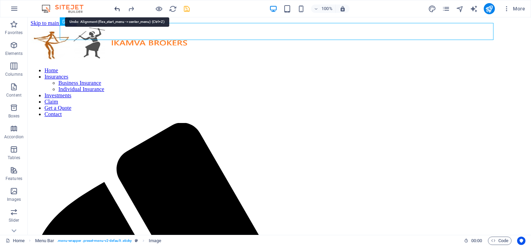
click at [117, 7] on icon "undo" at bounding box center [117, 9] width 8 height 8
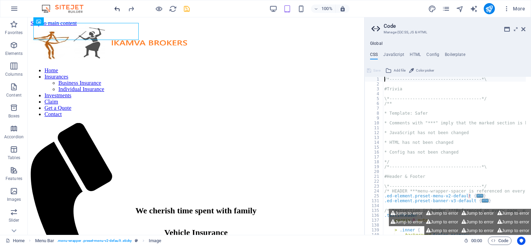
click at [116, 6] on icon "undo" at bounding box center [117, 9] width 8 height 8
click at [524, 27] on icon at bounding box center [523, 29] width 4 height 6
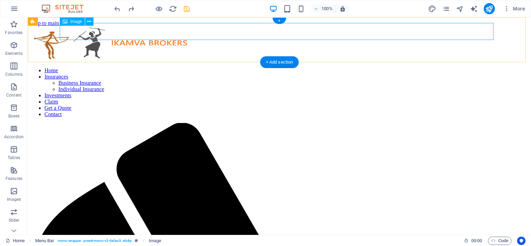
click at [104, 30] on figure at bounding box center [279, 43] width 497 height 35
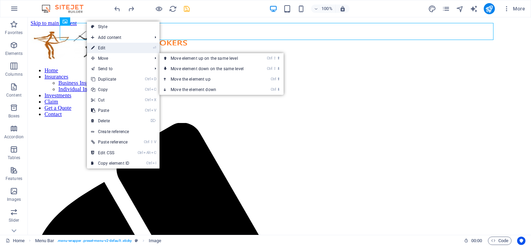
click at [119, 50] on link "⏎ Edit" at bounding box center [110, 48] width 47 height 10
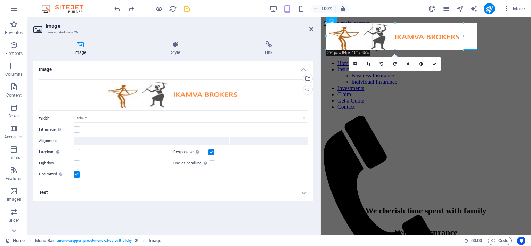
drag, startPoint x: 407, startPoint y: 31, endPoint x: 128, endPoint y: 0, distance: 281.2
type input "363"
select select "px"
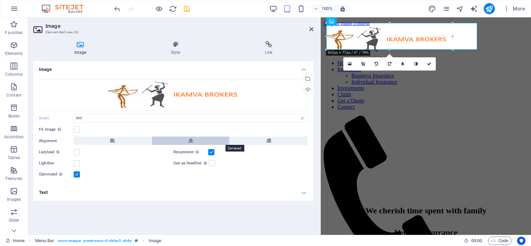
click at [193, 143] on button at bounding box center [191, 140] width 78 height 8
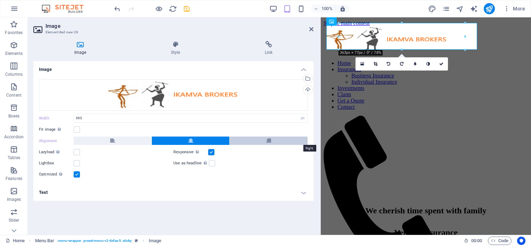
click at [274, 139] on button at bounding box center [269, 140] width 78 height 8
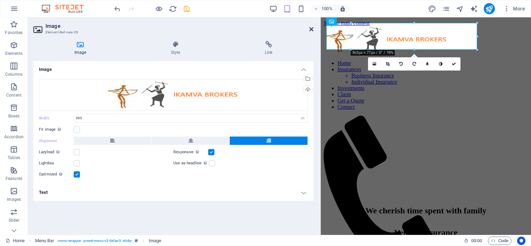
click at [311, 30] on icon at bounding box center [311, 29] width 4 height 6
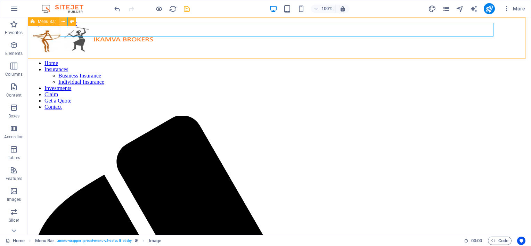
click at [65, 21] on icon at bounding box center [63, 21] width 4 height 7
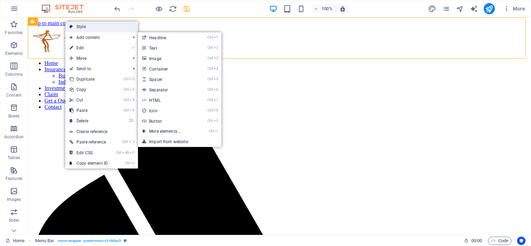
click at [88, 26] on link "Style" at bounding box center [101, 27] width 73 height 10
select select "rem"
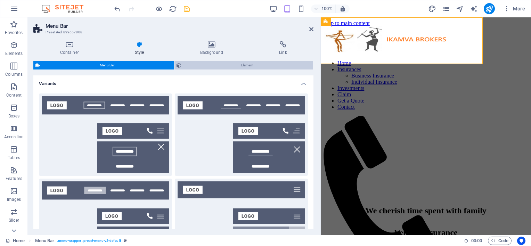
click at [204, 63] on span "Element" at bounding box center [247, 65] width 128 height 8
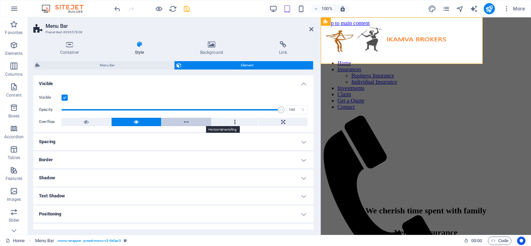
click at [186, 119] on icon at bounding box center [186, 122] width 5 height 8
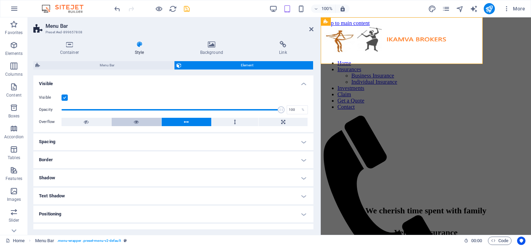
click at [135, 122] on icon at bounding box center [136, 122] width 5 height 8
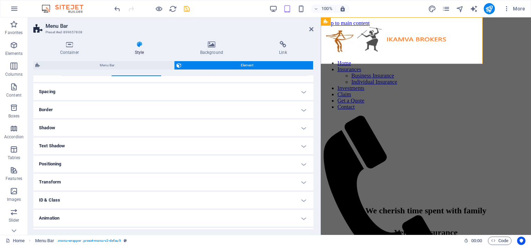
scroll to position [31, 0]
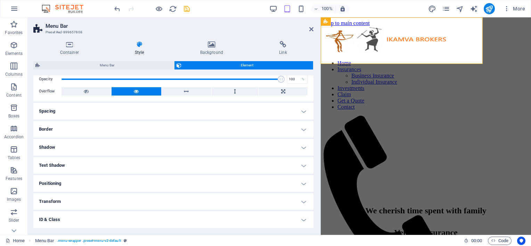
click at [294, 113] on h4 "Spacing" at bounding box center [173, 111] width 280 height 17
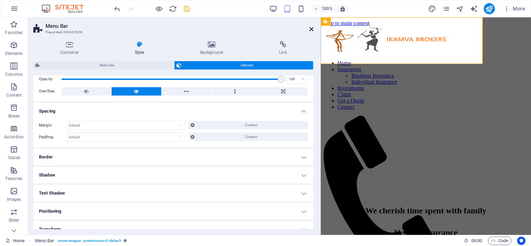
click at [311, 28] on icon at bounding box center [311, 29] width 4 height 6
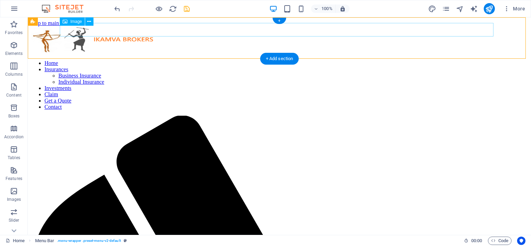
click at [345, 28] on figure at bounding box center [279, 40] width 497 height 28
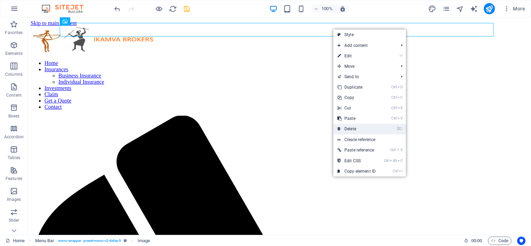
drag, startPoint x: 351, startPoint y: 125, endPoint x: 324, endPoint y: 108, distance: 32.6
click at [351, 125] on link "⌦ Delete" at bounding box center [356, 129] width 47 height 10
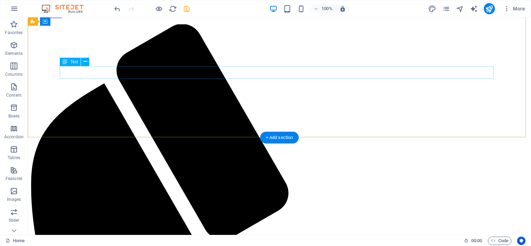
scroll to position [104, 0]
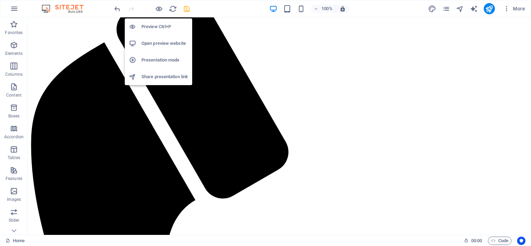
click at [156, 41] on h6 "Open preview website" at bounding box center [164, 43] width 47 height 8
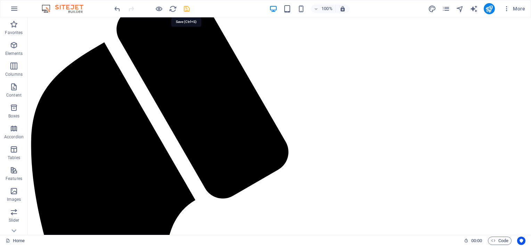
click at [186, 7] on icon "save" at bounding box center [187, 9] width 8 height 8
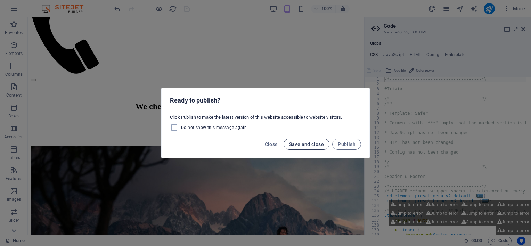
click at [306, 142] on span "Save and close" at bounding box center [306, 144] width 35 height 6
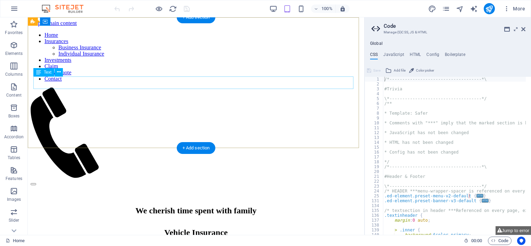
click at [165, 206] on div "We cherish time spent with family" at bounding box center [196, 210] width 331 height 9
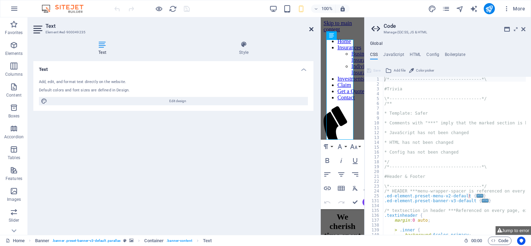
click at [311, 29] on icon at bounding box center [311, 29] width 4 height 6
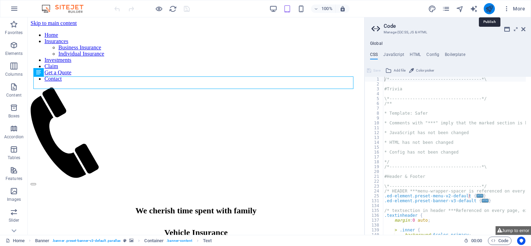
click at [491, 8] on icon "publish" at bounding box center [489, 9] width 8 height 8
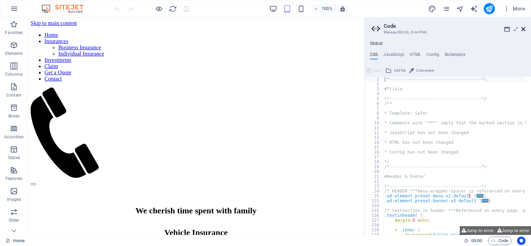
click at [524, 28] on icon at bounding box center [523, 29] width 4 height 6
